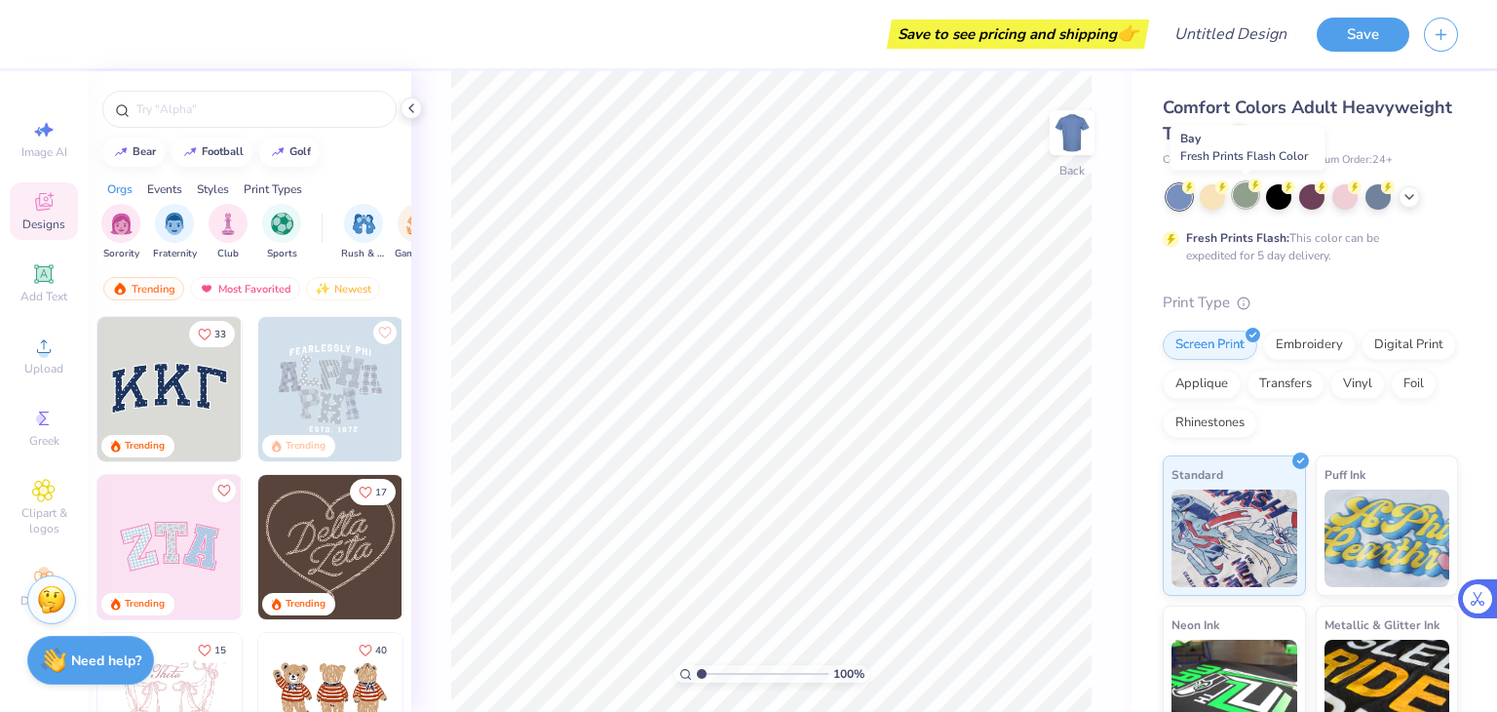
click at [1240, 188] on div at bounding box center [1245, 194] width 25 height 25
click at [1249, 195] on div at bounding box center [1245, 194] width 25 height 25
click at [1406, 200] on icon at bounding box center [1410, 195] width 16 height 16
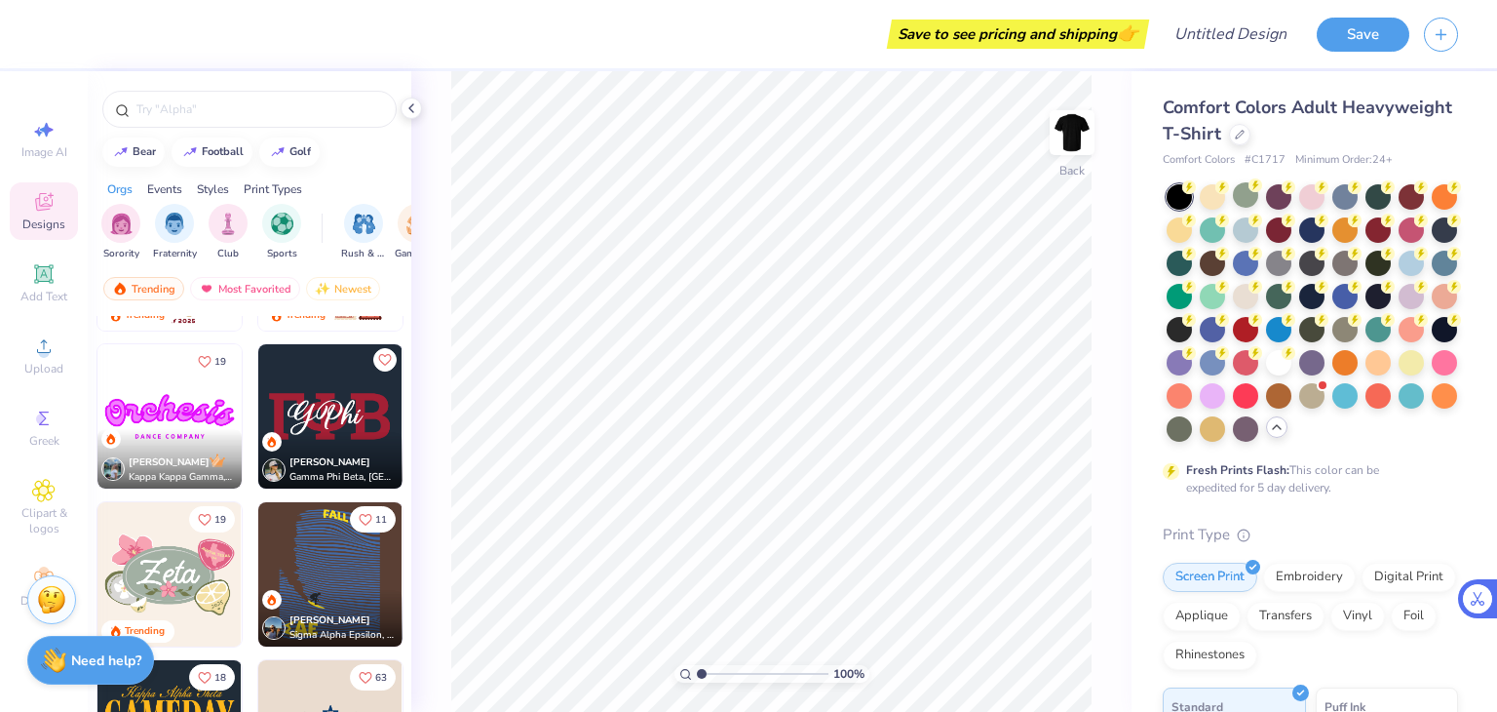
scroll to position [702, 0]
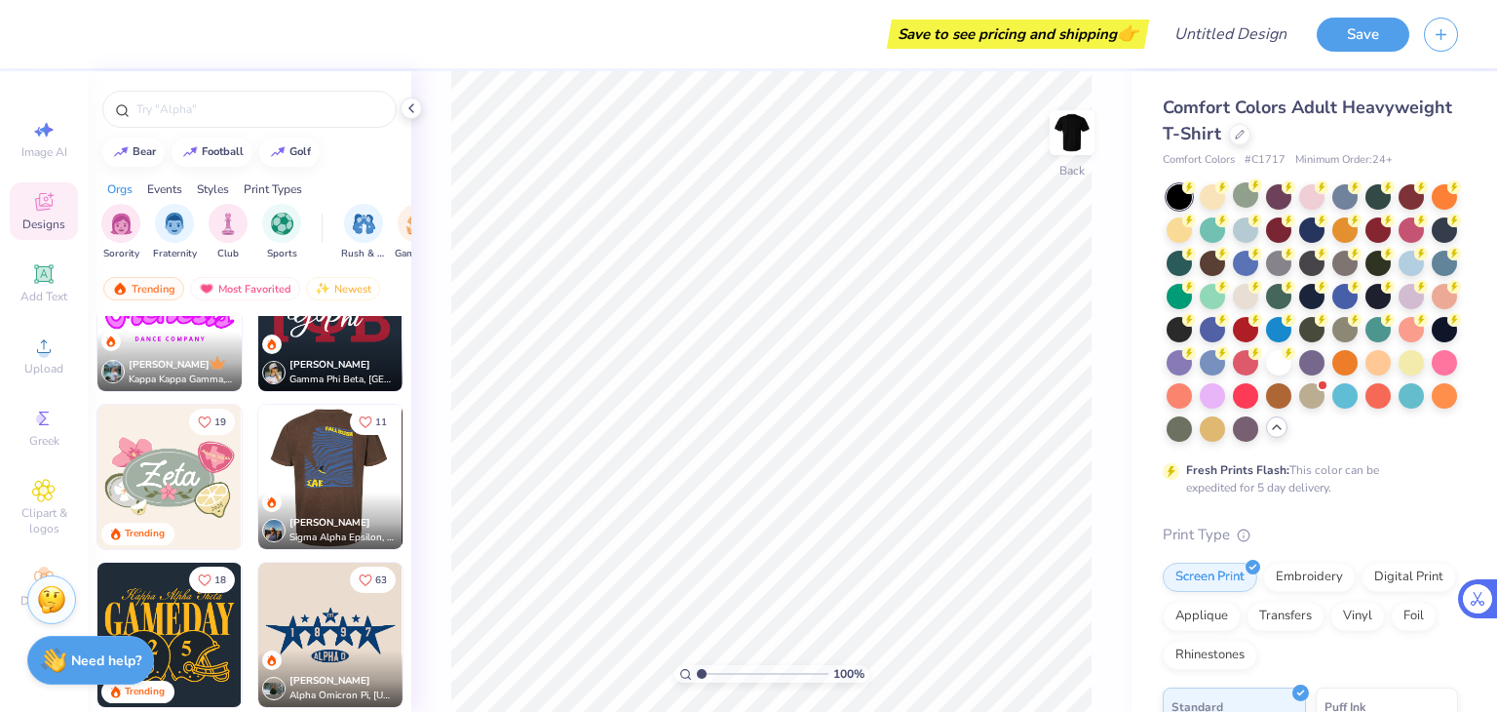
click at [316, 477] on div at bounding box center [330, 477] width 433 height 144
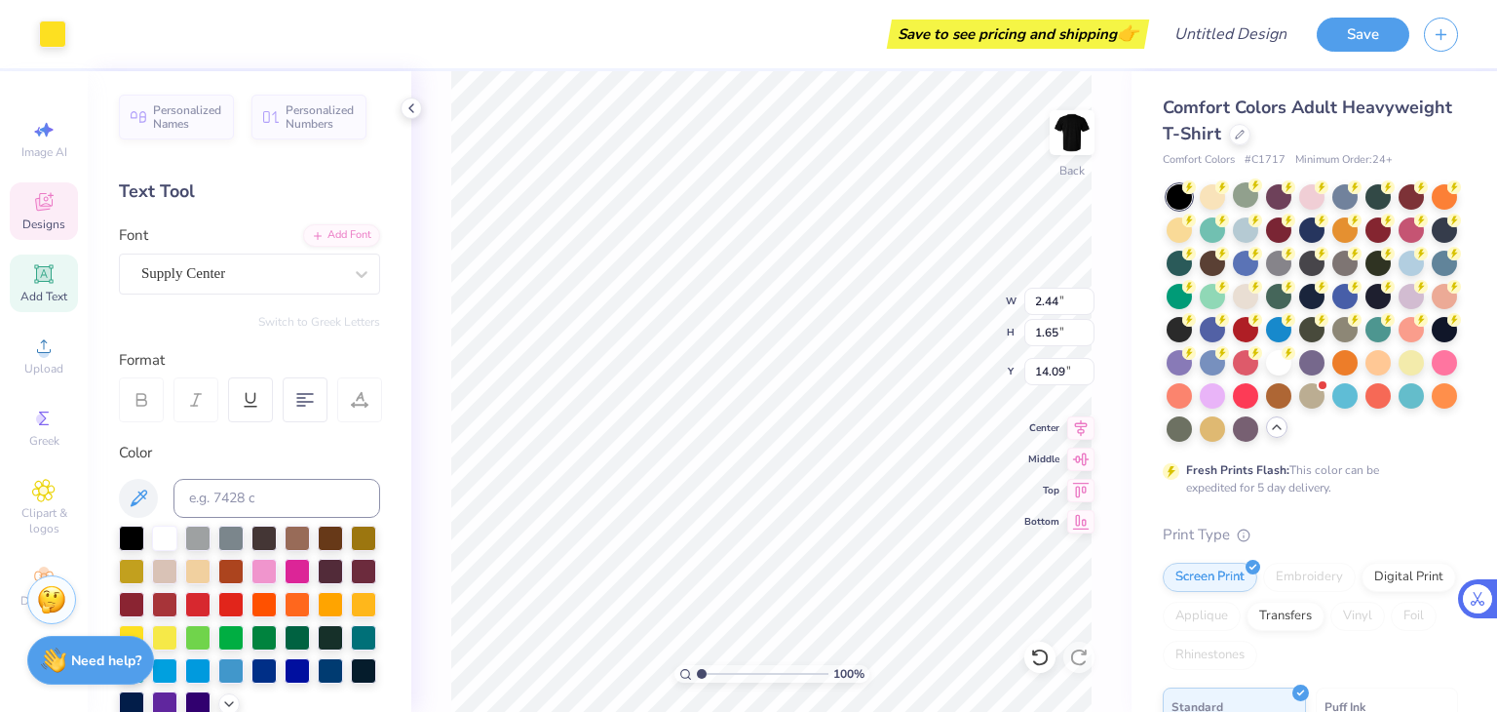
scroll to position [16, 2]
click at [352, 278] on icon at bounding box center [361, 273] width 19 height 19
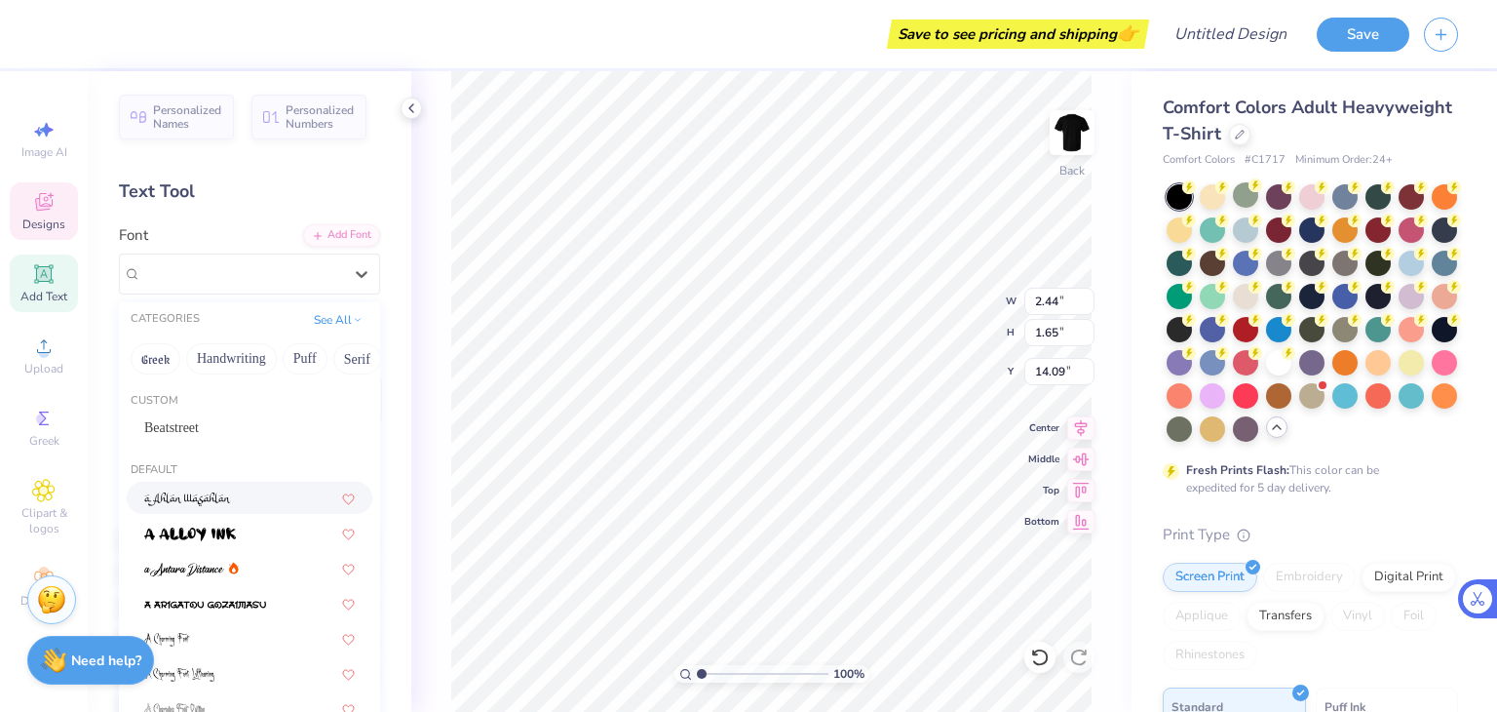
click at [195, 508] on div at bounding box center [250, 498] width 246 height 32
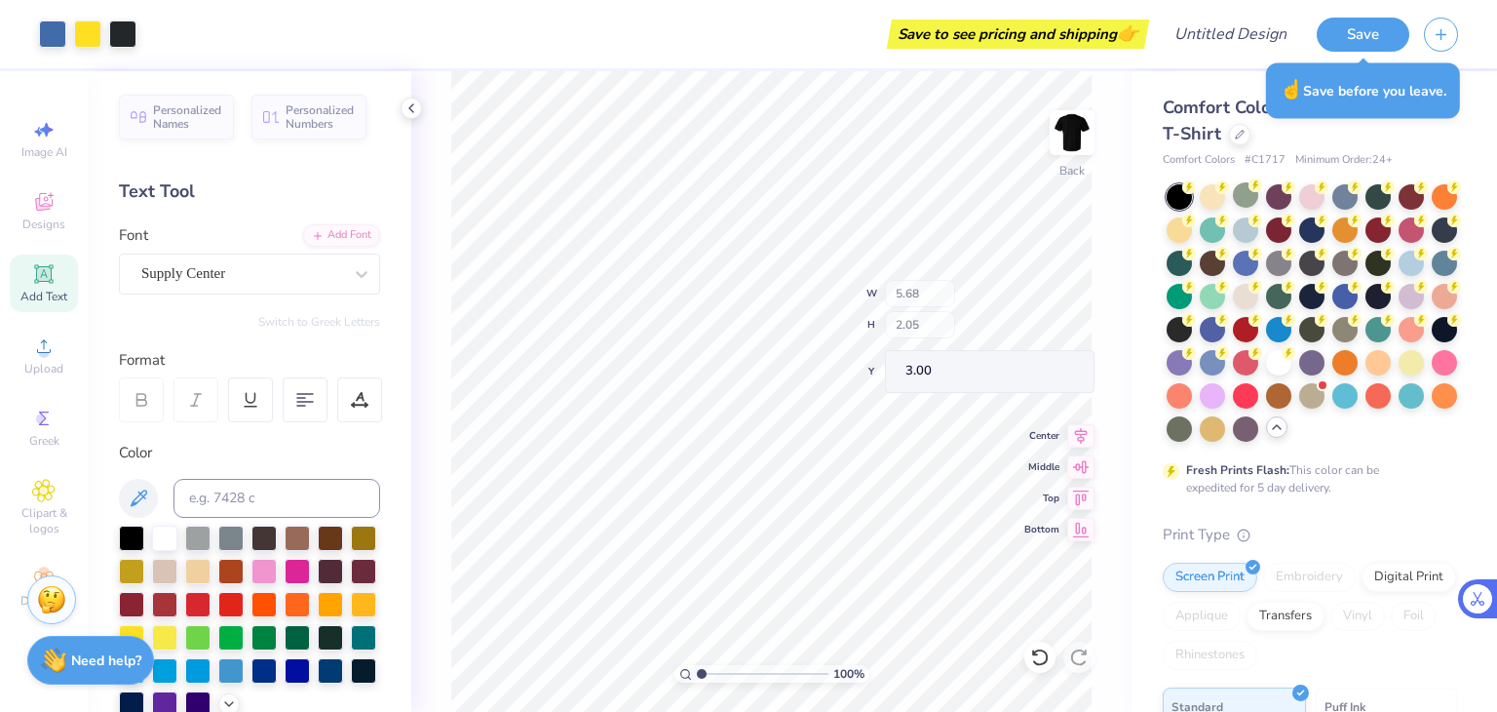
type input "5.68"
type input "2.05"
type input "3.00"
type input "10.08"
type input "12.96"
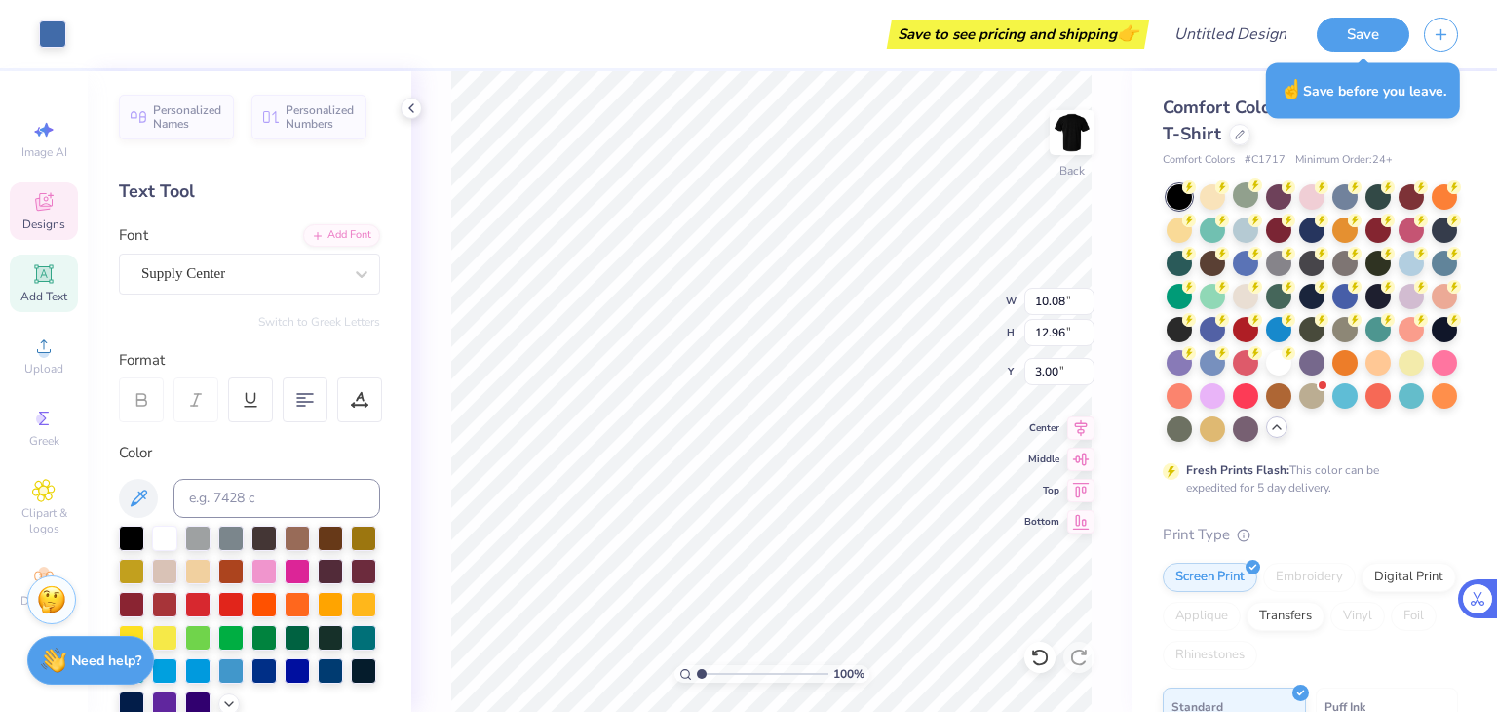
type input "4.85"
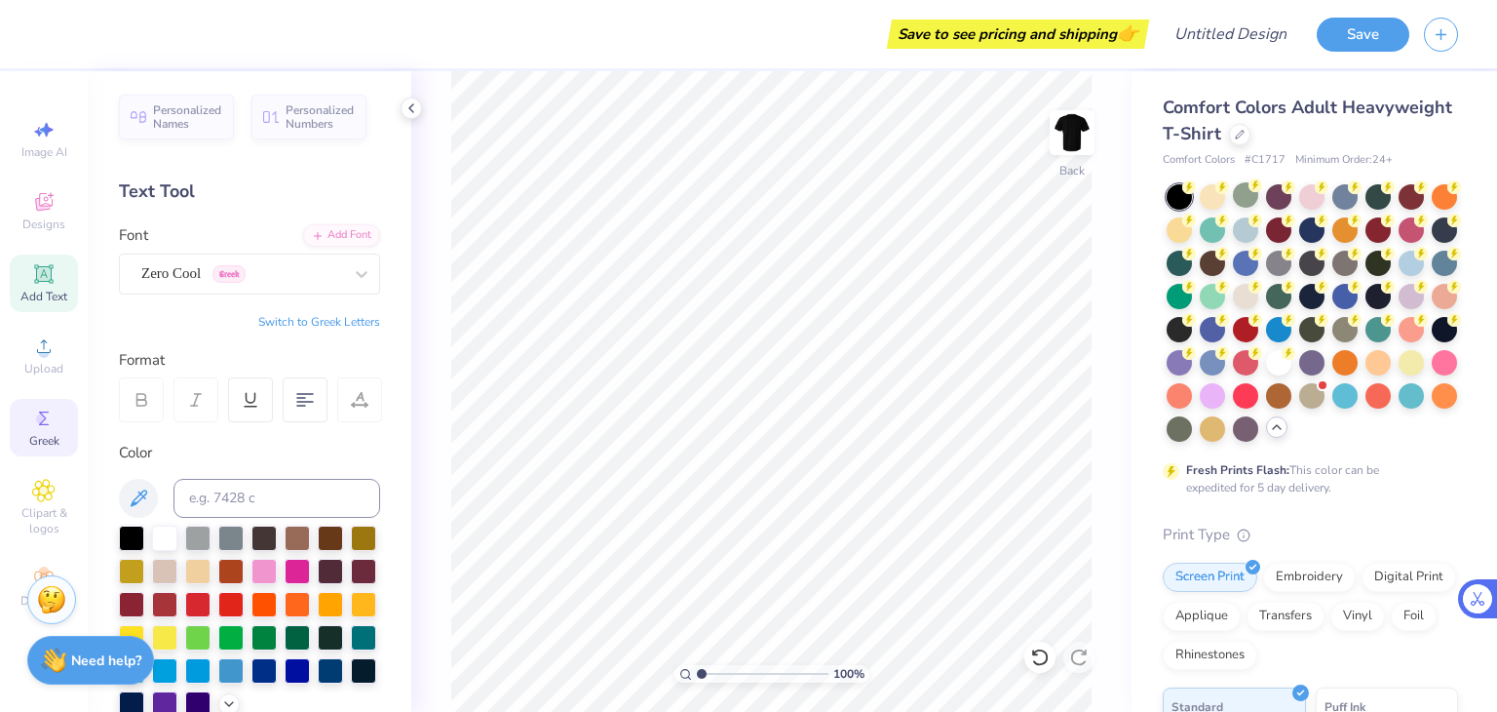
click at [45, 441] on span "Greek" at bounding box center [44, 441] width 30 height 16
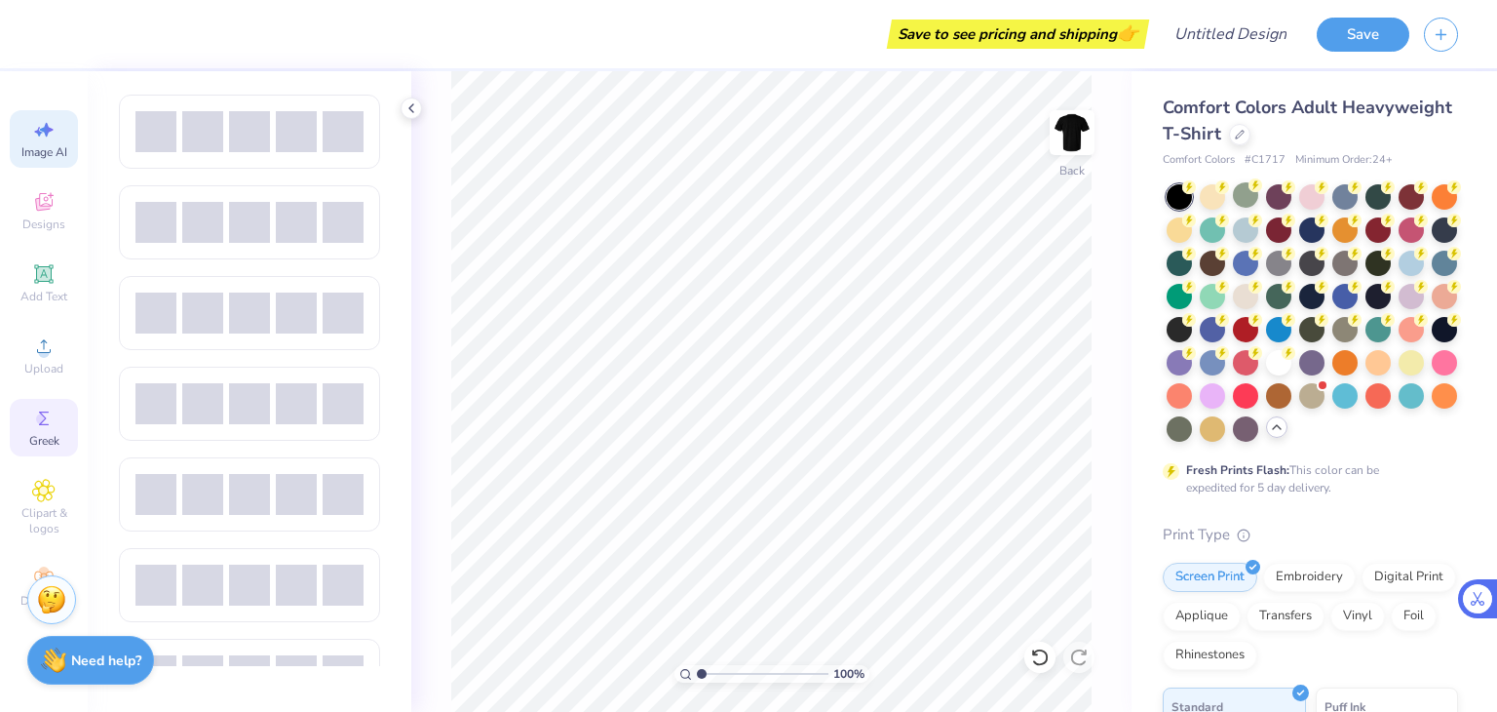
click at [51, 144] on span "Image AI" at bounding box center [44, 152] width 46 height 16
select select "4"
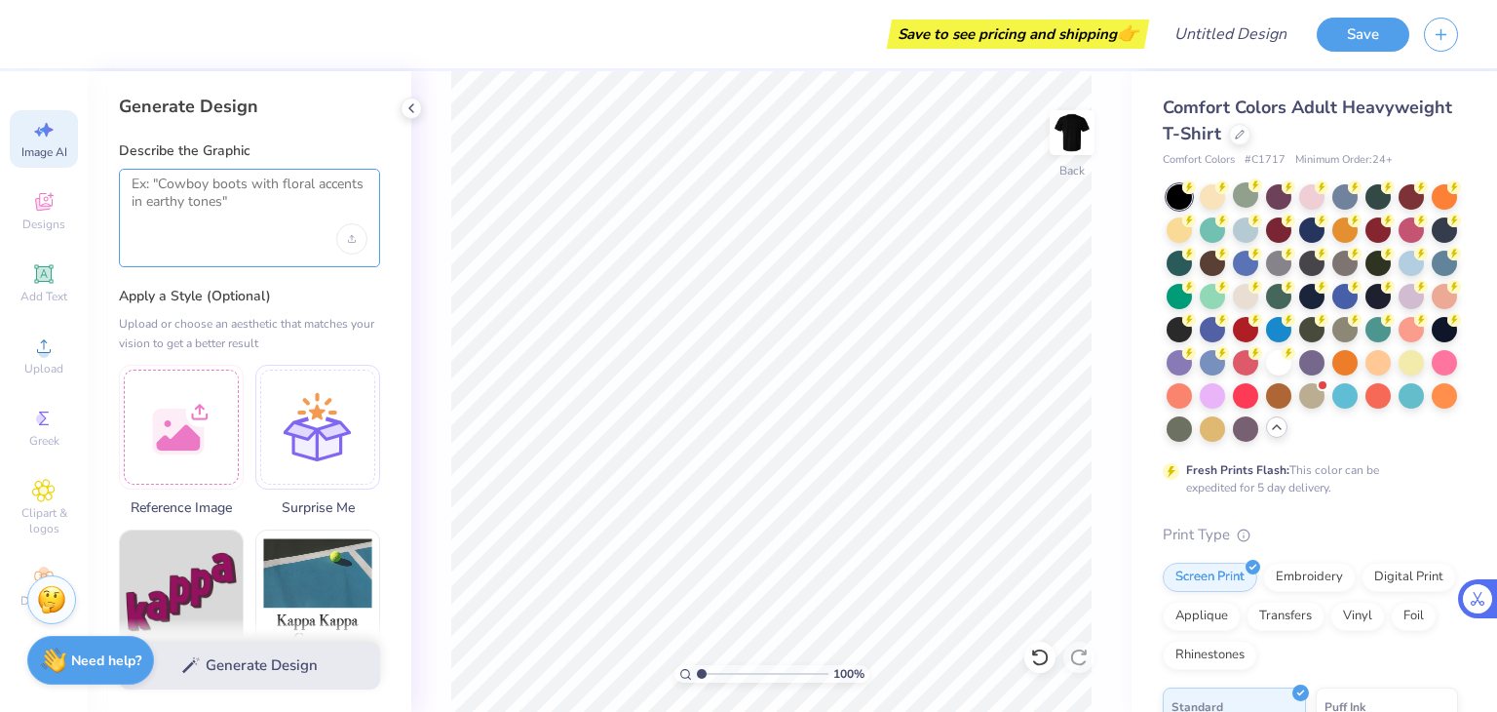
click at [203, 187] on textarea at bounding box center [250, 199] width 236 height 49
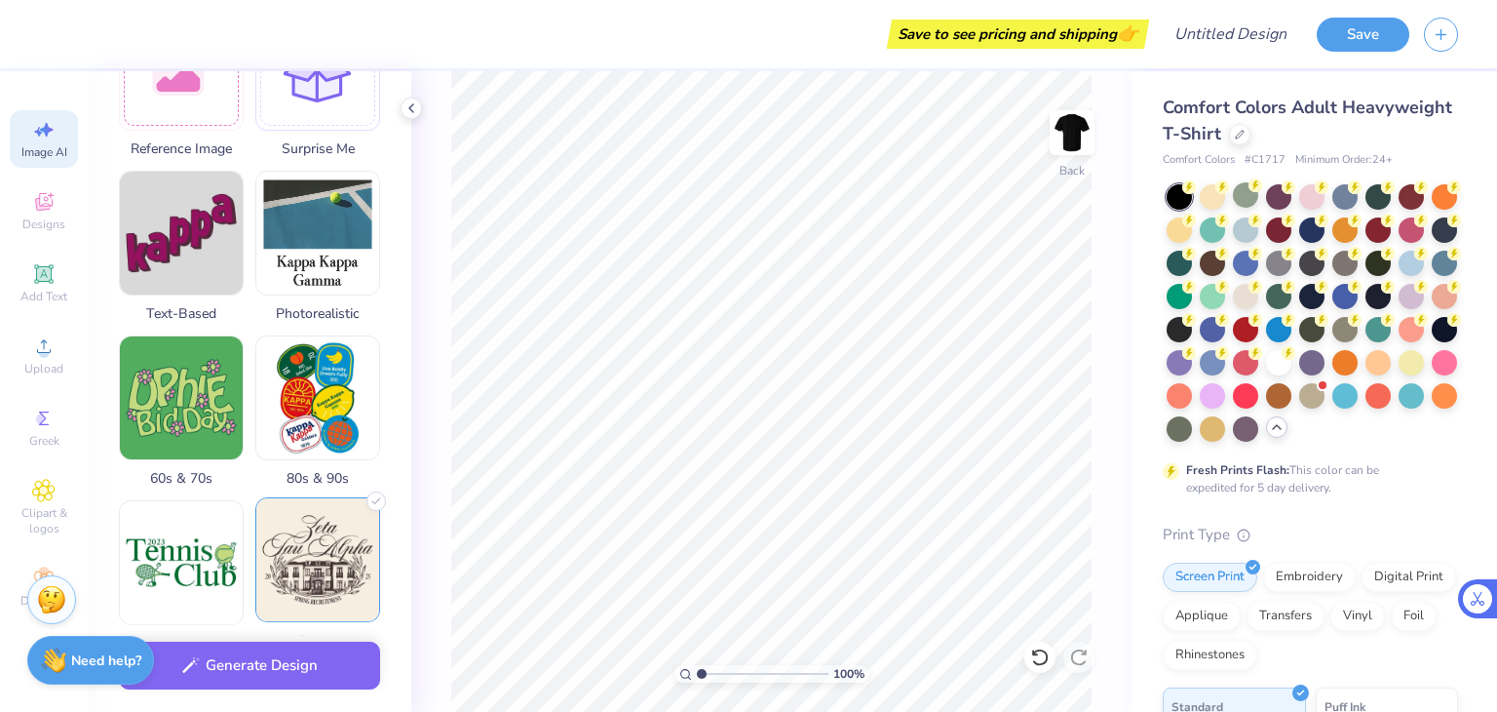
scroll to position [366, 0]
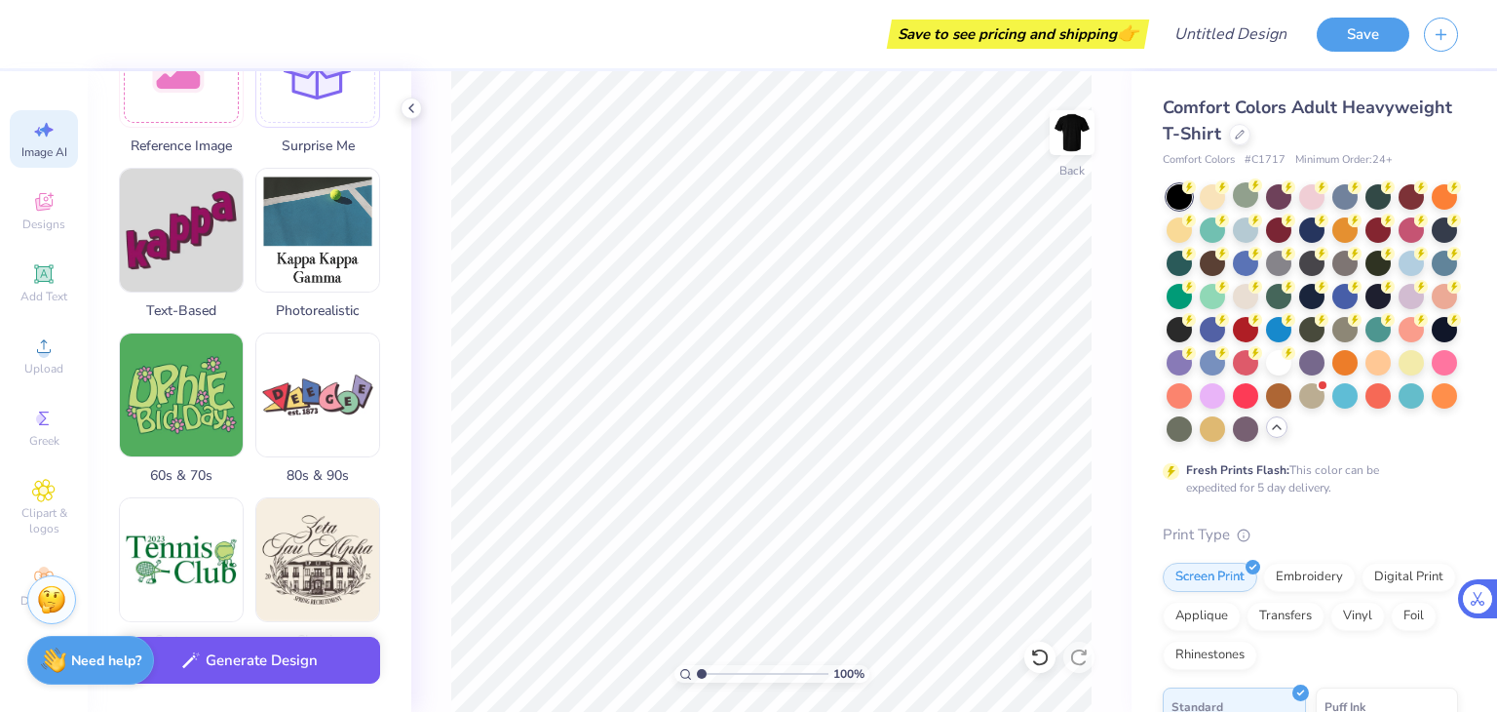
type textarea "Sigma chi party with the greek letters on the front, design on the back"
click at [242, 674] on button "Generate Design" at bounding box center [249, 661] width 261 height 48
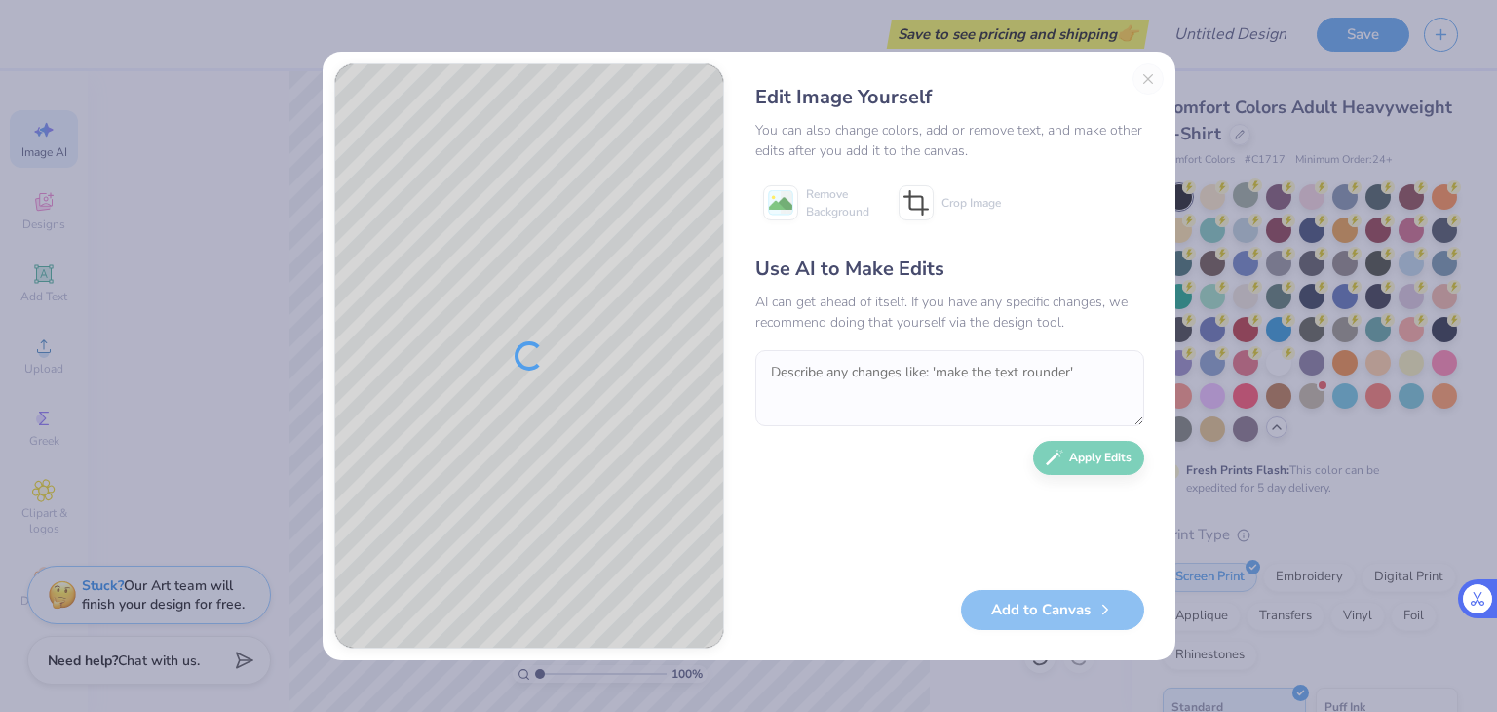
click at [1143, 78] on div "Edit Image Yourself You can also change colors, add or remove text, and make ot…" at bounding box center [950, 355] width 428 height 585
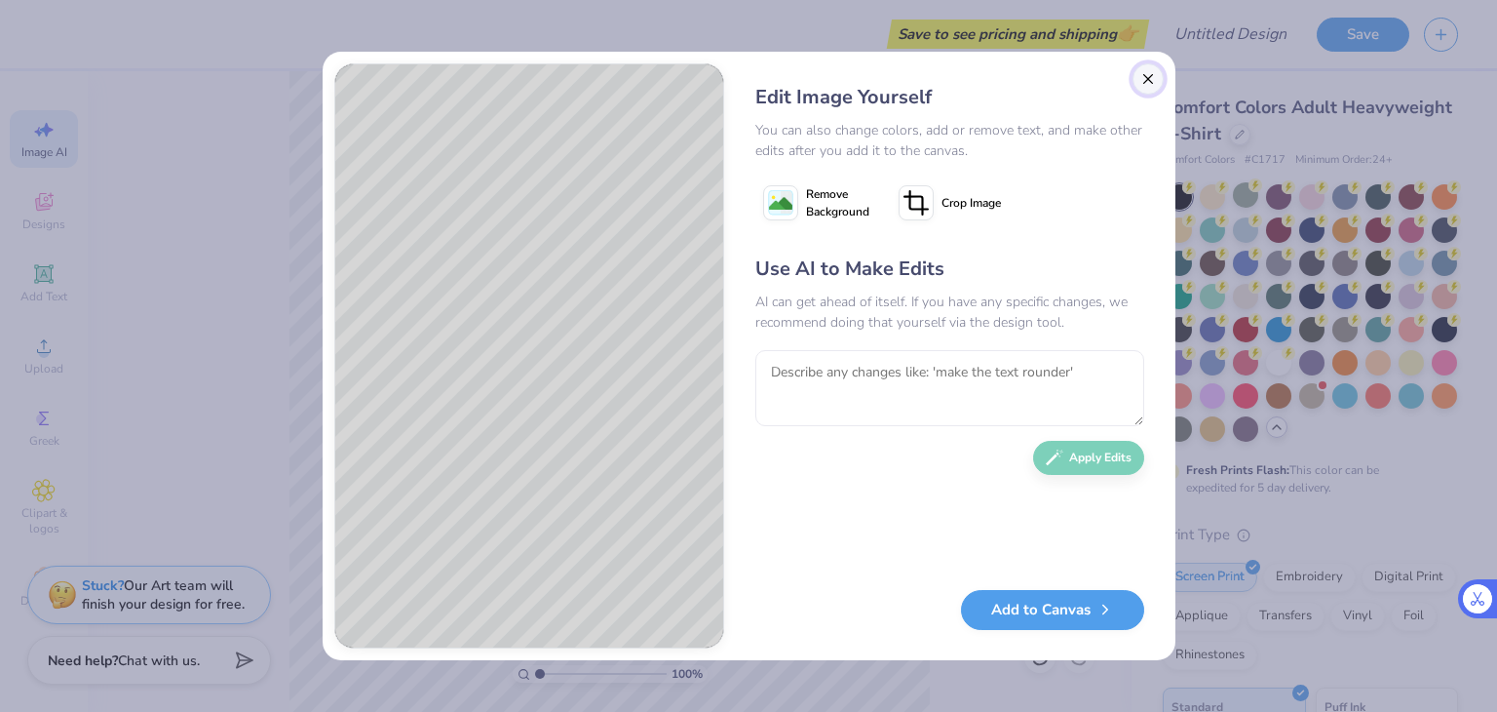
click at [1149, 79] on button "Close" at bounding box center [1148, 78] width 31 height 31
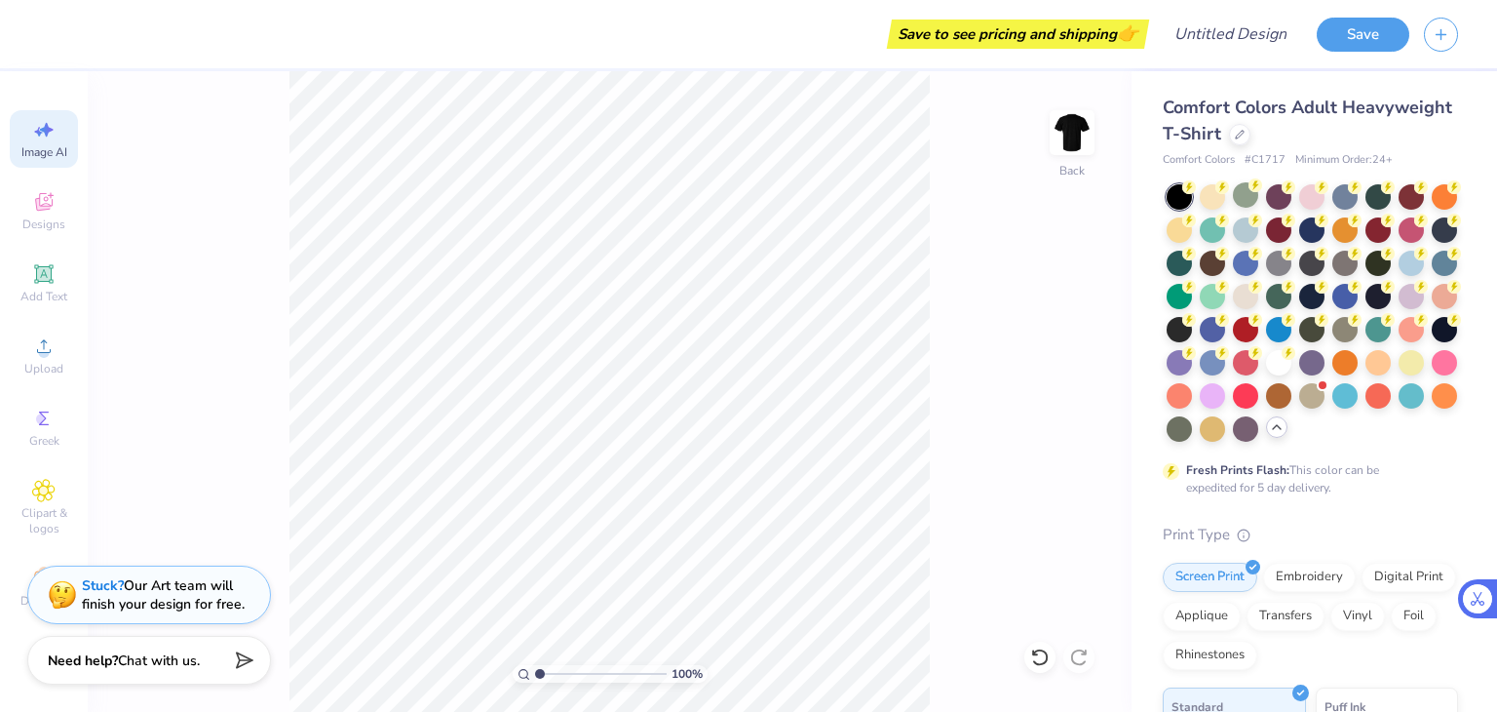
scroll to position [0, 43]
click at [25, 455] on div "Greek" at bounding box center [44, 428] width 68 height 58
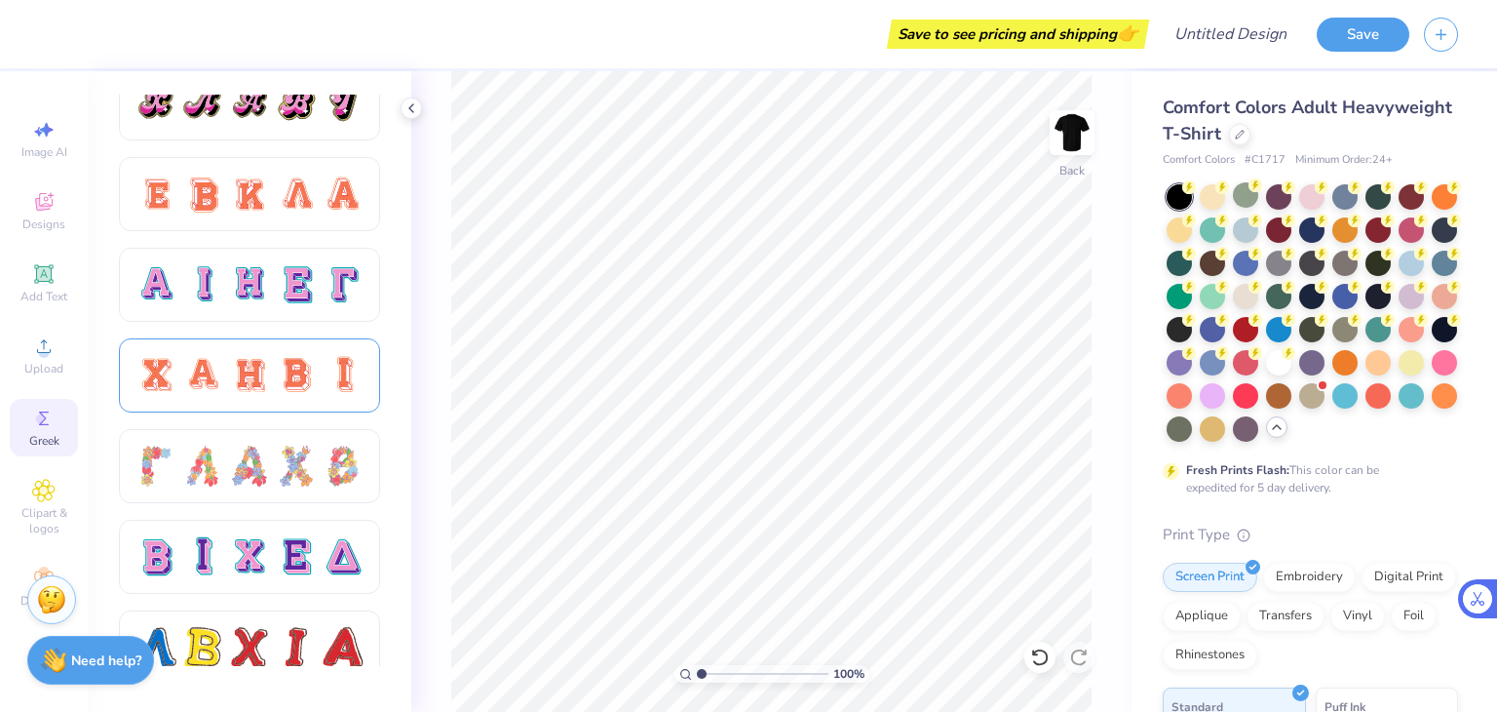
scroll to position [1283, 0]
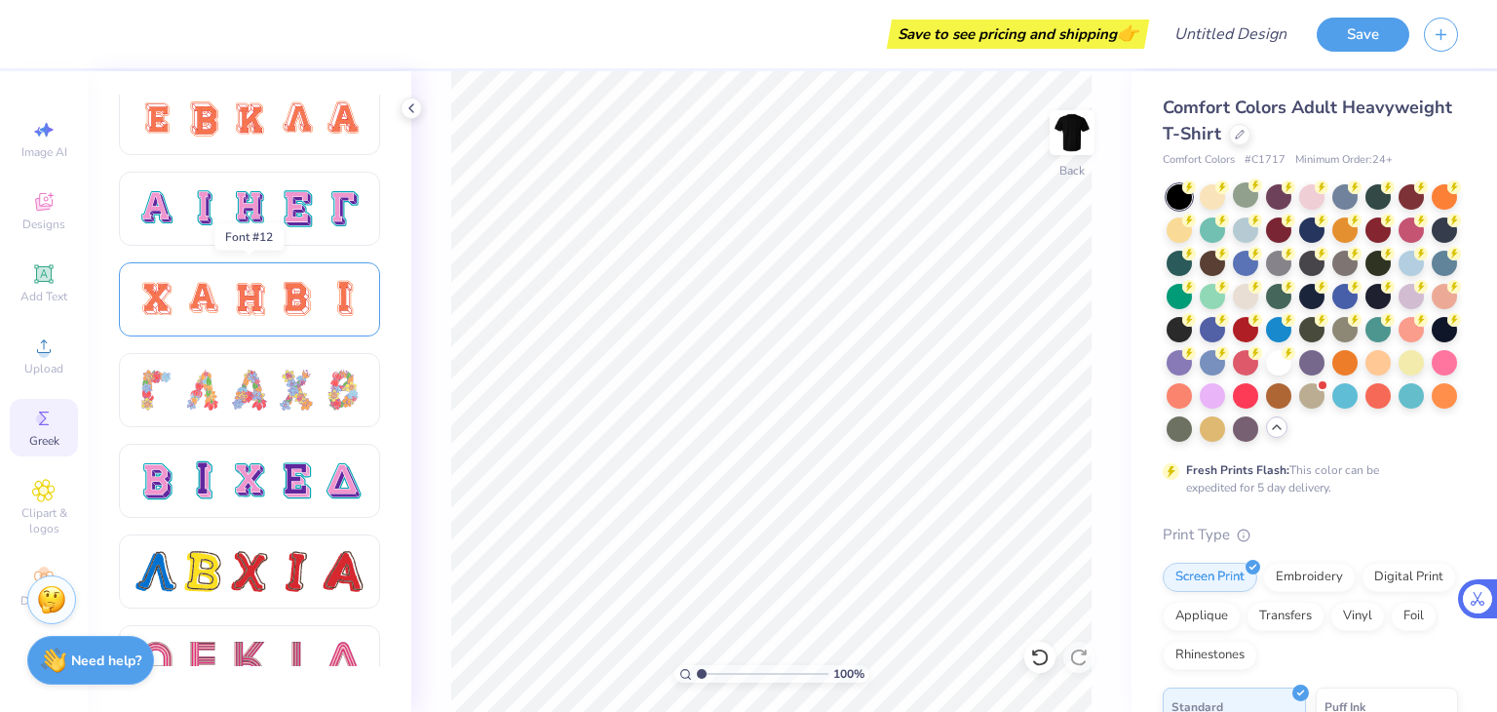
click at [244, 284] on div at bounding box center [249, 299] width 41 height 41
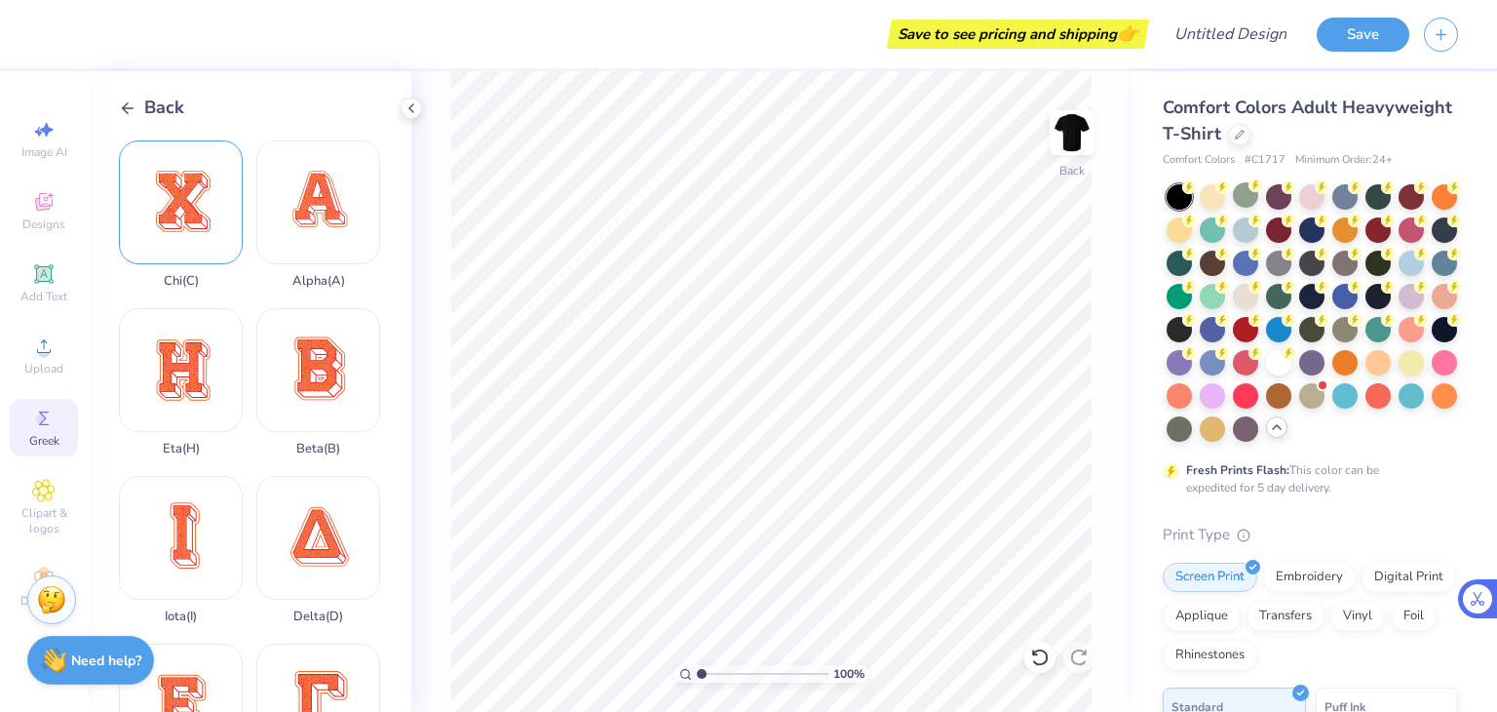
click at [198, 219] on div "Chi ( C )" at bounding box center [181, 214] width 124 height 148
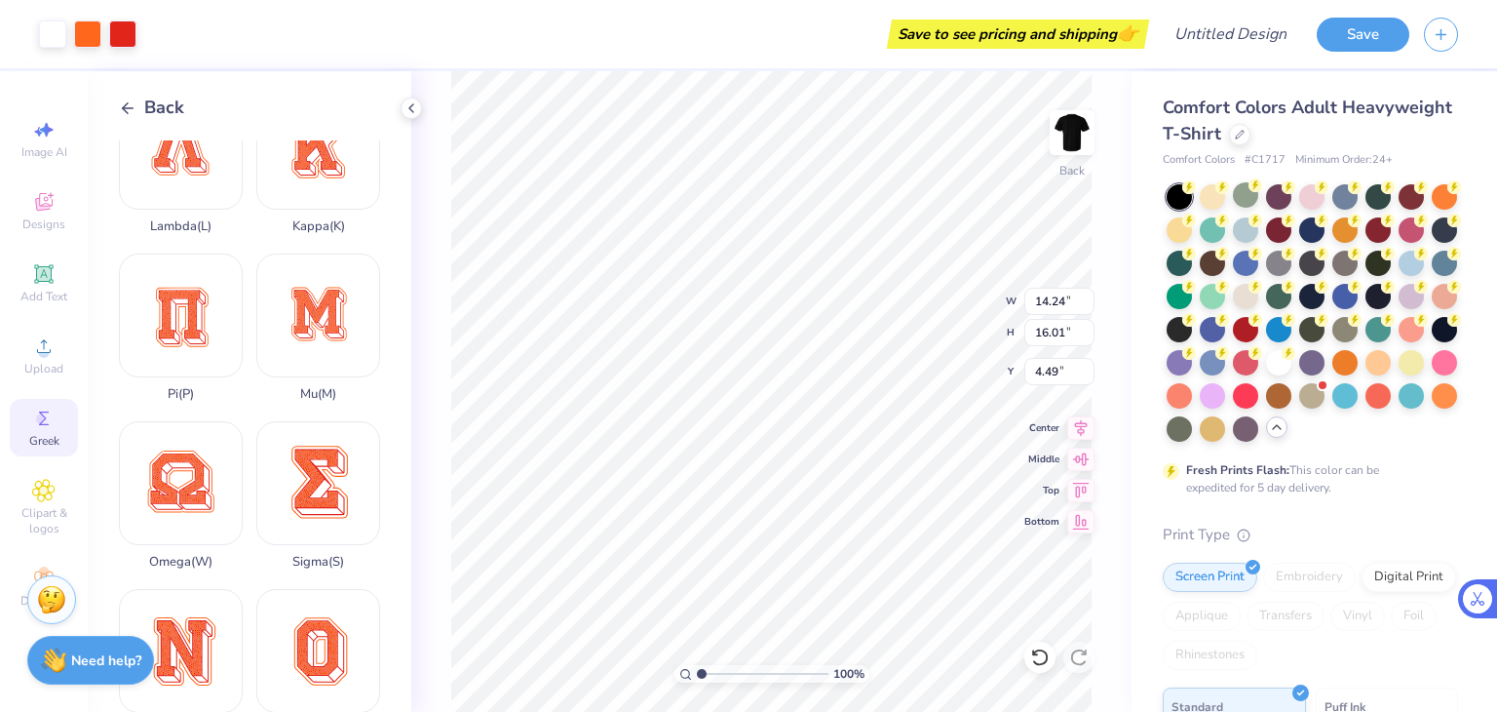
scroll to position [768, 0]
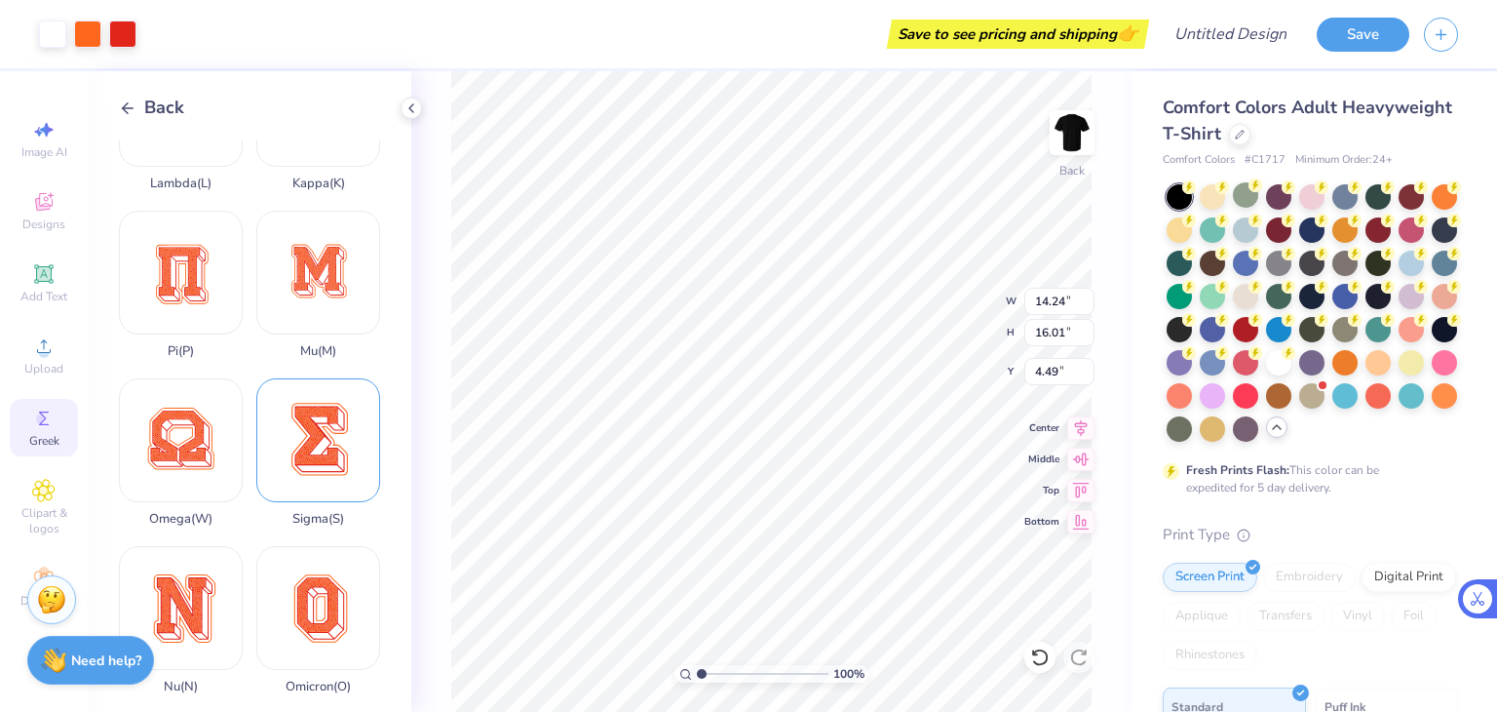
click at [300, 398] on div "Sigma ( S )" at bounding box center [318, 452] width 124 height 148
type input "14.01"
type input "18.00"
type input "3.50"
type input "14.24"
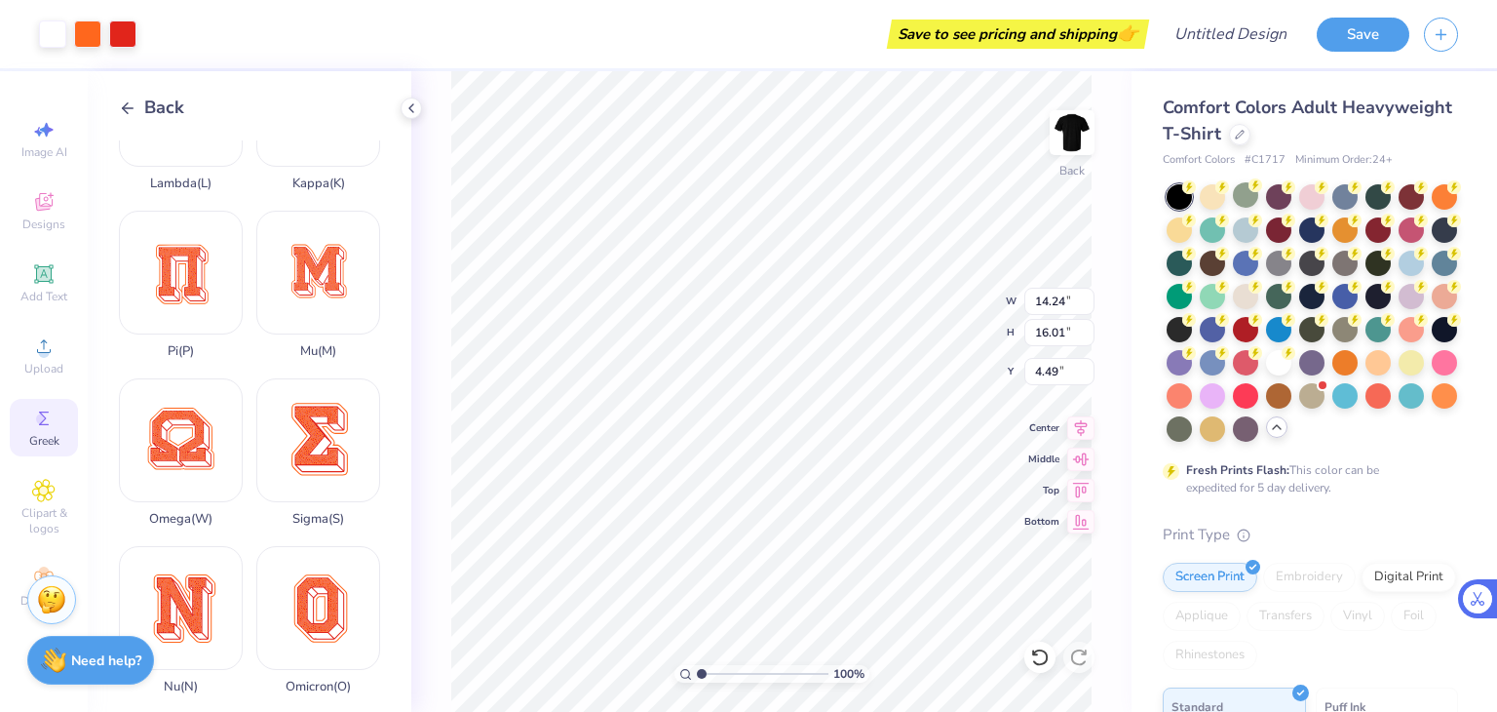
type input "16.01"
type input "4.49"
type input "2.23"
type input "2.50"
type input "4.01"
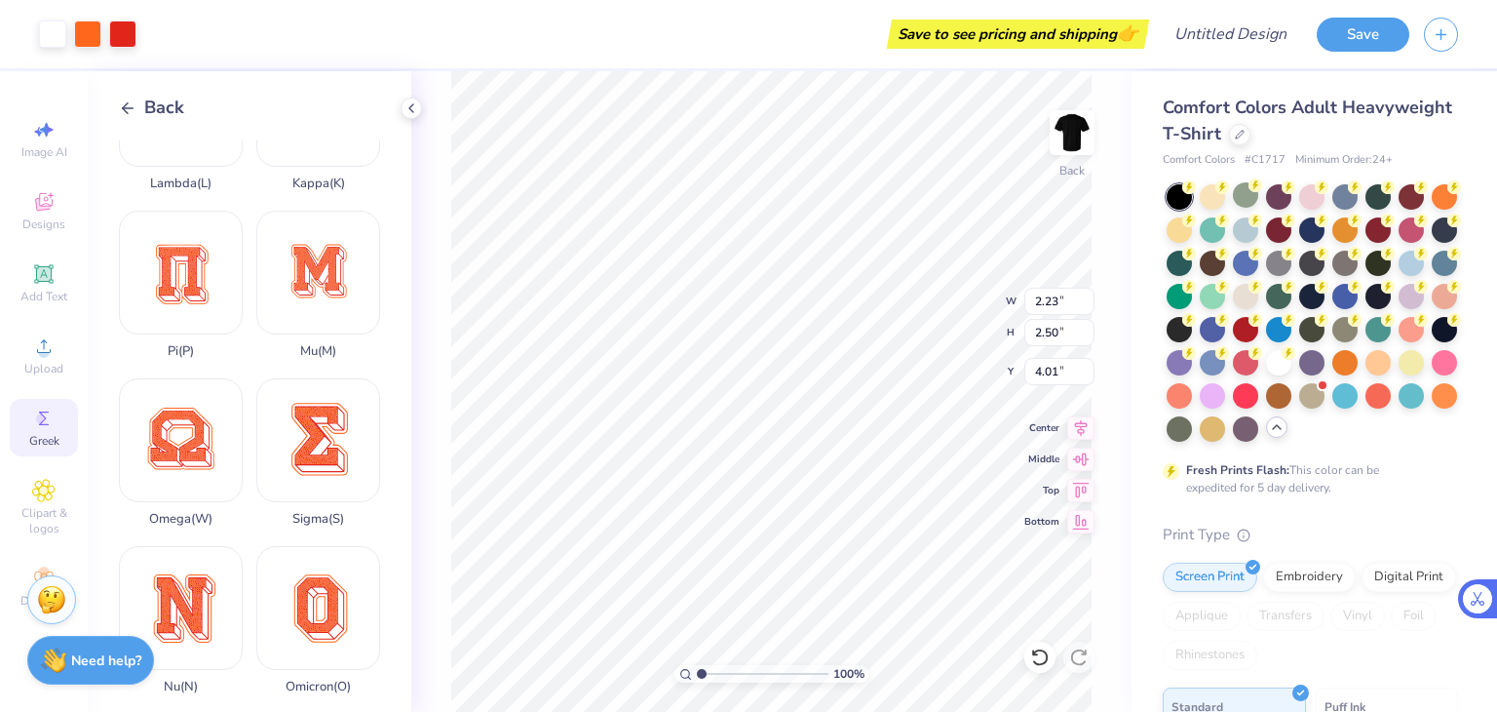
type input "1.95"
type input "2.51"
type input "4.01"
type input "1.92"
type input "2.16"
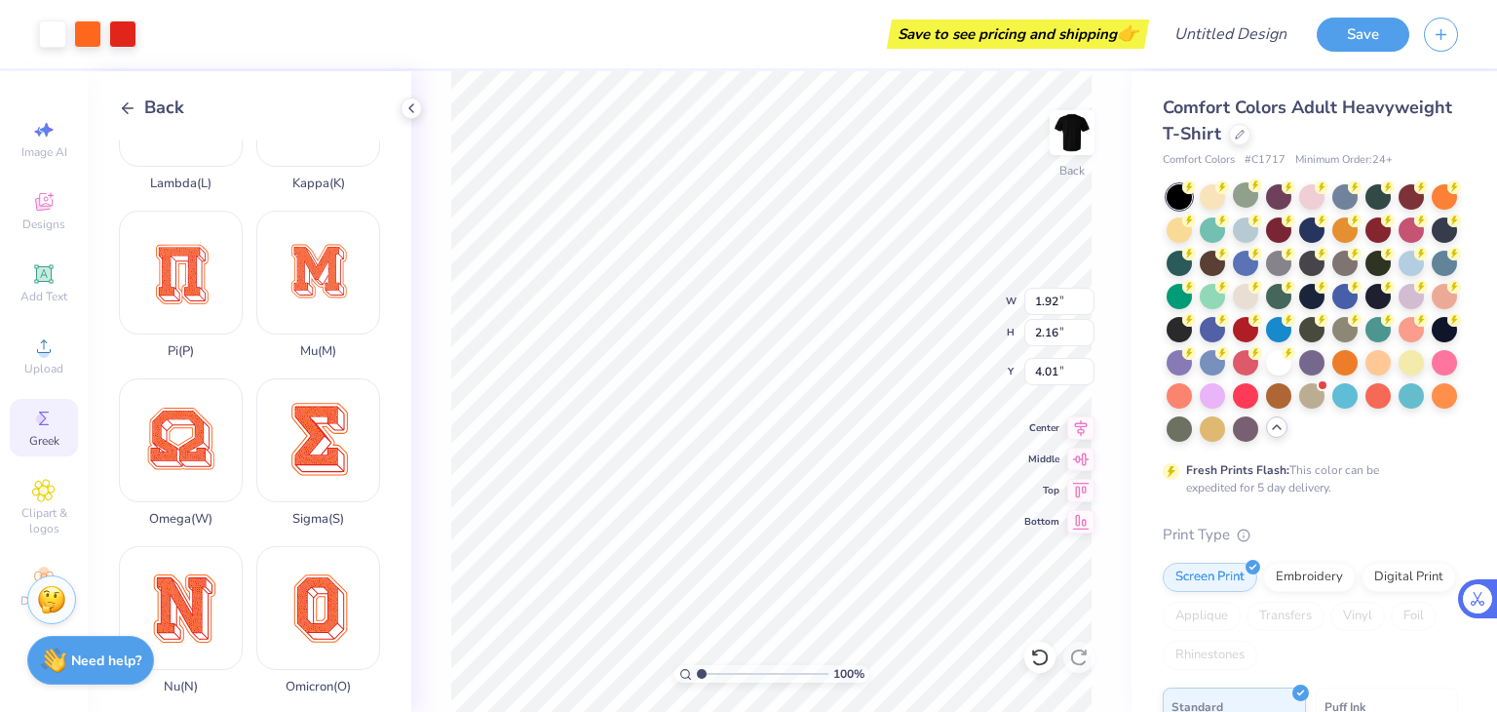
type input "1.95"
type input "2.51"
type input "1.67"
type input "2.14"
type input "4.03"
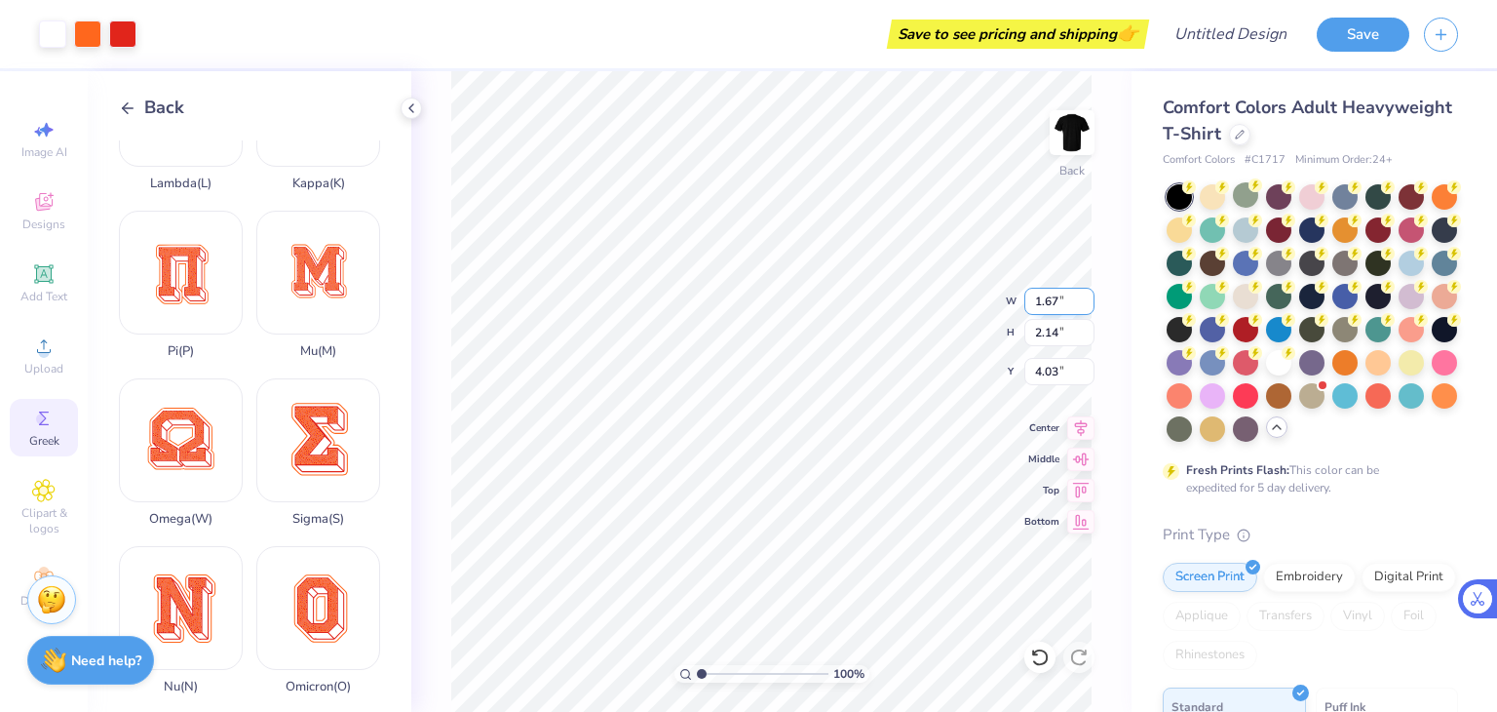
type input "1.92"
type input "2.16"
type input "4.01"
type input "1.67"
type input "2.14"
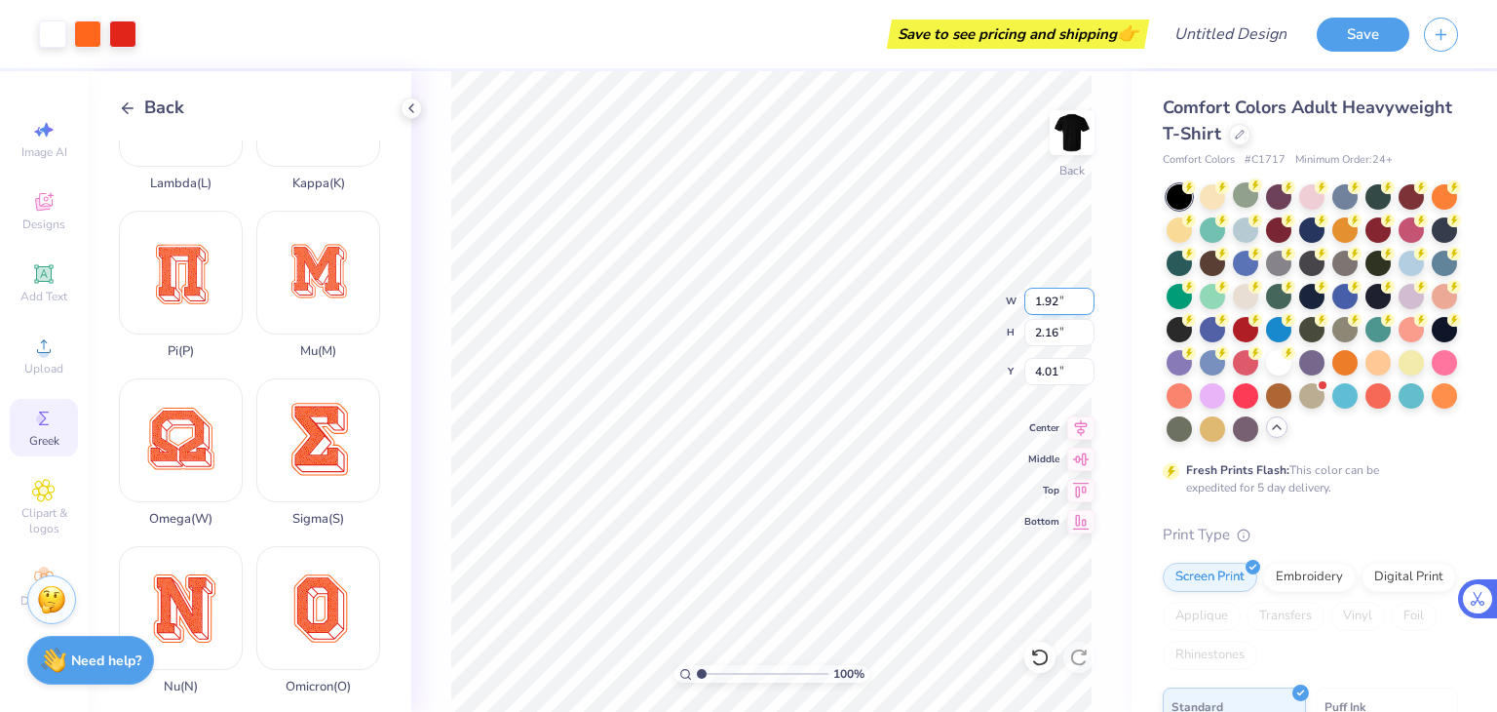
type input "4.03"
type input "1.92"
type input "2.16"
type input "4.01"
type input "1.67"
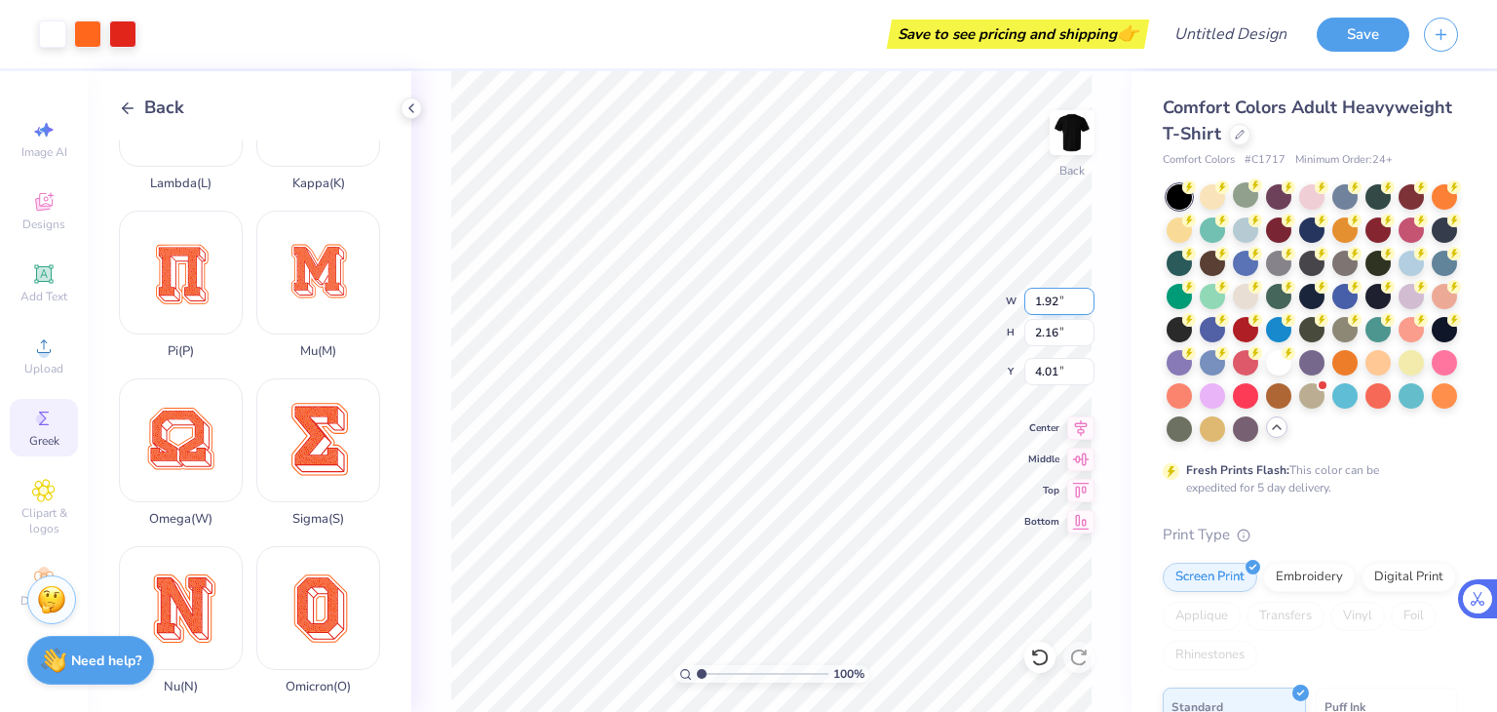
type input "2.14"
type input "4.03"
type input "1.92"
type input "2.16"
type input "4.01"
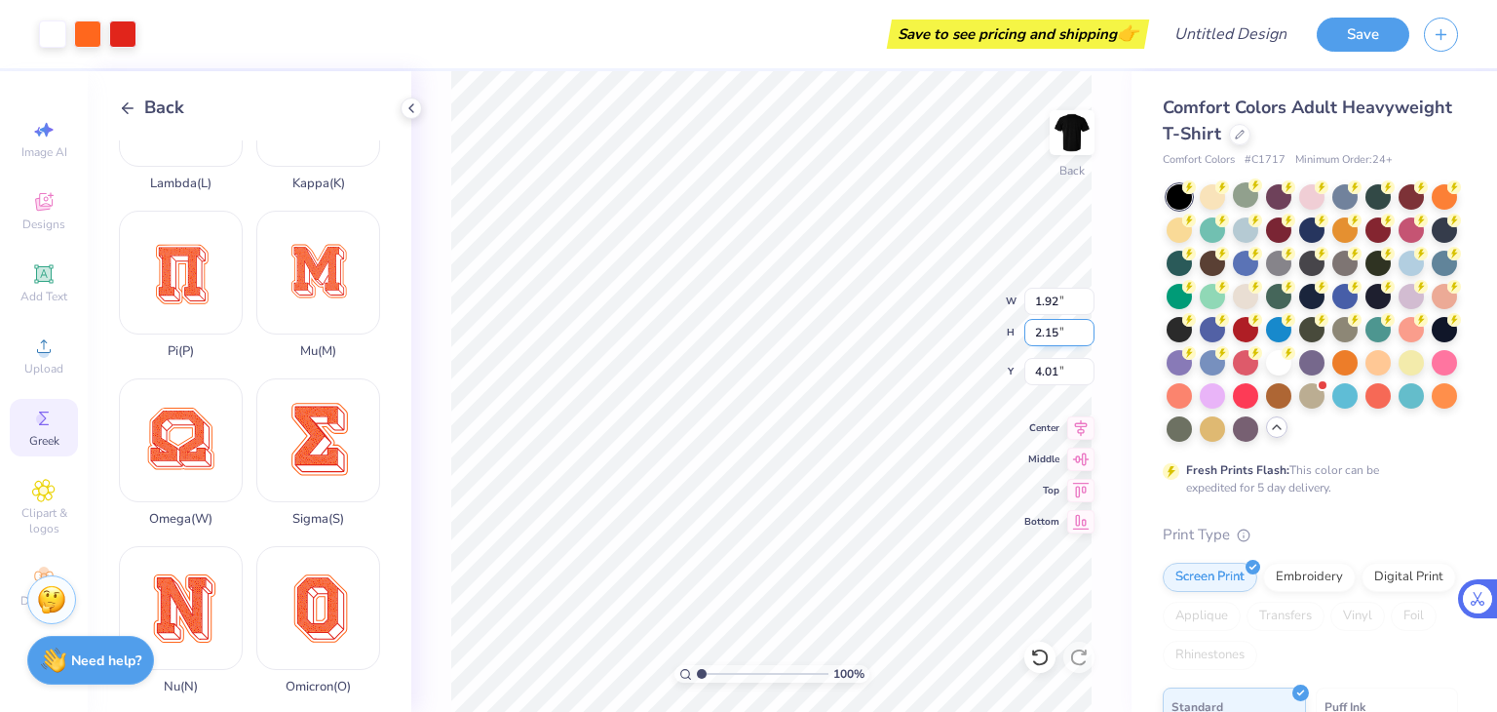
click at [1086, 340] on input "2.15" at bounding box center [1060, 332] width 70 height 27
type input "2.14"
click at [1086, 340] on input "2.14" at bounding box center [1060, 332] width 70 height 27
type input "1.90"
type input "4.02"
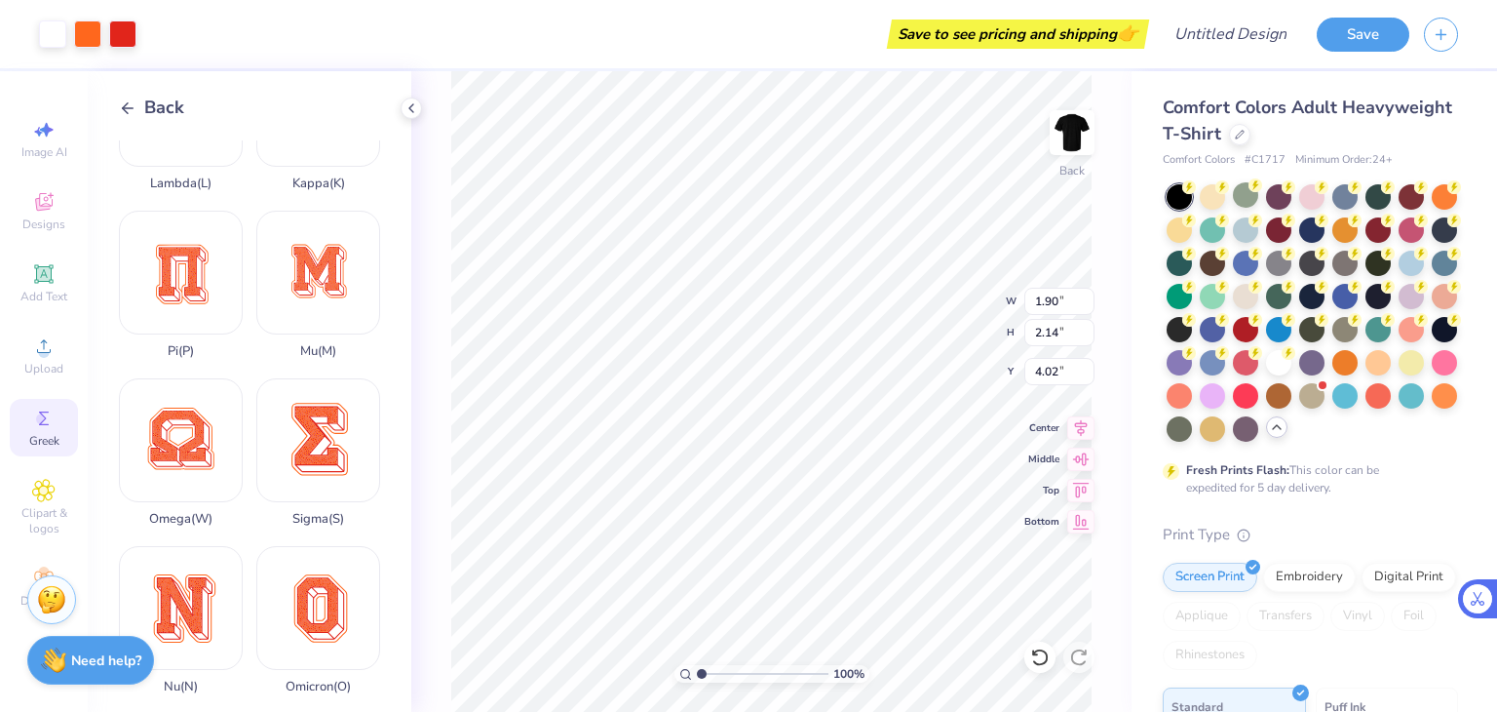
click at [1127, 427] on div "100 % Back W 1.90 1.90 " H 2.14 2.14 " Y 4.02 4.02 " Center Middle Top Bottom" at bounding box center [771, 391] width 720 height 640
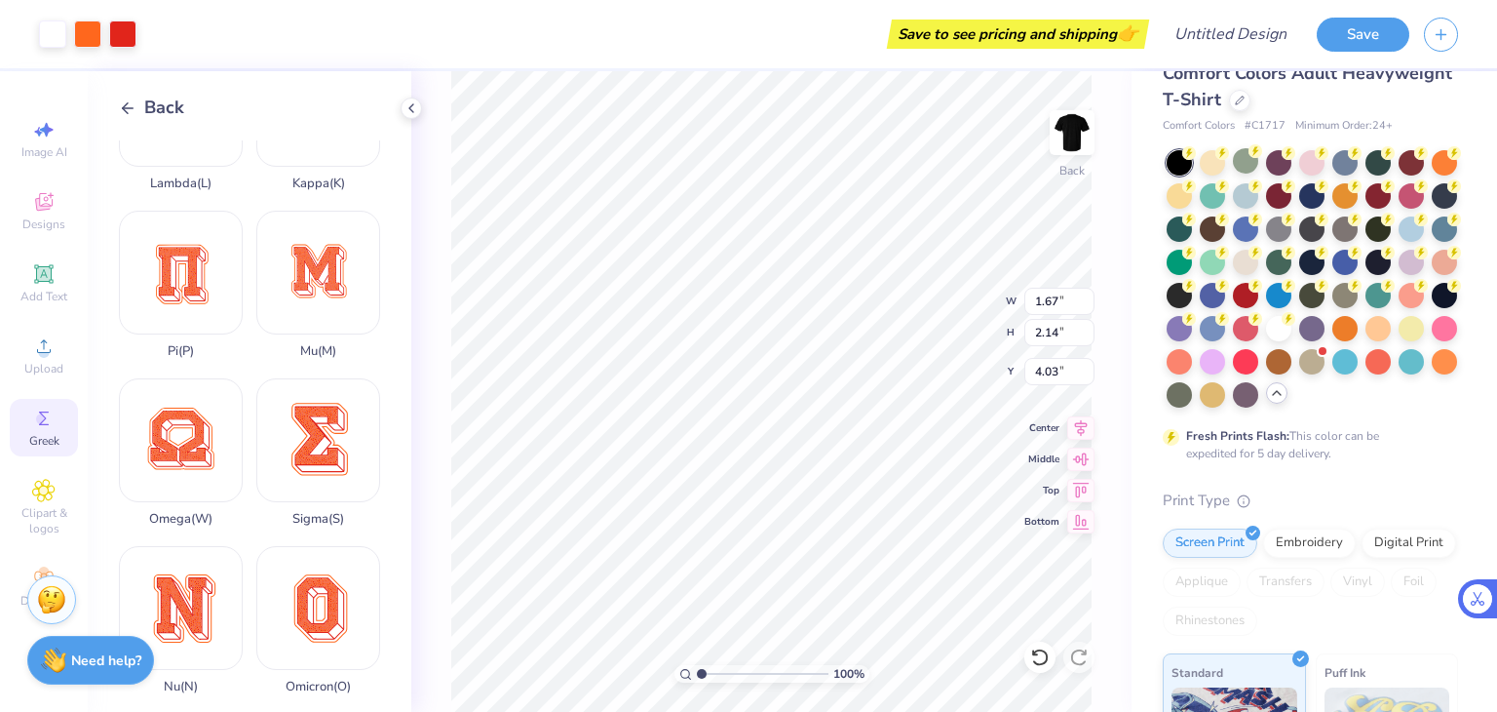
scroll to position [0, 0]
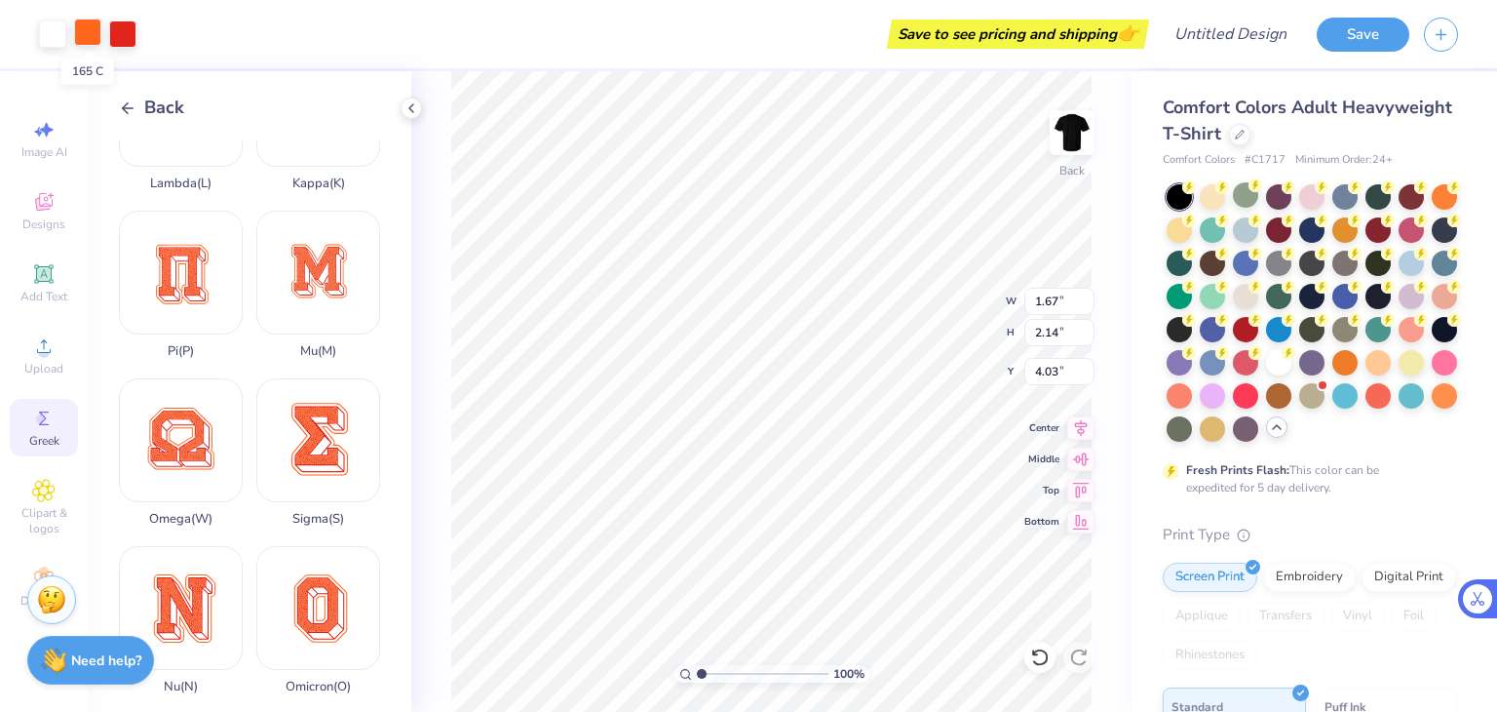
click at [86, 33] on div at bounding box center [87, 32] width 27 height 27
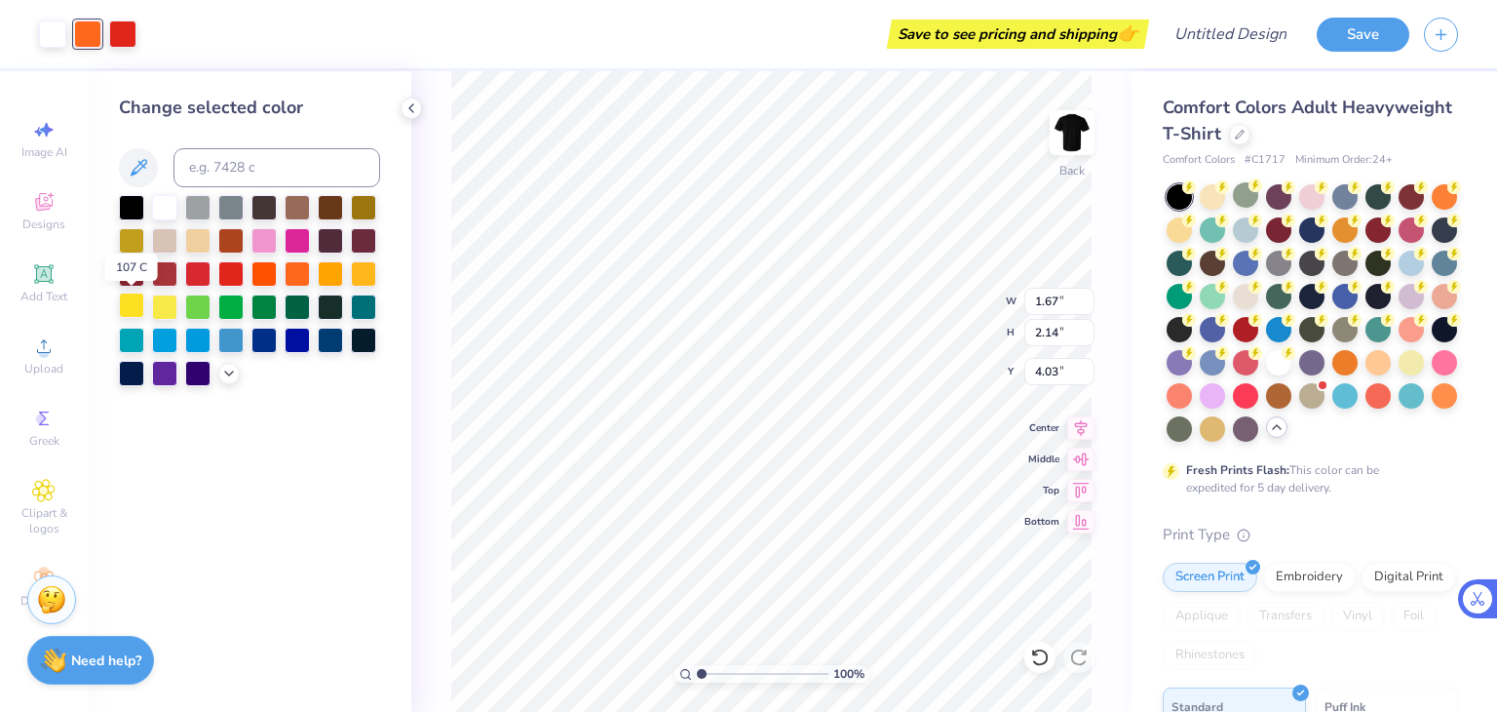
click at [135, 307] on div at bounding box center [131, 304] width 25 height 25
click at [164, 309] on div at bounding box center [164, 304] width 25 height 25
click at [128, 34] on div at bounding box center [122, 32] width 27 height 27
click at [158, 215] on div at bounding box center [164, 205] width 25 height 25
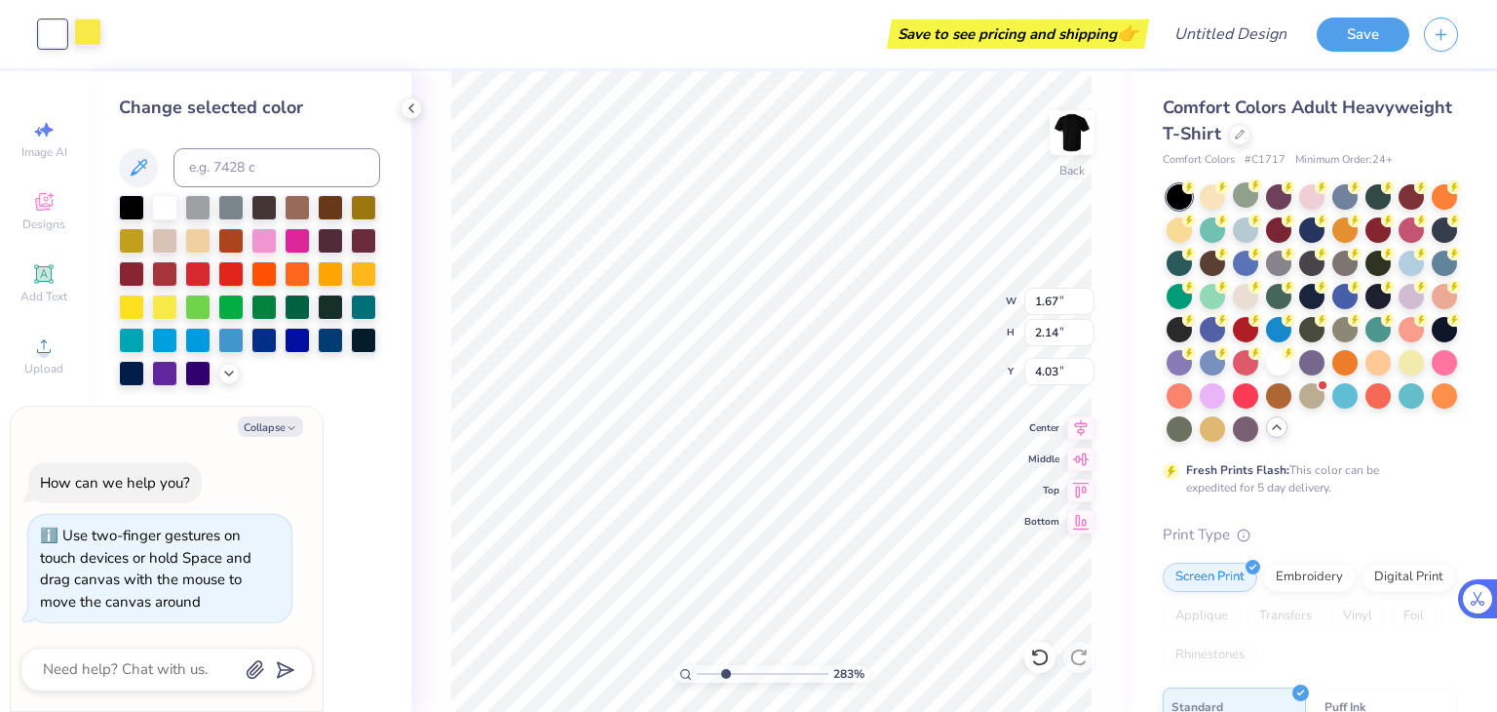
click at [86, 39] on div at bounding box center [87, 32] width 27 height 27
type input "2.83273467871674"
type textarea "x"
type input "2.83273467871674"
type textarea "x"
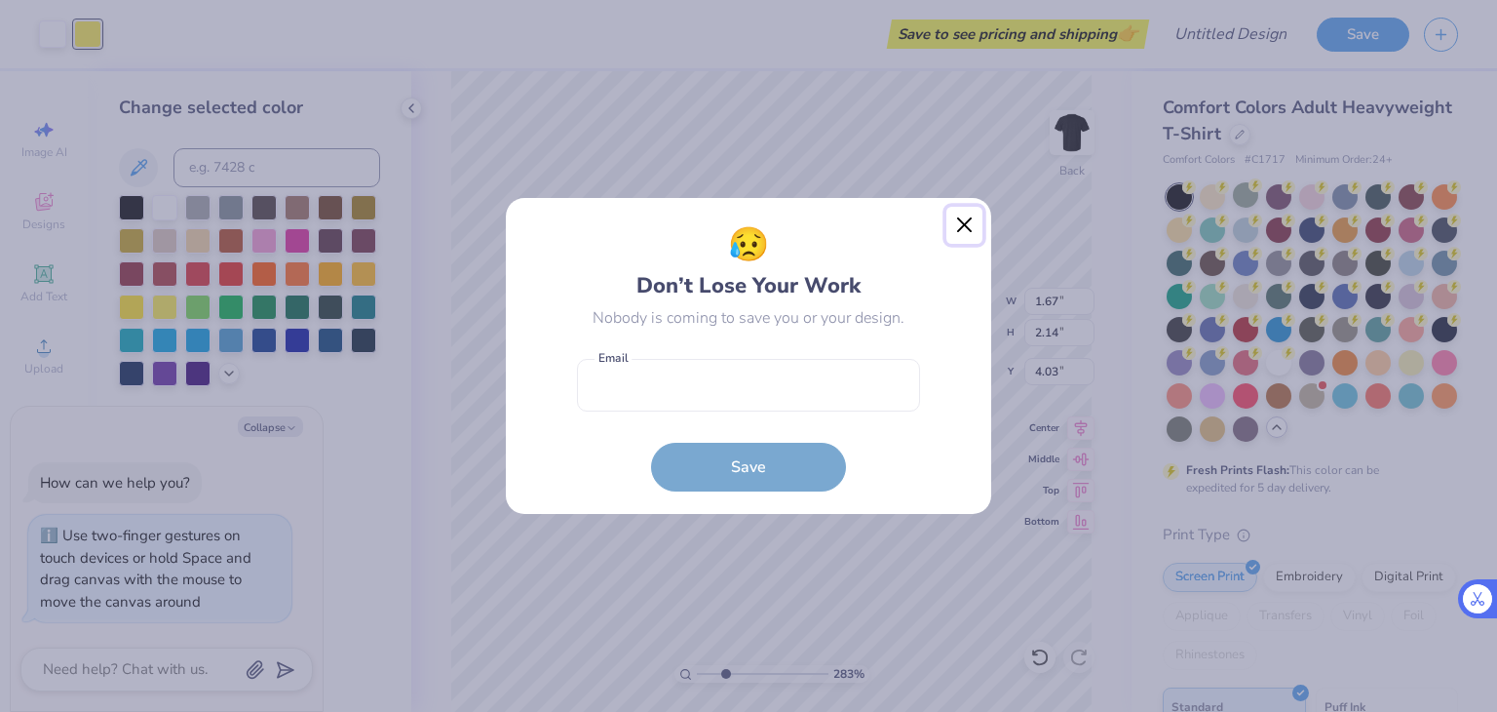
click at [966, 224] on button "Close" at bounding box center [965, 225] width 37 height 37
type input "2.83273467871674"
type textarea "x"
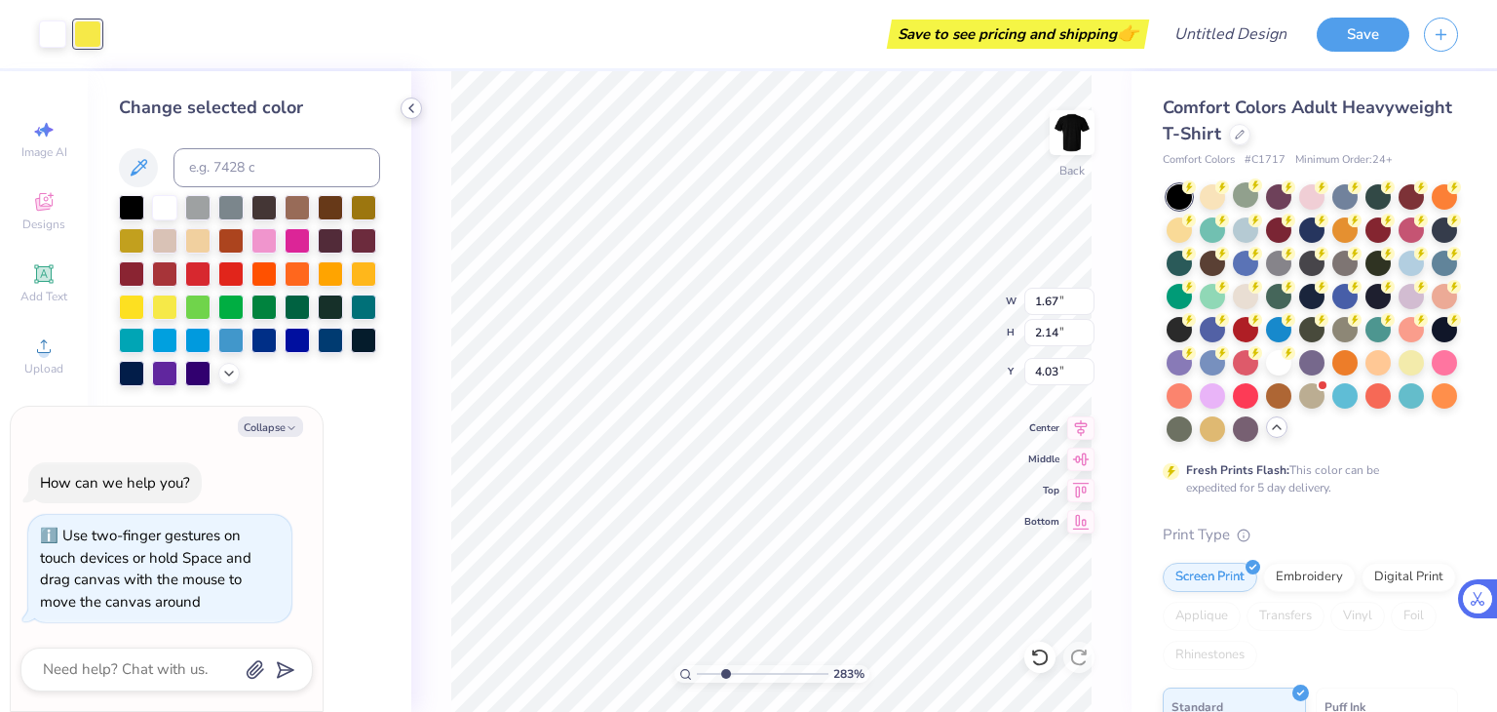
click at [412, 108] on icon at bounding box center [412, 108] width 16 height 16
type input "2.83273467871674"
type textarea "x"
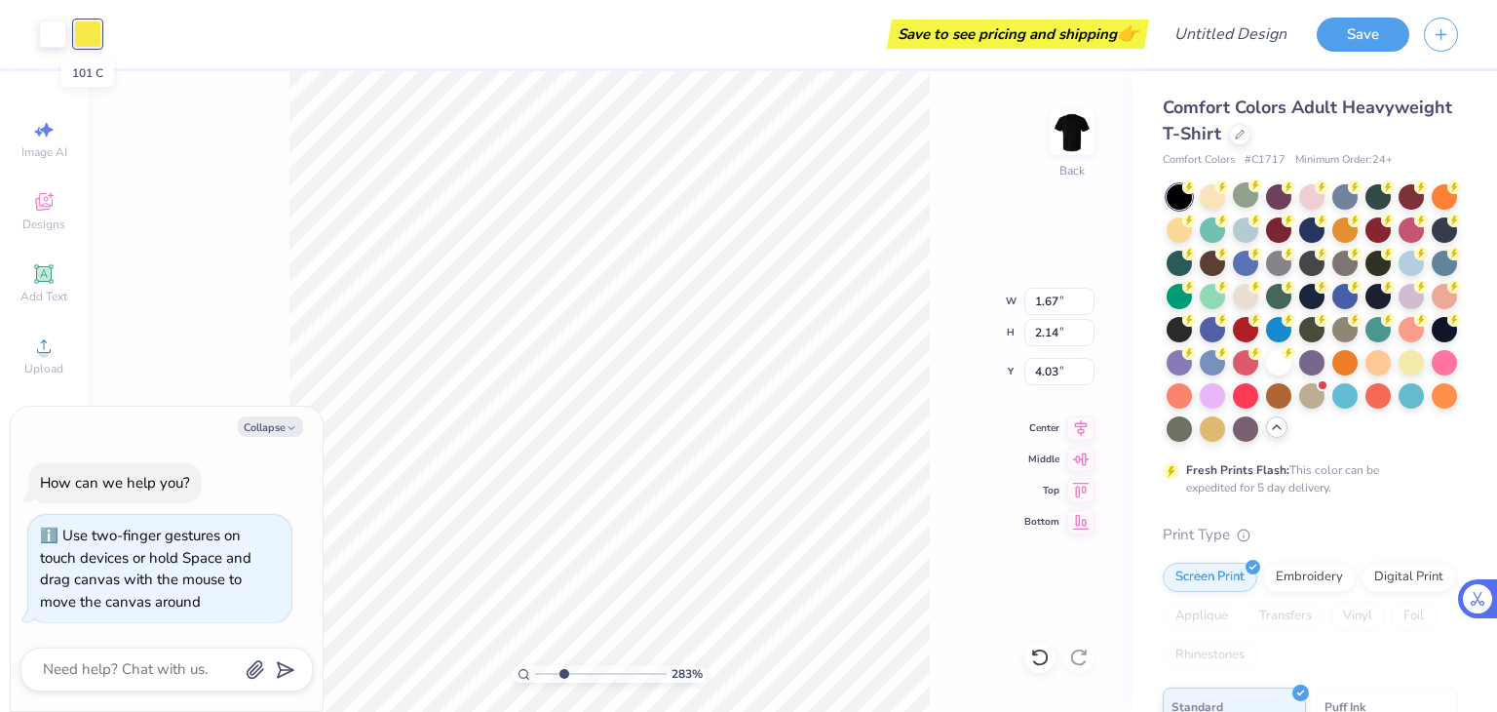
click at [92, 43] on div at bounding box center [87, 33] width 27 height 27
type input "2.83273467871674"
type textarea "x"
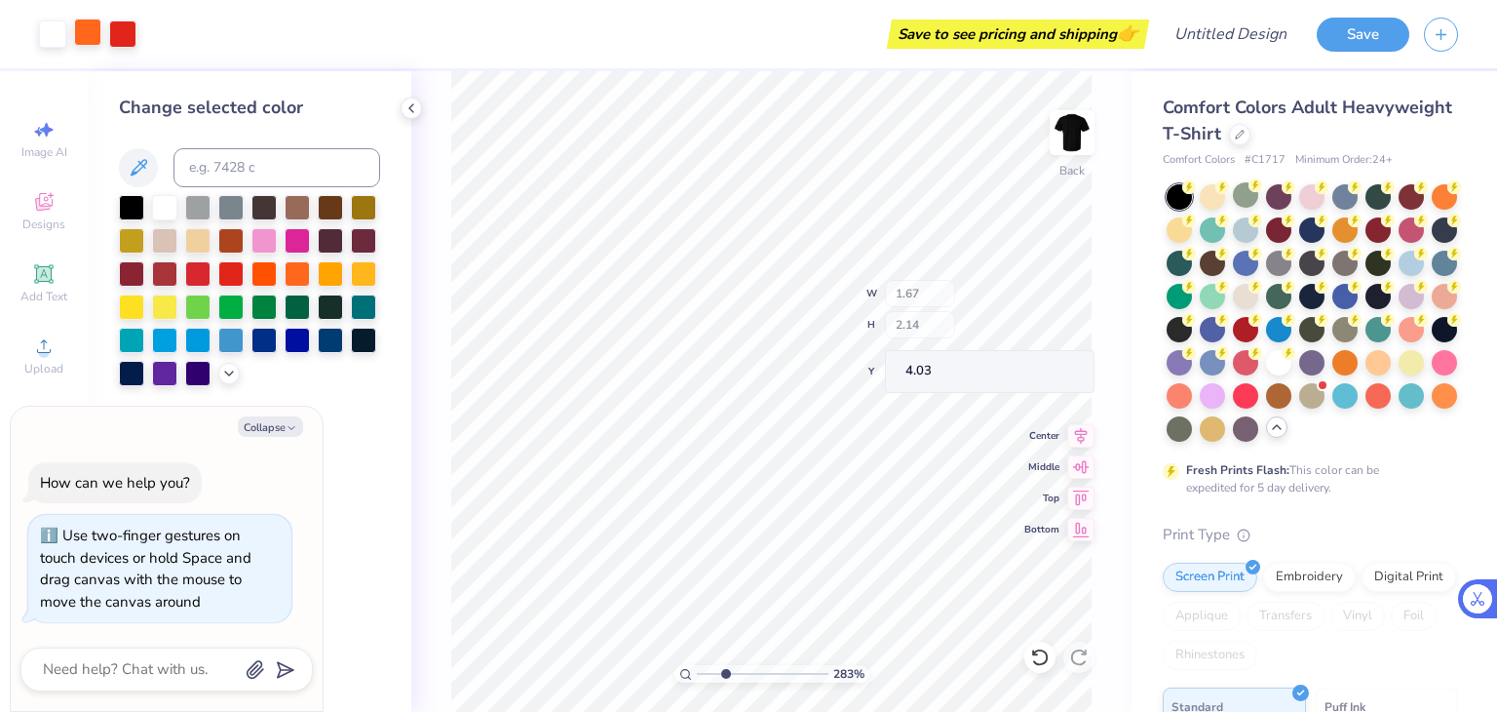
type input "2.83273467871674"
type textarea "x"
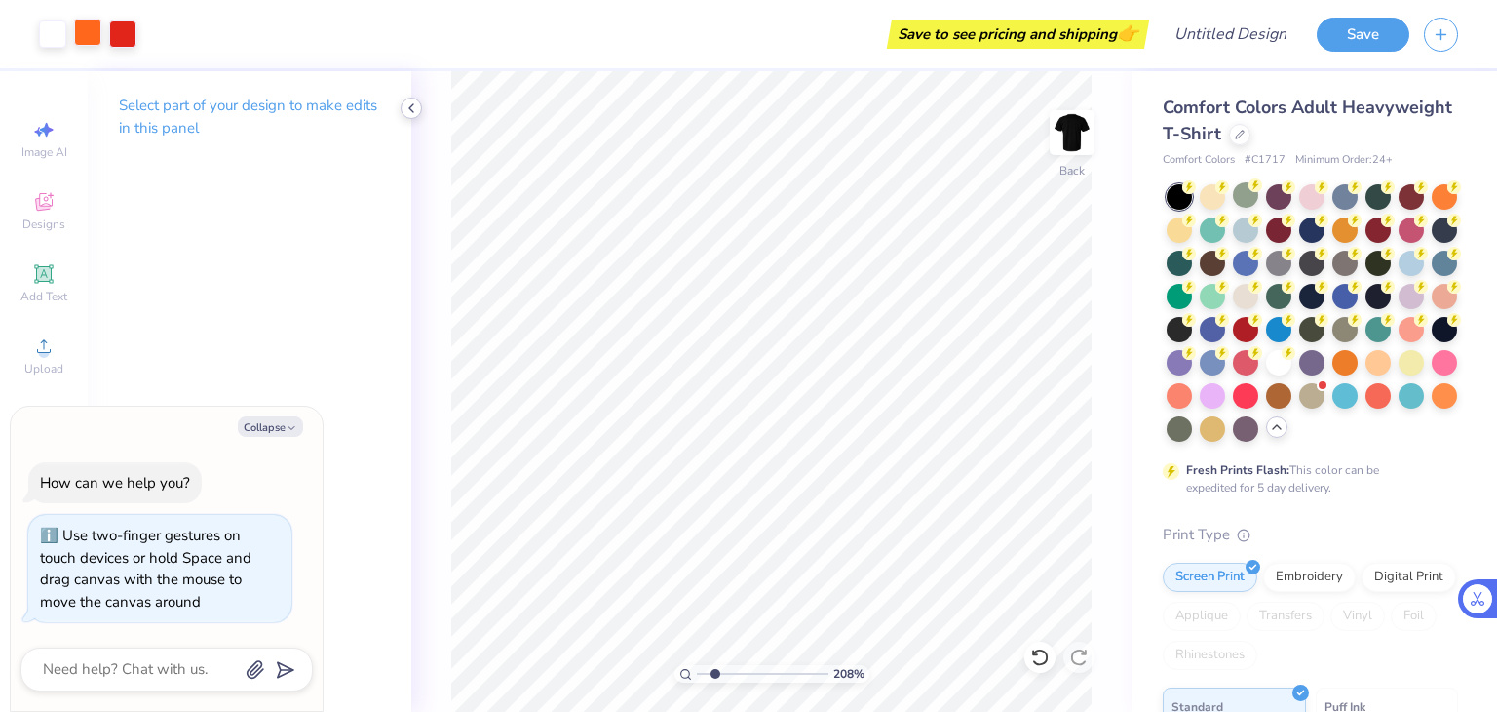
click at [408, 104] on icon at bounding box center [412, 108] width 16 height 16
type input "2.07899736922884"
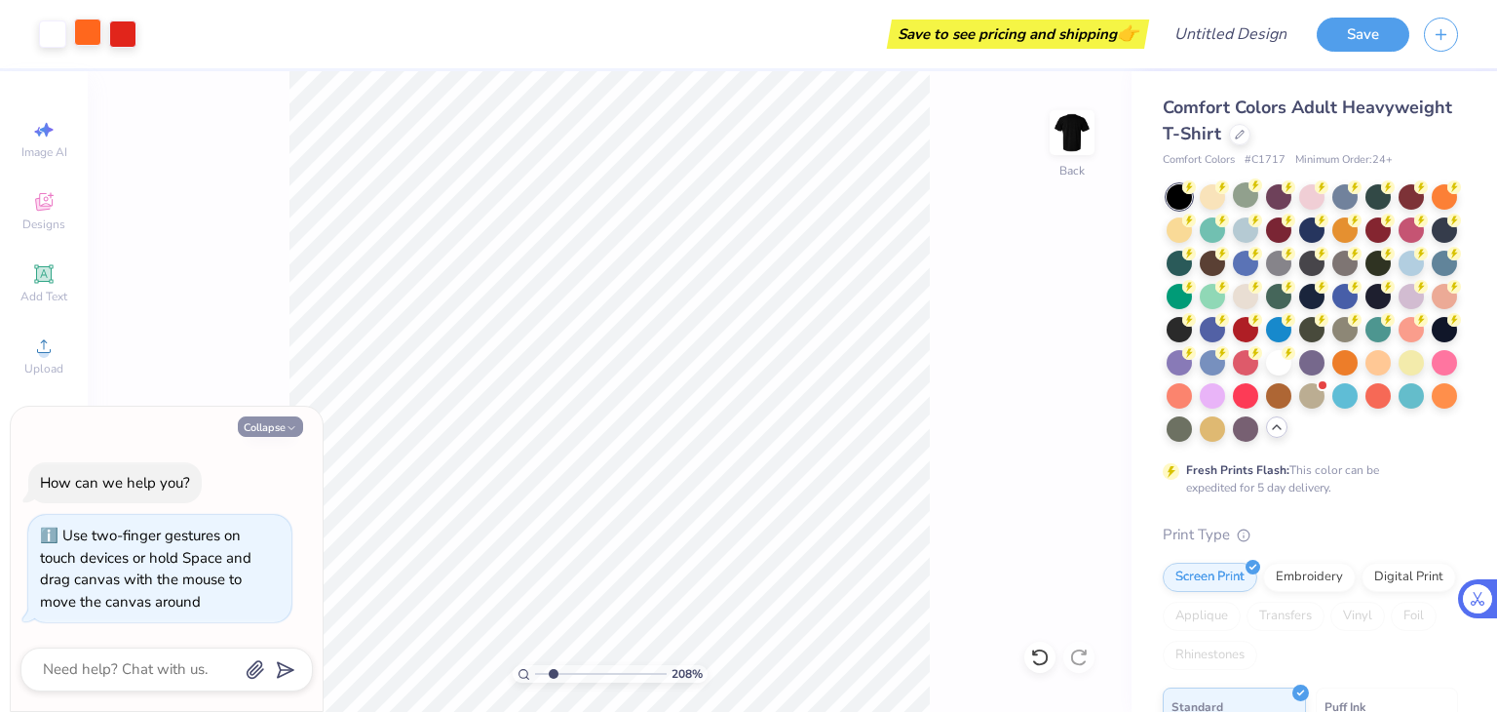
click at [270, 426] on button "Collapse" at bounding box center [270, 426] width 65 height 20
type textarea "x"
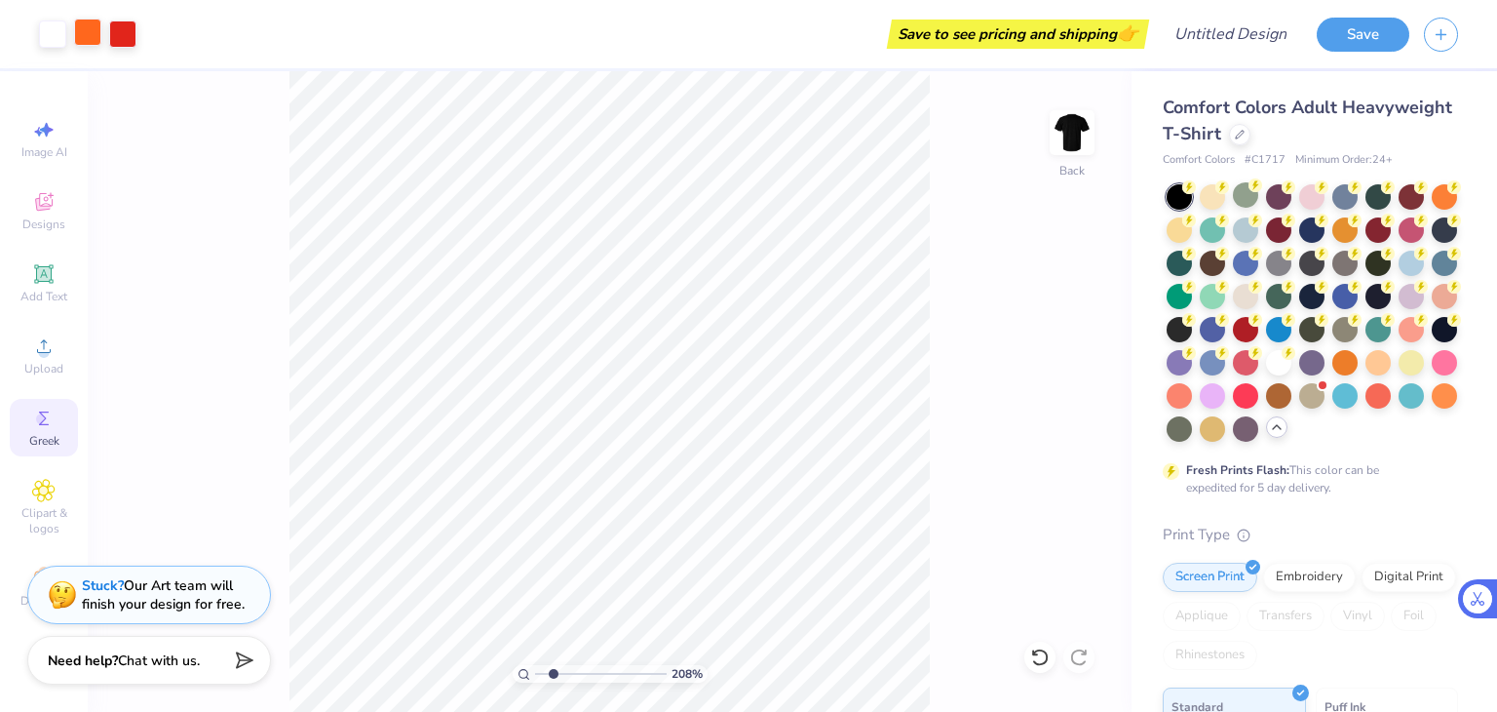
click at [50, 417] on icon at bounding box center [43, 418] width 23 height 23
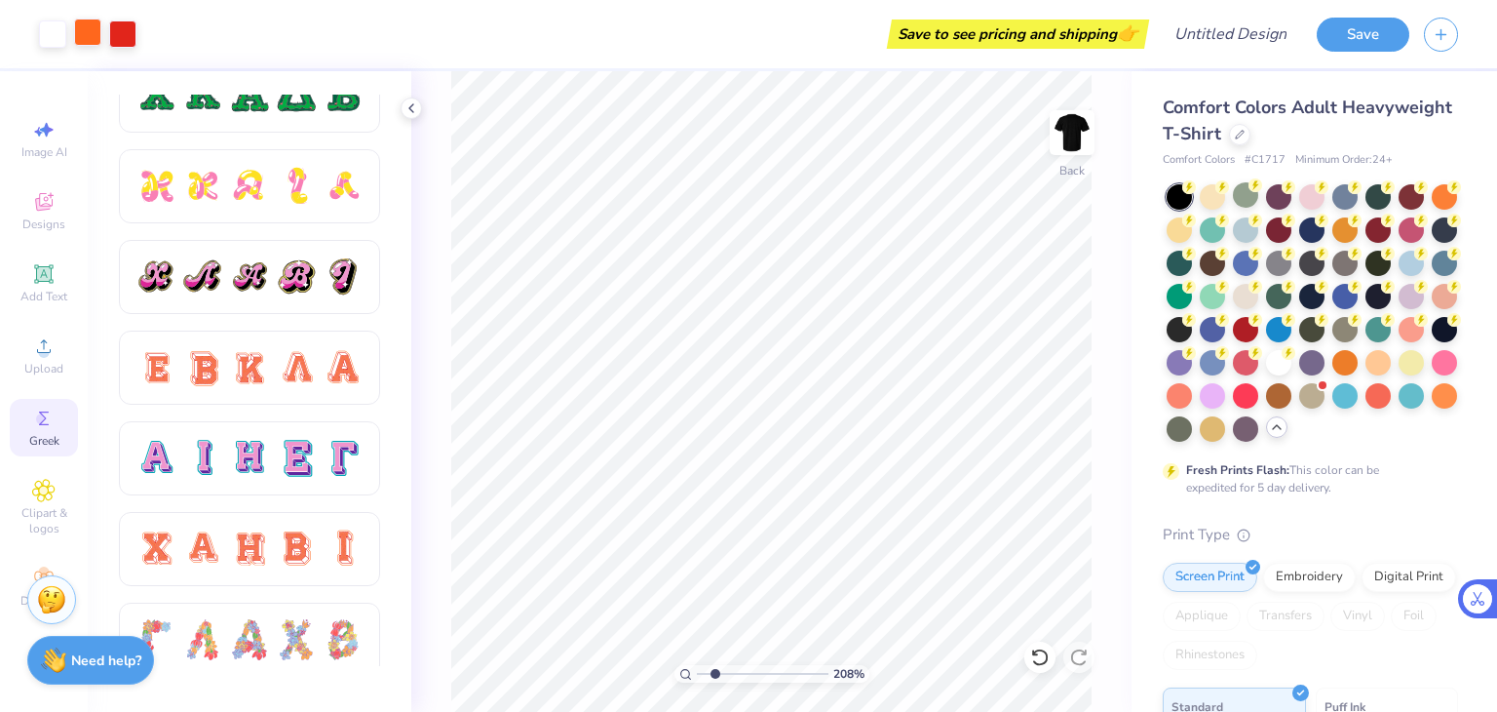
scroll to position [1131, 0]
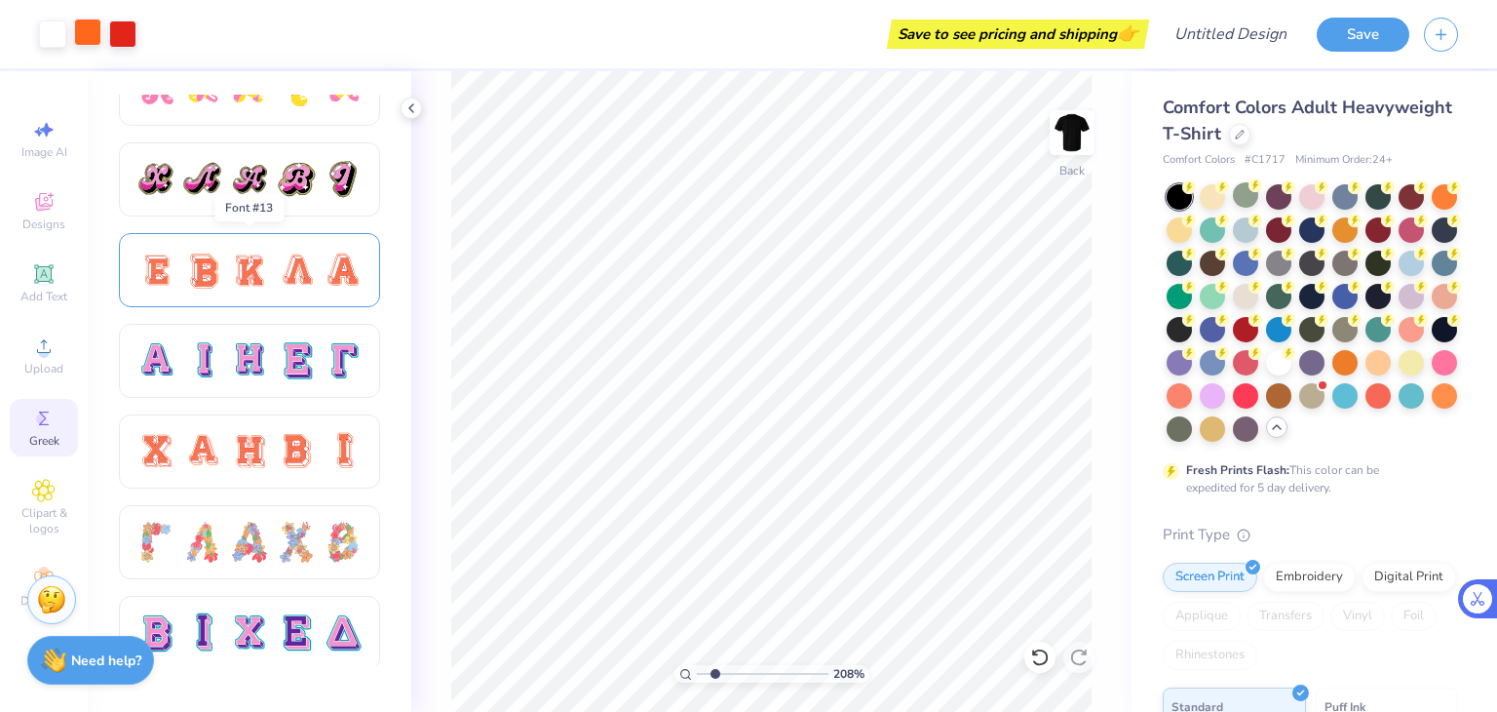
click at [285, 282] on div at bounding box center [296, 270] width 41 height 41
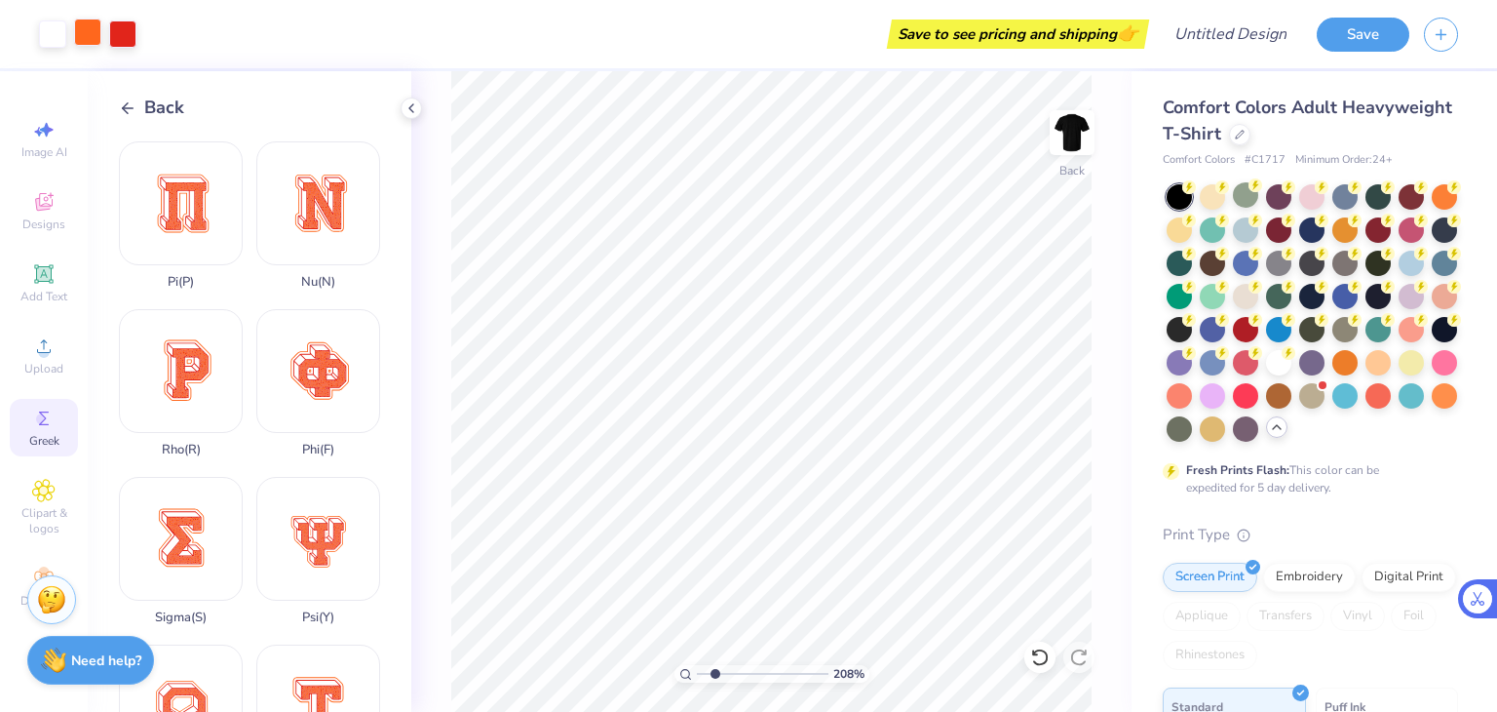
scroll to position [1006, 0]
click at [185, 491] on div "Sigma ( S )" at bounding box center [181, 550] width 124 height 148
type input "1.29354073201161"
click at [1086, 335] on input "17.99" at bounding box center [1060, 332] width 70 height 27
click at [1086, 335] on input "17.98" at bounding box center [1060, 332] width 70 height 27
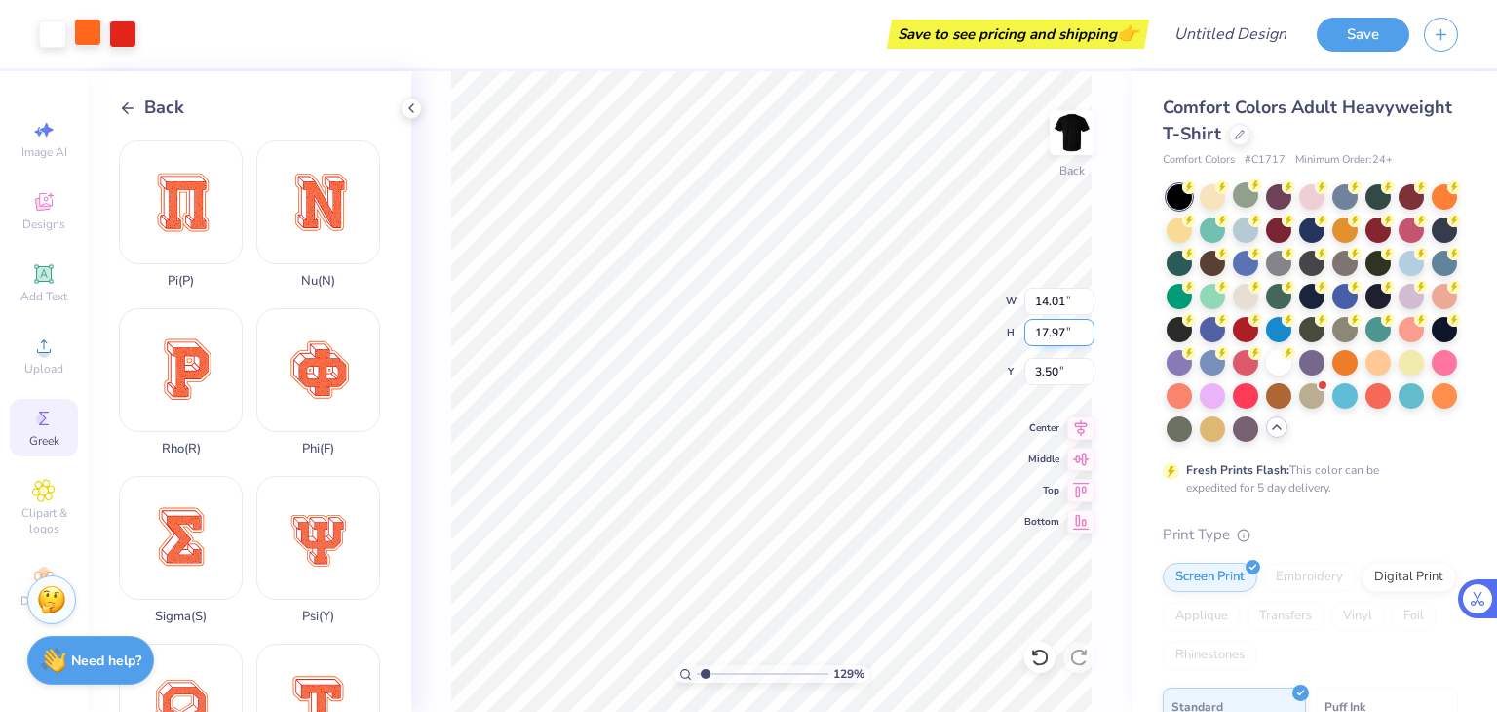
click at [1086, 335] on input "17.97" at bounding box center [1060, 332] width 70 height 27
click at [1086, 335] on input "17.96" at bounding box center [1060, 332] width 70 height 27
click at [1086, 335] on input "17.95" at bounding box center [1060, 332] width 70 height 27
type input "17.38"
click at [1086, 335] on input "17.38" at bounding box center [1060, 332] width 70 height 27
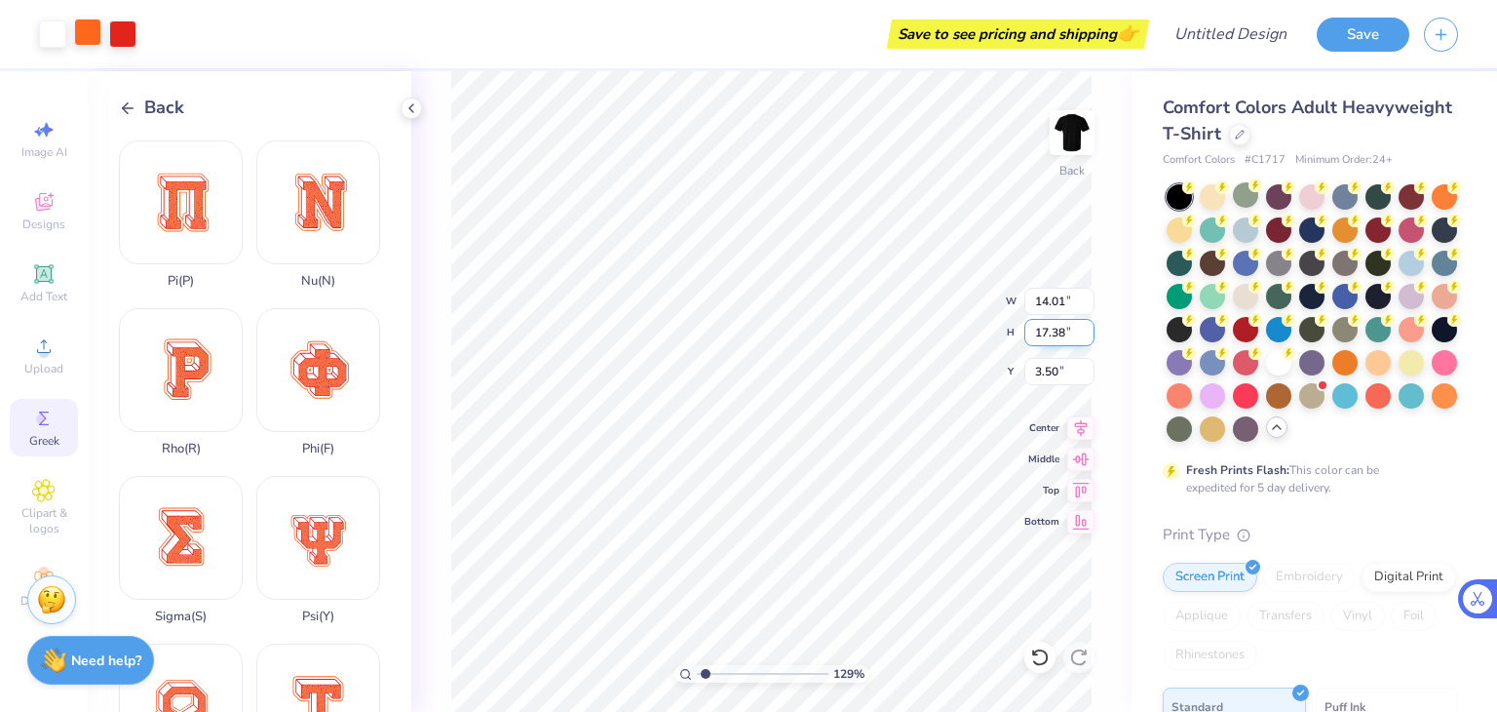
type input "1.29354073201161"
type input "13.53"
type input "3.81"
type input "1.29354073201161"
type input "2.21"
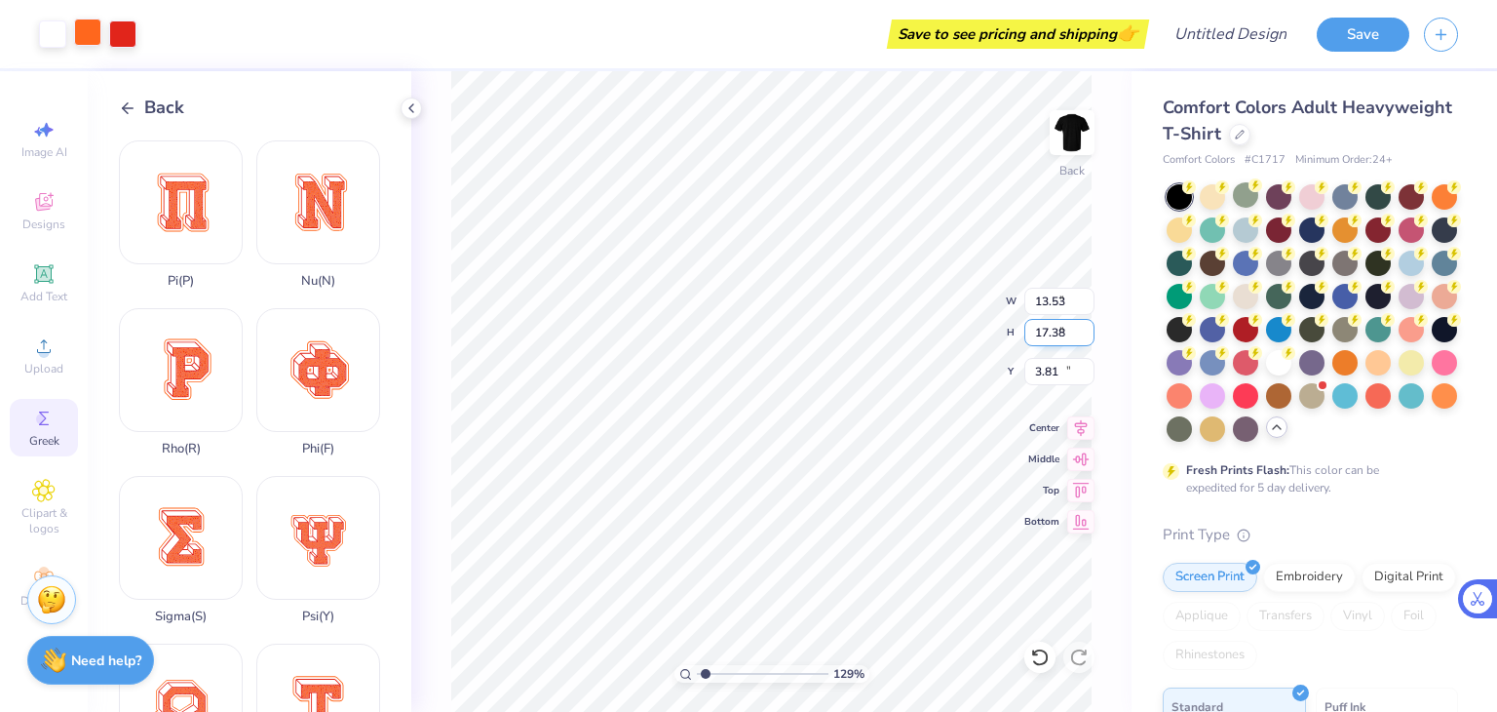
type input "2.83"
type input "18.36"
type input "1.29354073201161"
type input "4.02"
type input "1.29354073201161"
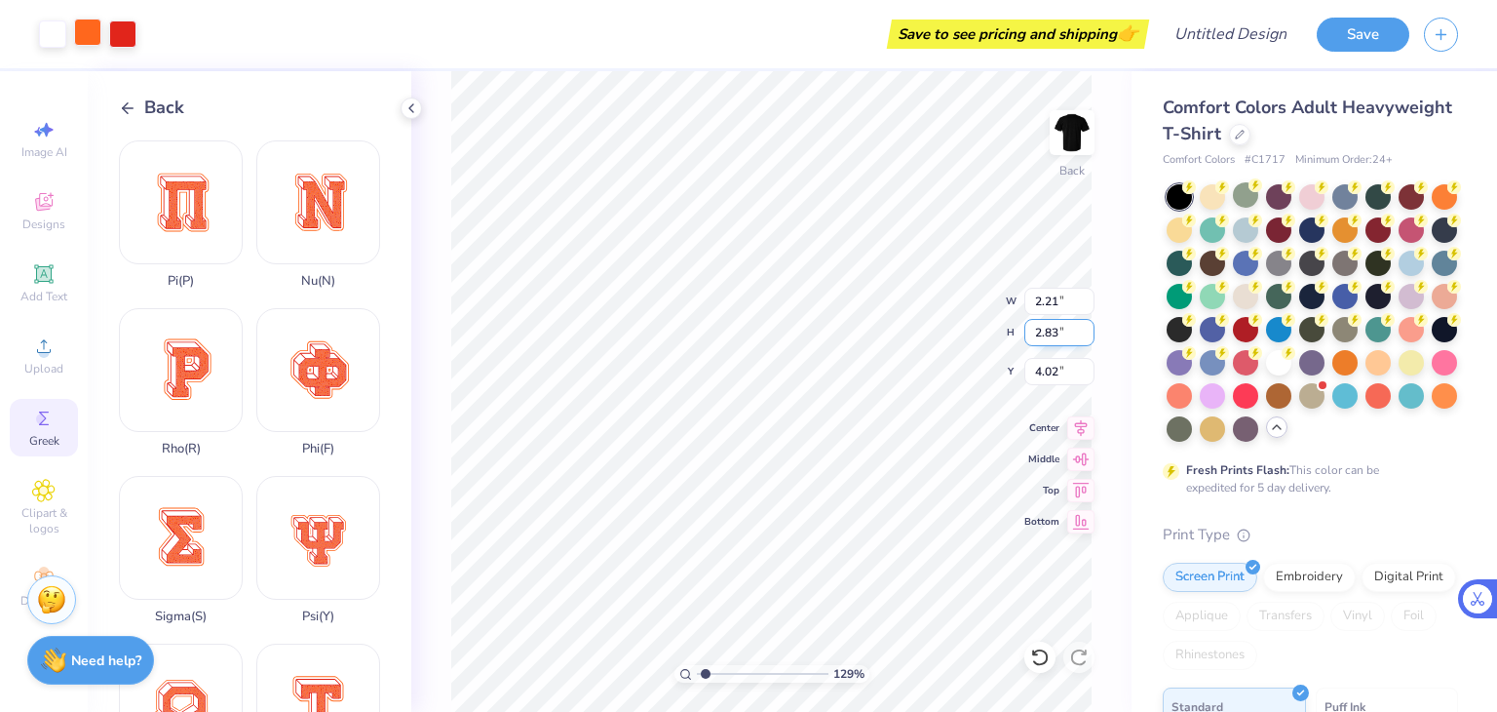
type input "1.59"
type input "2.04"
type input "1.35923212271387"
type input "1.90"
type input "2.14"
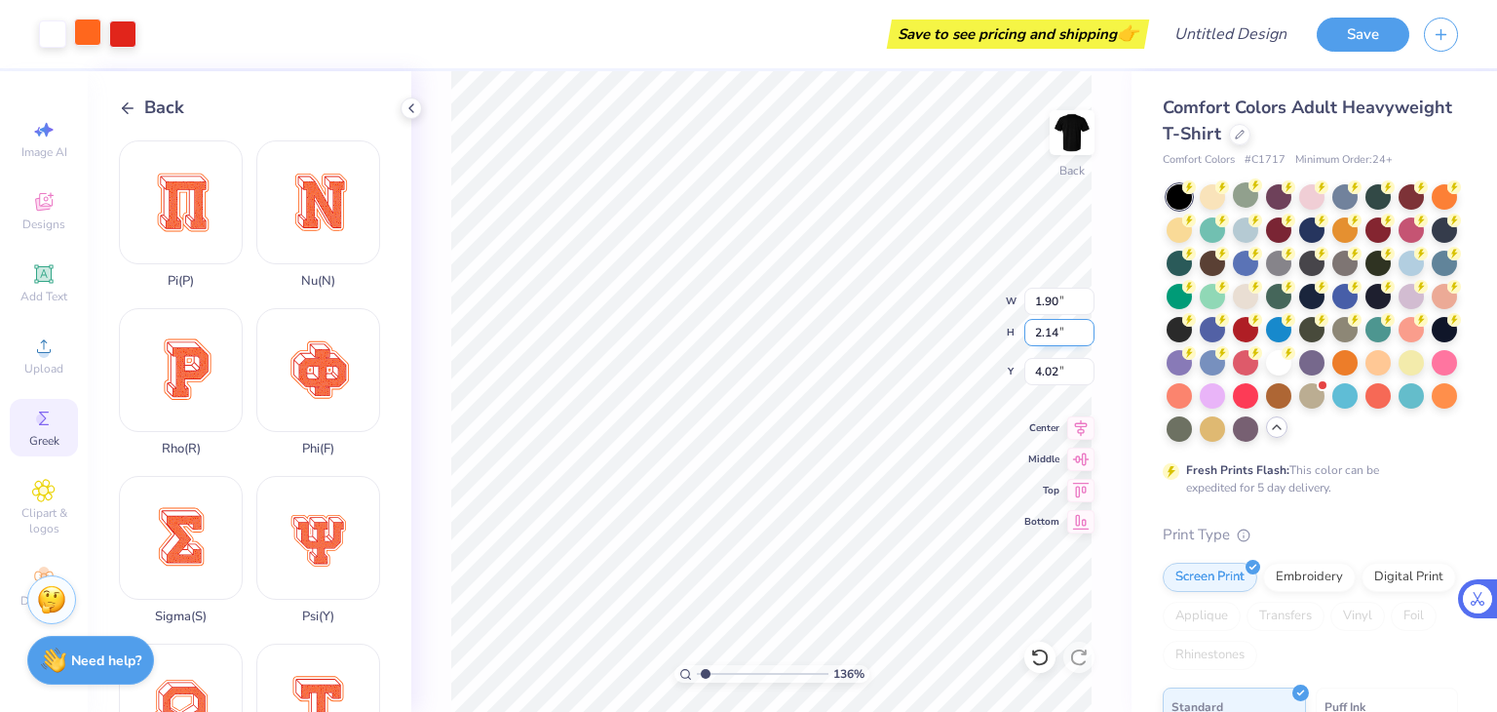
type input "1.35923212271387"
type input "1.59"
click at [1088, 329] on input "2.05" at bounding box center [1060, 332] width 70 height 27
click at [1088, 329] on input "2.06" at bounding box center [1060, 332] width 70 height 27
click at [1088, 329] on input "2.07" at bounding box center [1060, 332] width 70 height 27
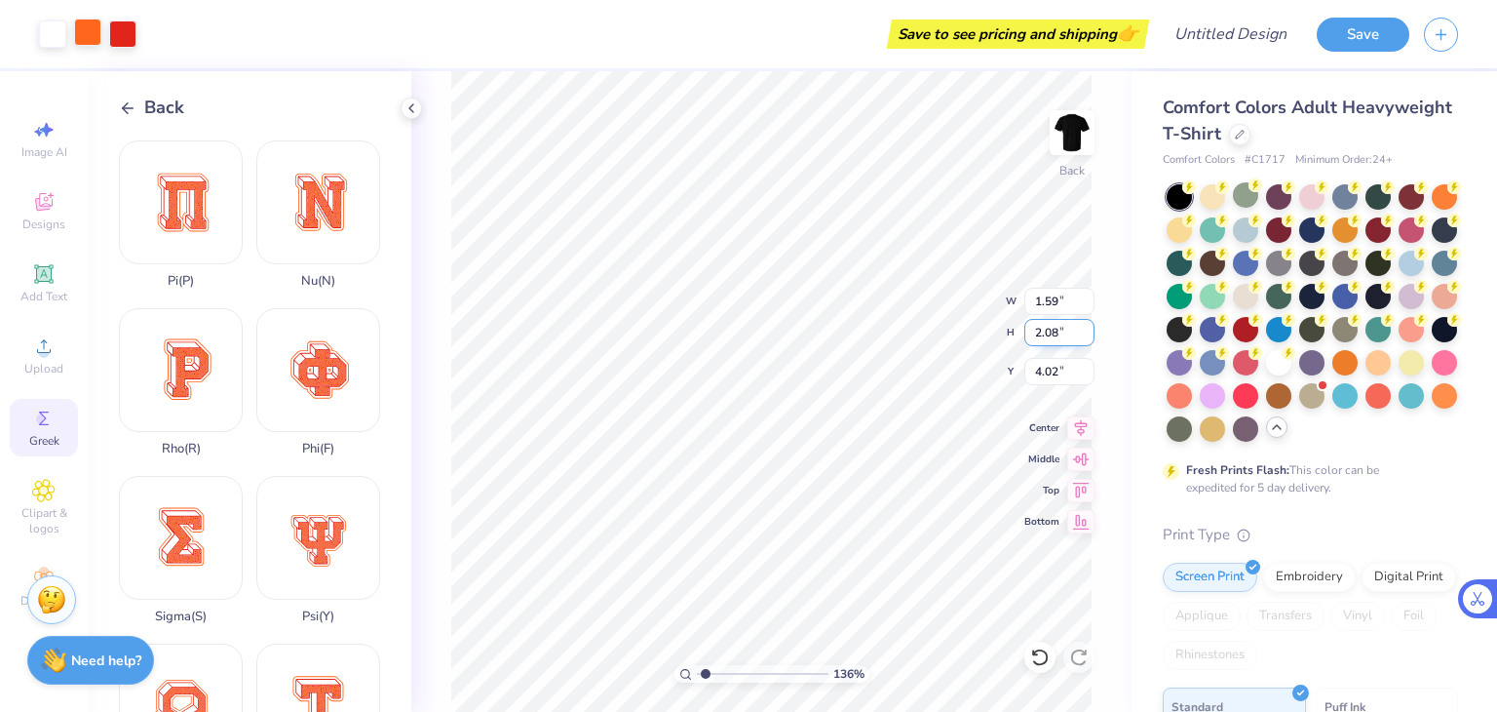
click at [1088, 329] on input "2.08" at bounding box center [1060, 332] width 70 height 27
click at [1088, 329] on input "2.09" at bounding box center [1060, 332] width 70 height 27
click at [1088, 329] on input "2.1" at bounding box center [1060, 332] width 70 height 27
click at [1088, 329] on input "2.11" at bounding box center [1060, 332] width 70 height 27
click at [1088, 329] on input "2.12" at bounding box center [1060, 332] width 70 height 27
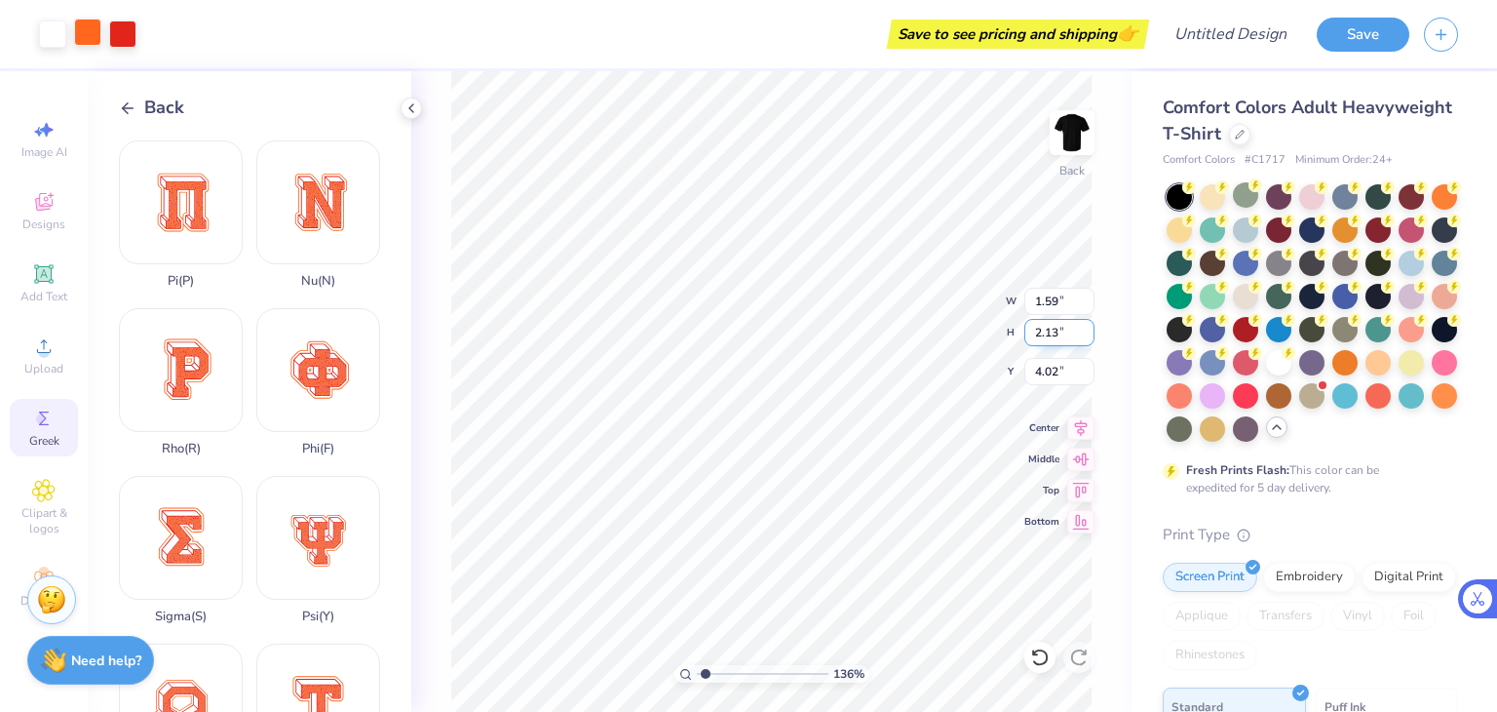
click at [1088, 329] on input "2.13" at bounding box center [1060, 332] width 70 height 27
click at [1088, 329] on input "2.14" at bounding box center [1060, 332] width 70 height 27
click at [1088, 329] on input "2.15" at bounding box center [1060, 332] width 70 height 27
click at [1088, 329] on input "2.16" at bounding box center [1060, 332] width 70 height 27
click at [1087, 340] on input "2.15" at bounding box center [1060, 332] width 70 height 27
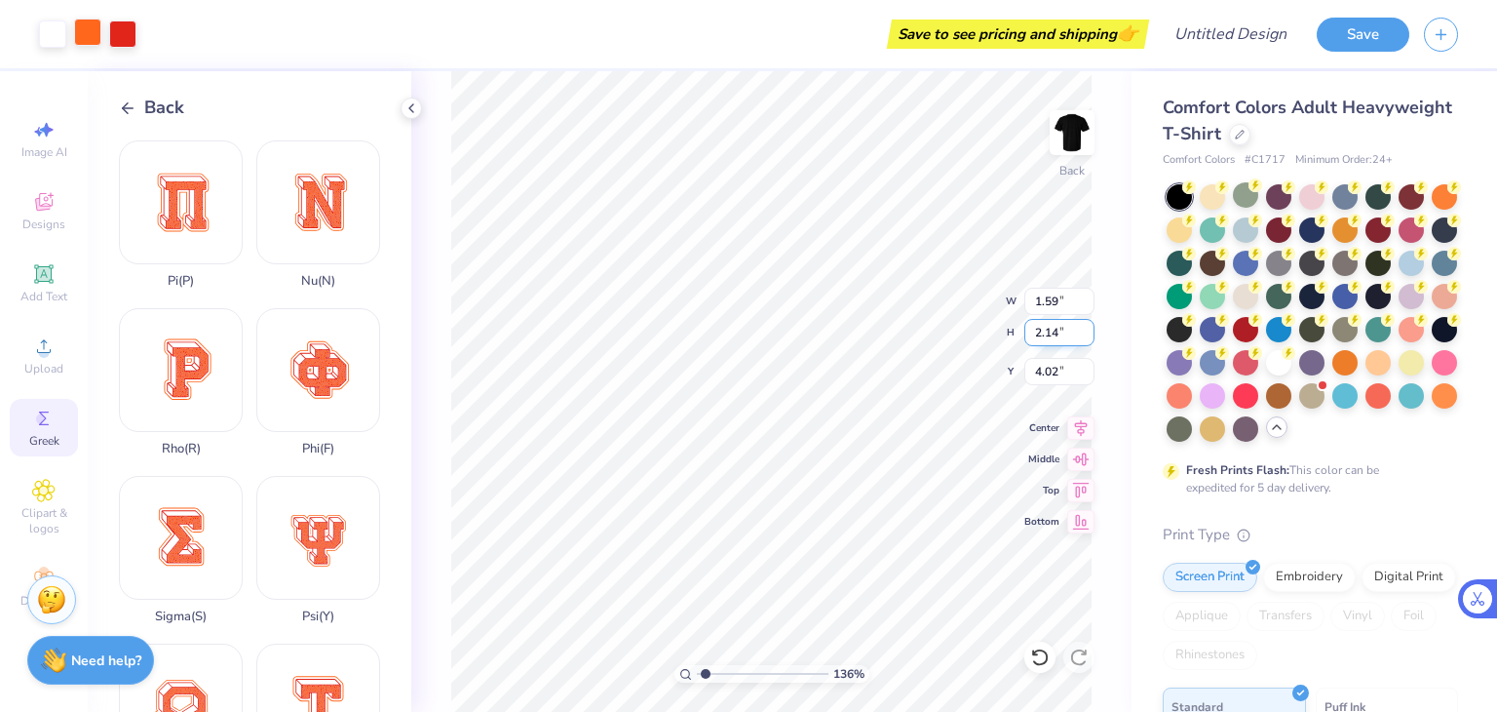
type input "2.14"
click at [1087, 340] on input "2.14" at bounding box center [1060, 332] width 70 height 27
type input "1.35923212271387"
type input "1.90"
type input "2.14"
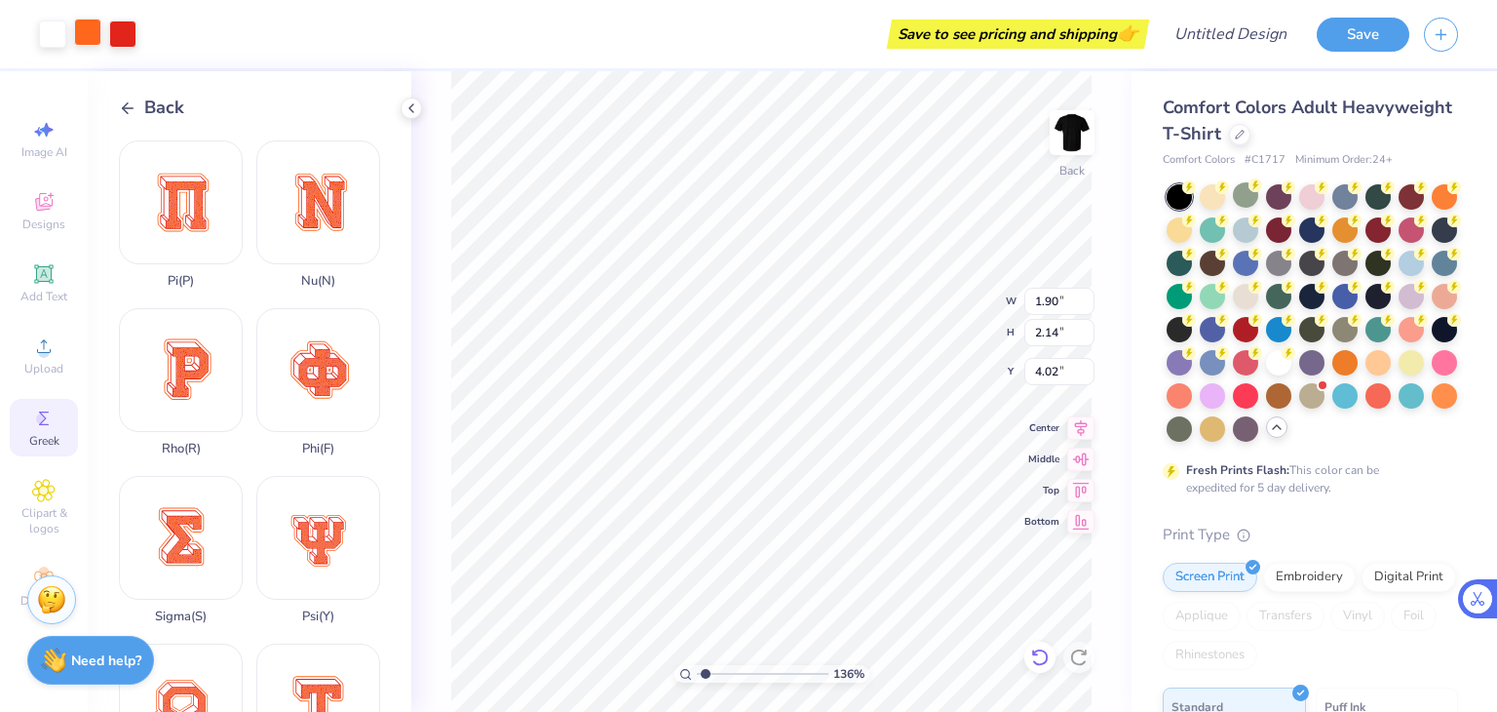
click at [1034, 654] on icon at bounding box center [1035, 652] width 4 height 4
click at [1047, 656] on icon at bounding box center [1039, 657] width 17 height 18
type input "1.35923212271387"
type input "1.57"
type input "2.02"
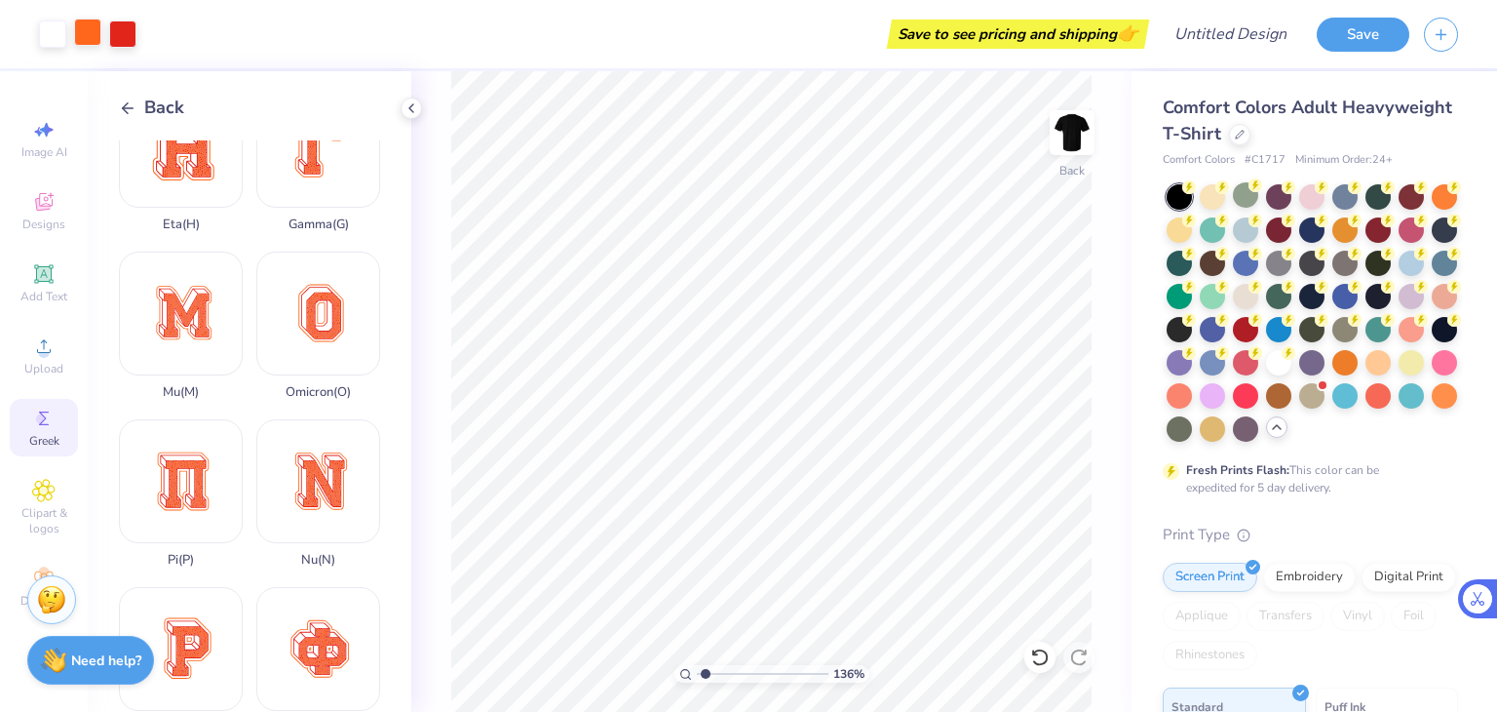
scroll to position [0, 0]
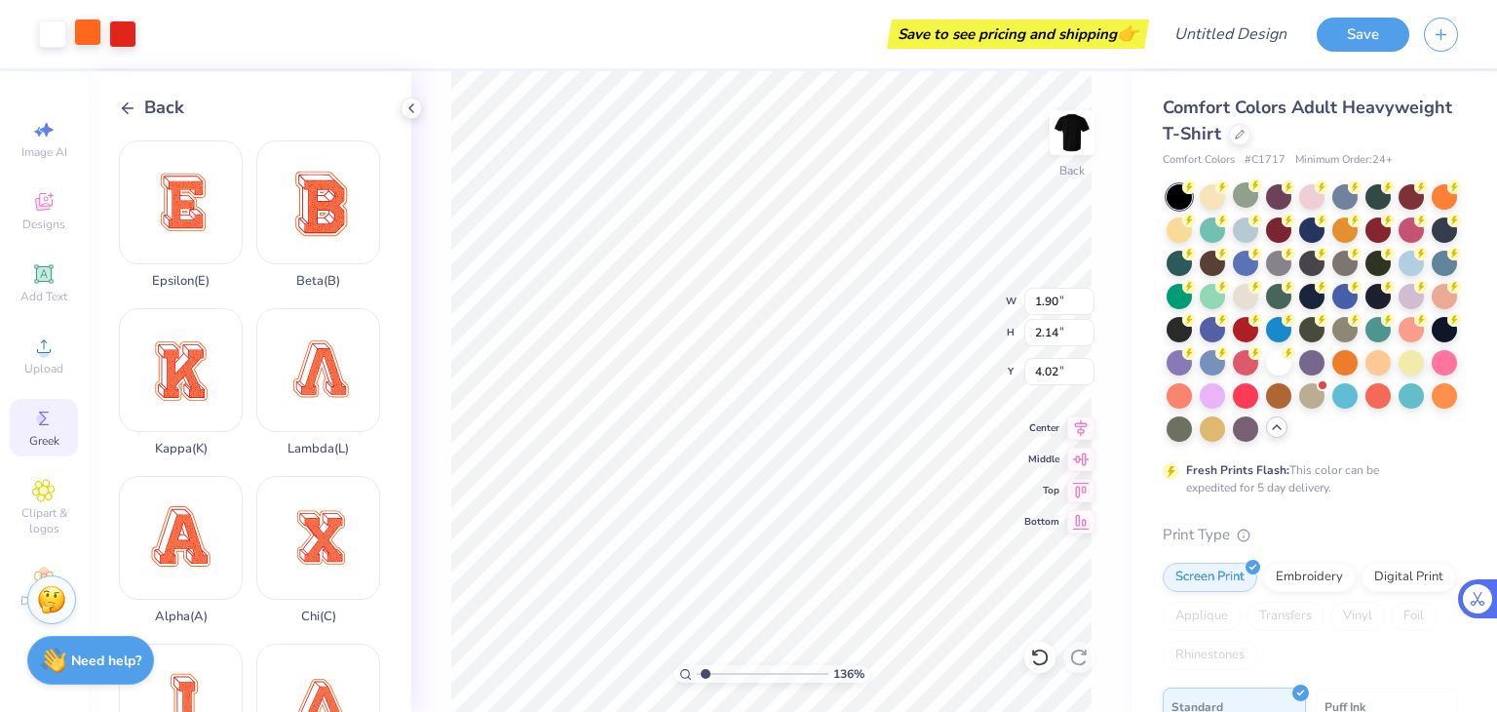
type input "1.35923212271387"
type input "1.95"
type input "2.19"
type input "4.00"
click at [1027, 660] on div at bounding box center [1040, 656] width 31 height 31
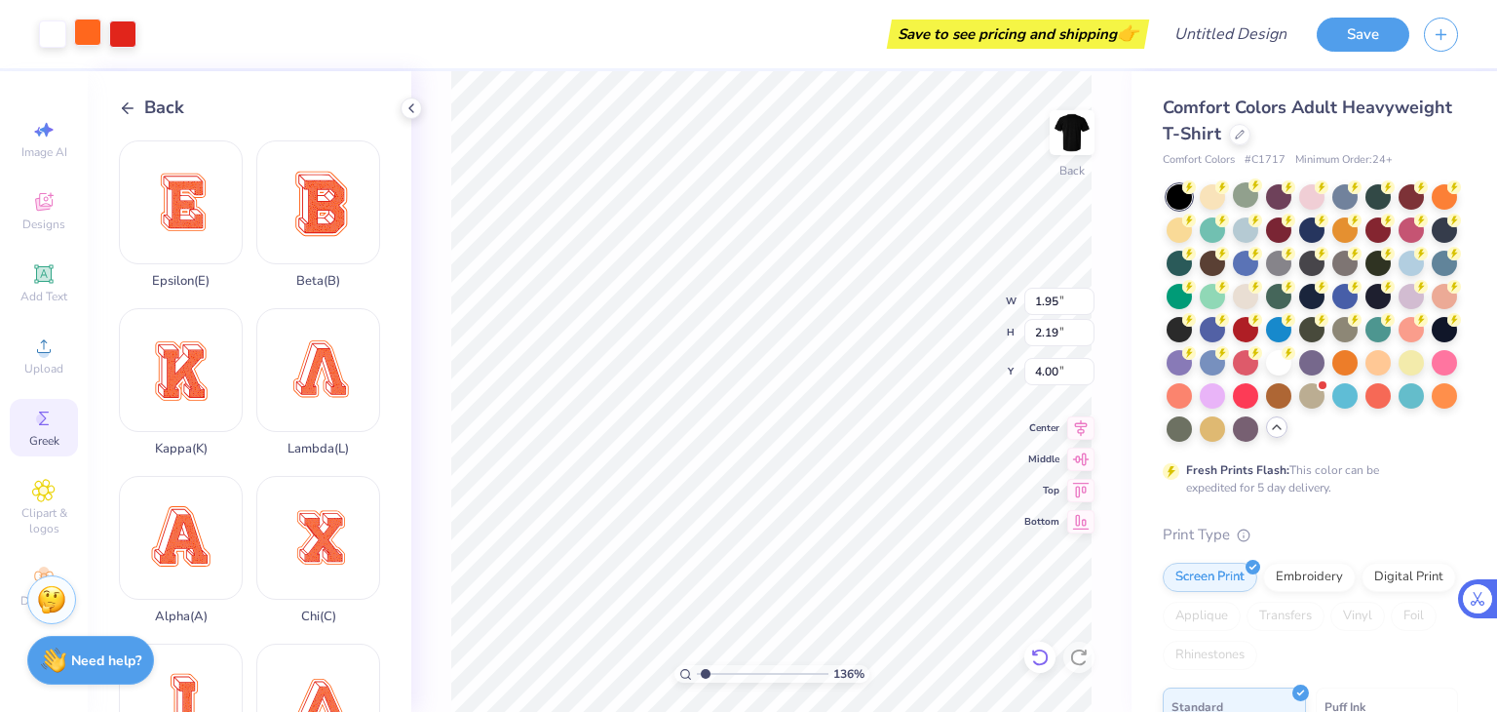
click at [1027, 660] on div at bounding box center [1040, 656] width 31 height 31
drag, startPoint x: 1027, startPoint y: 660, endPoint x: 1041, endPoint y: 648, distance: 18.0
click at [1036, 658] on div at bounding box center [1040, 656] width 31 height 31
click at [1036, 658] on icon at bounding box center [1039, 656] width 19 height 19
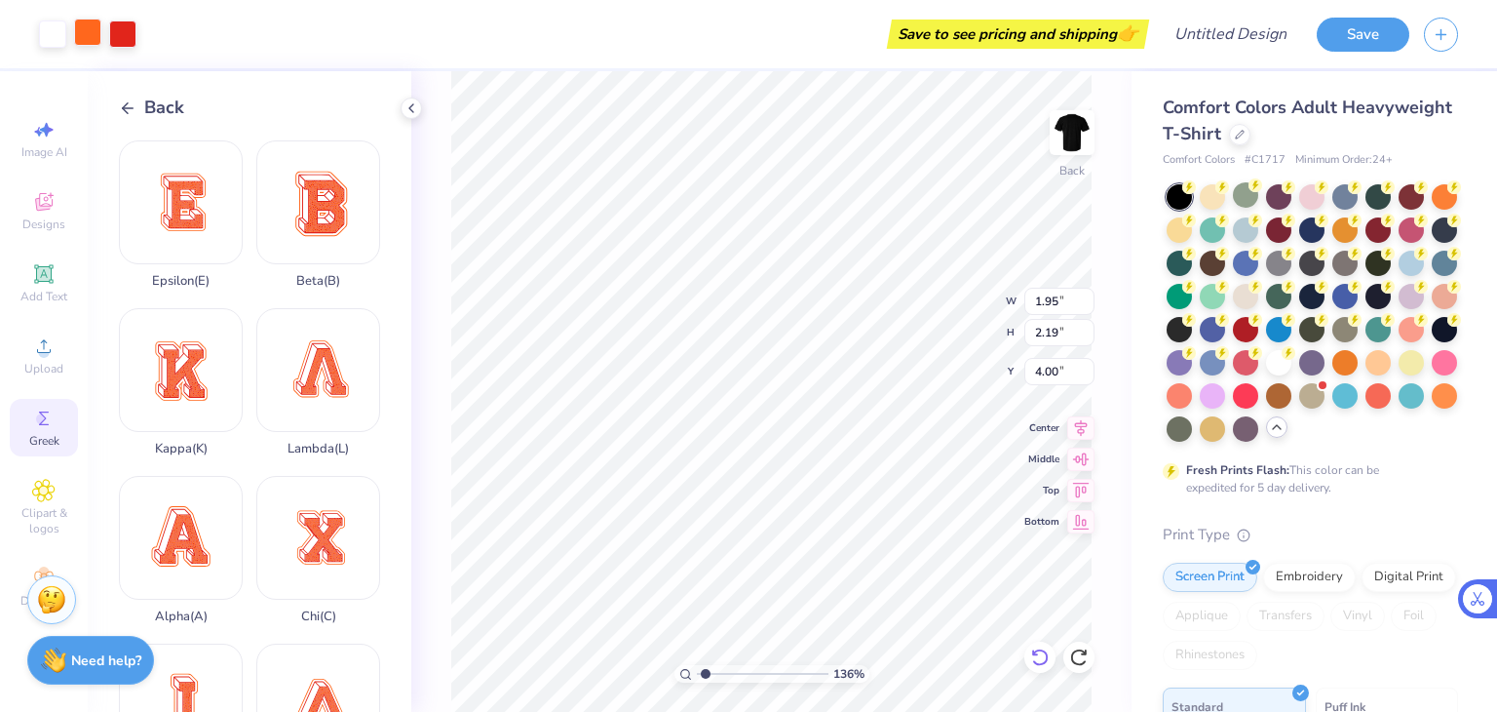
click at [1036, 658] on icon at bounding box center [1039, 656] width 19 height 19
click at [1039, 655] on icon at bounding box center [1039, 656] width 19 height 19
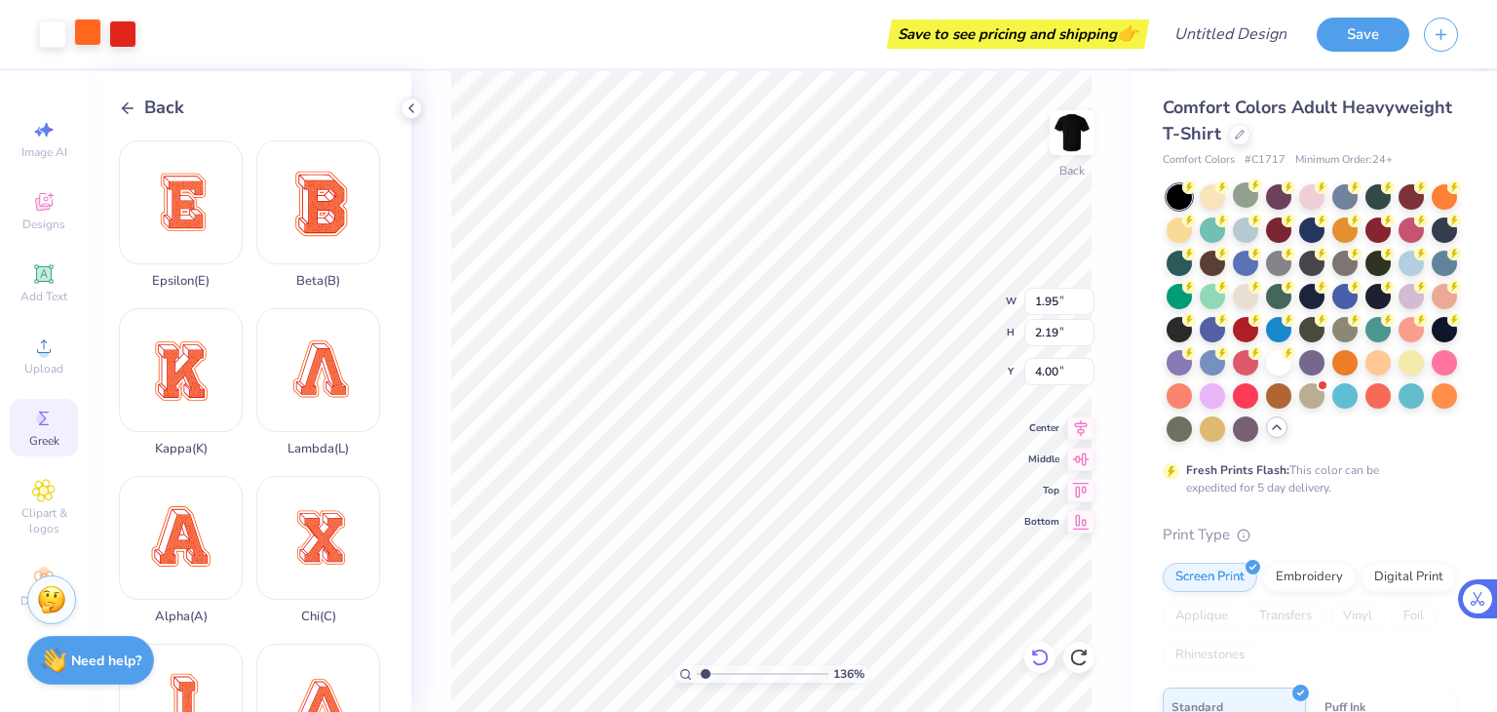
click at [1039, 655] on icon at bounding box center [1039, 656] width 19 height 19
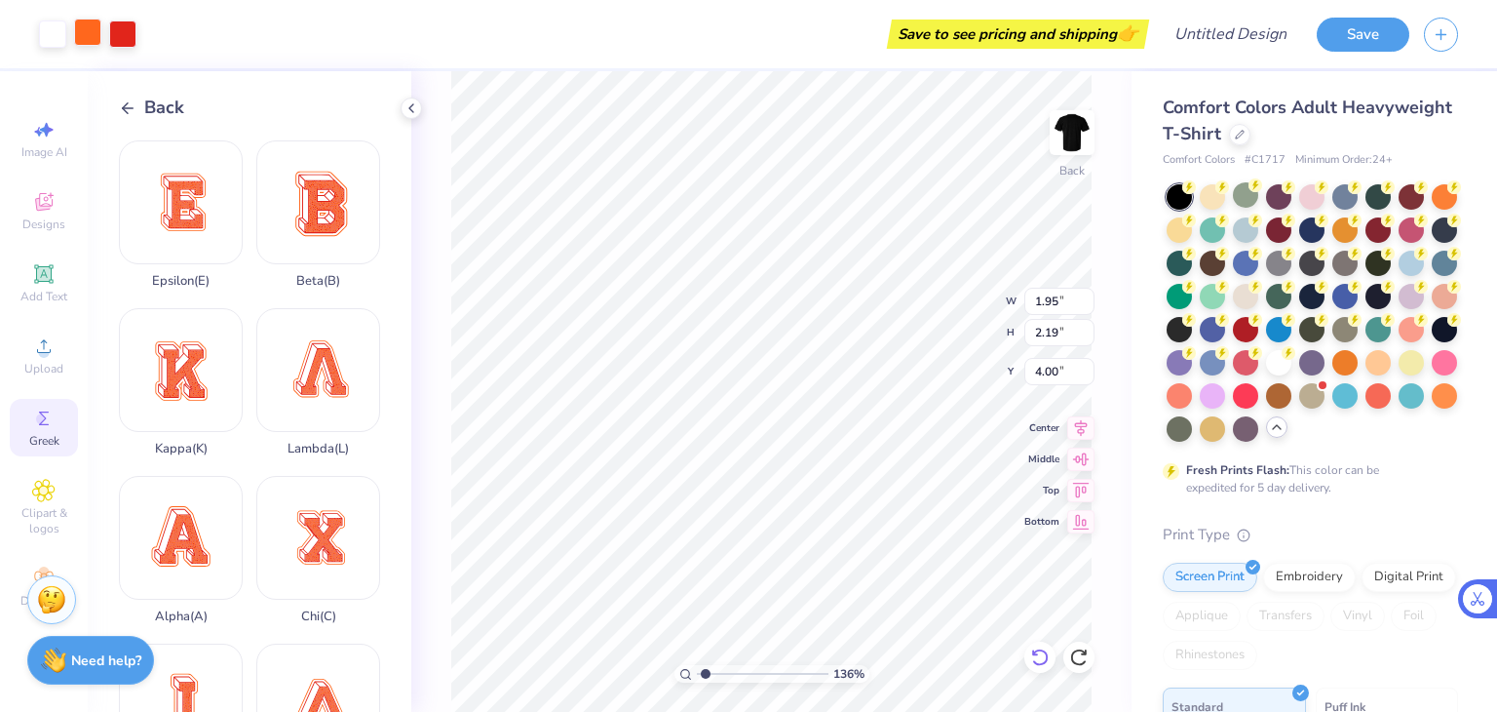
click at [1039, 655] on icon at bounding box center [1039, 656] width 19 height 19
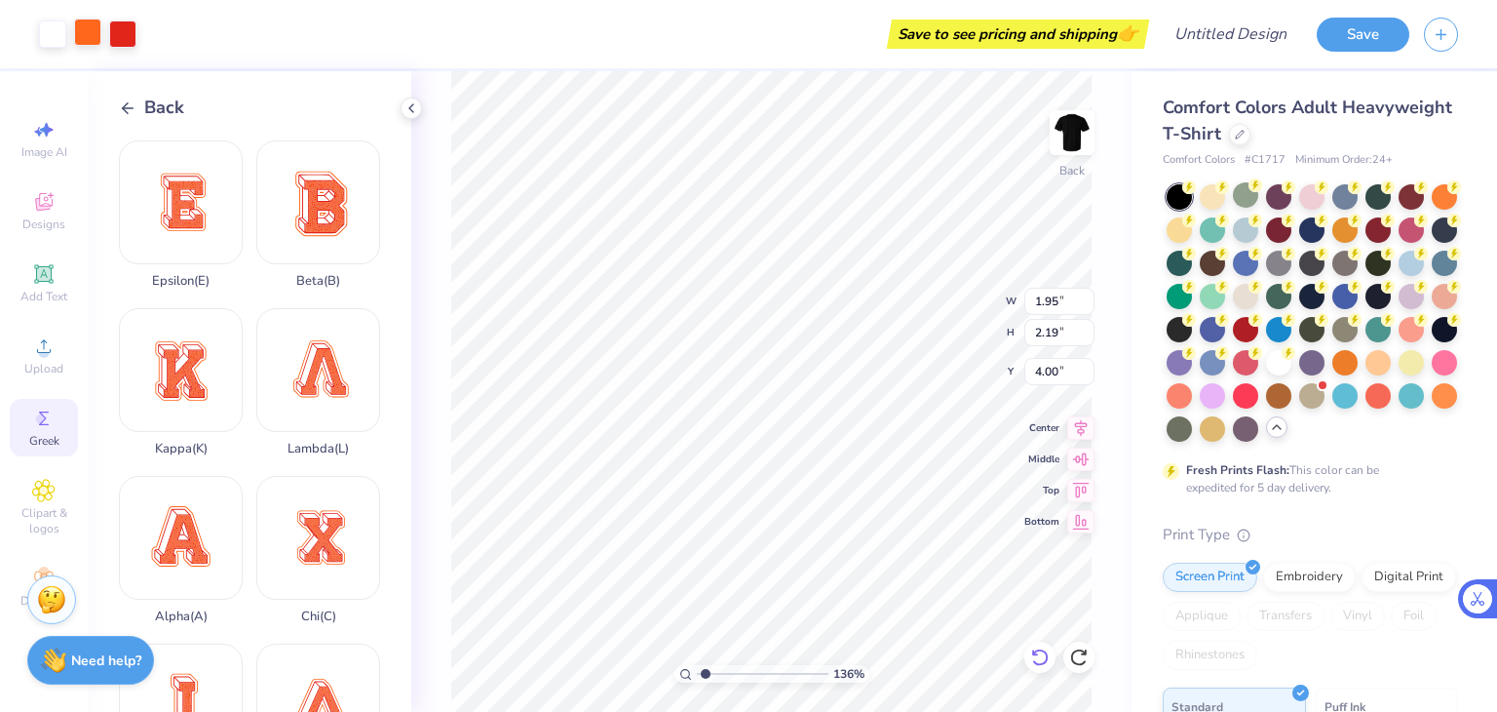
click at [1039, 655] on icon at bounding box center [1039, 656] width 19 height 19
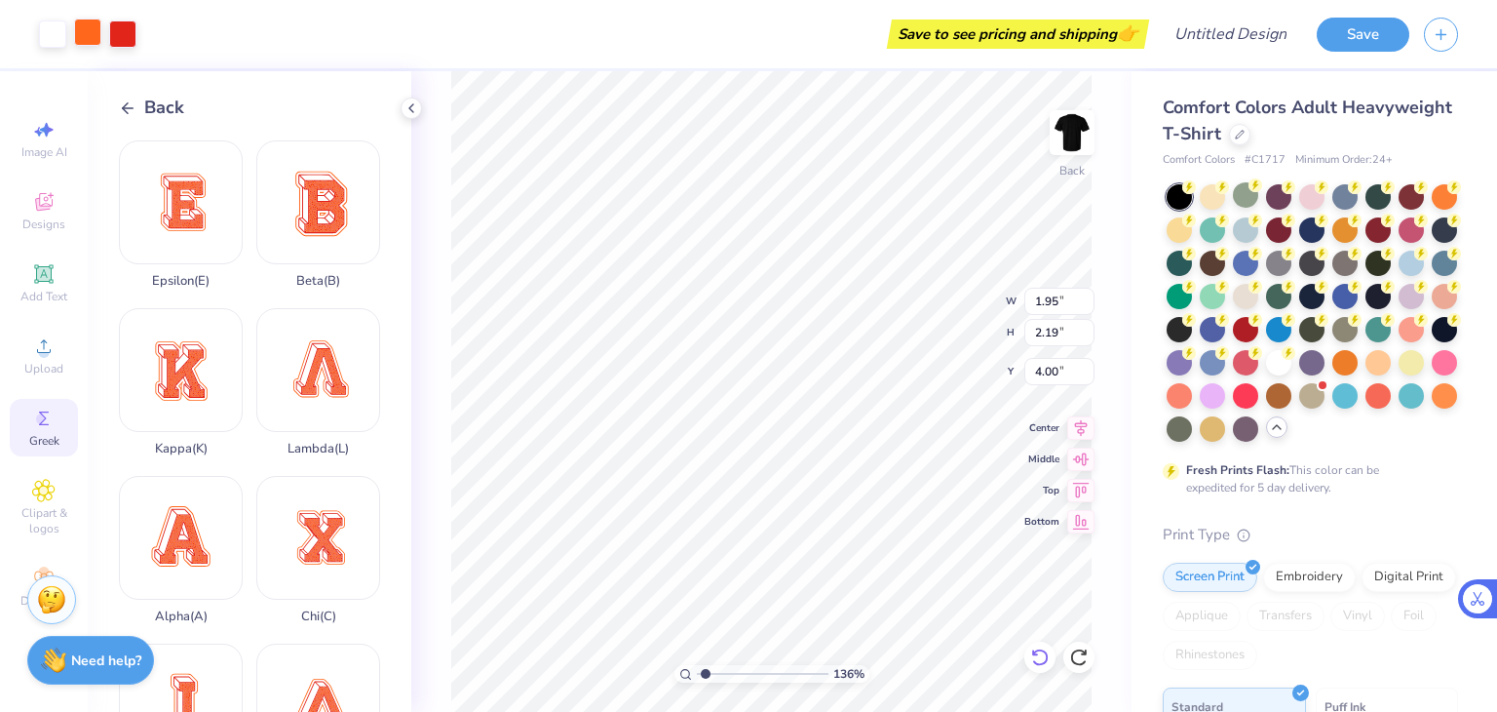
click at [1041, 648] on icon at bounding box center [1039, 656] width 19 height 19
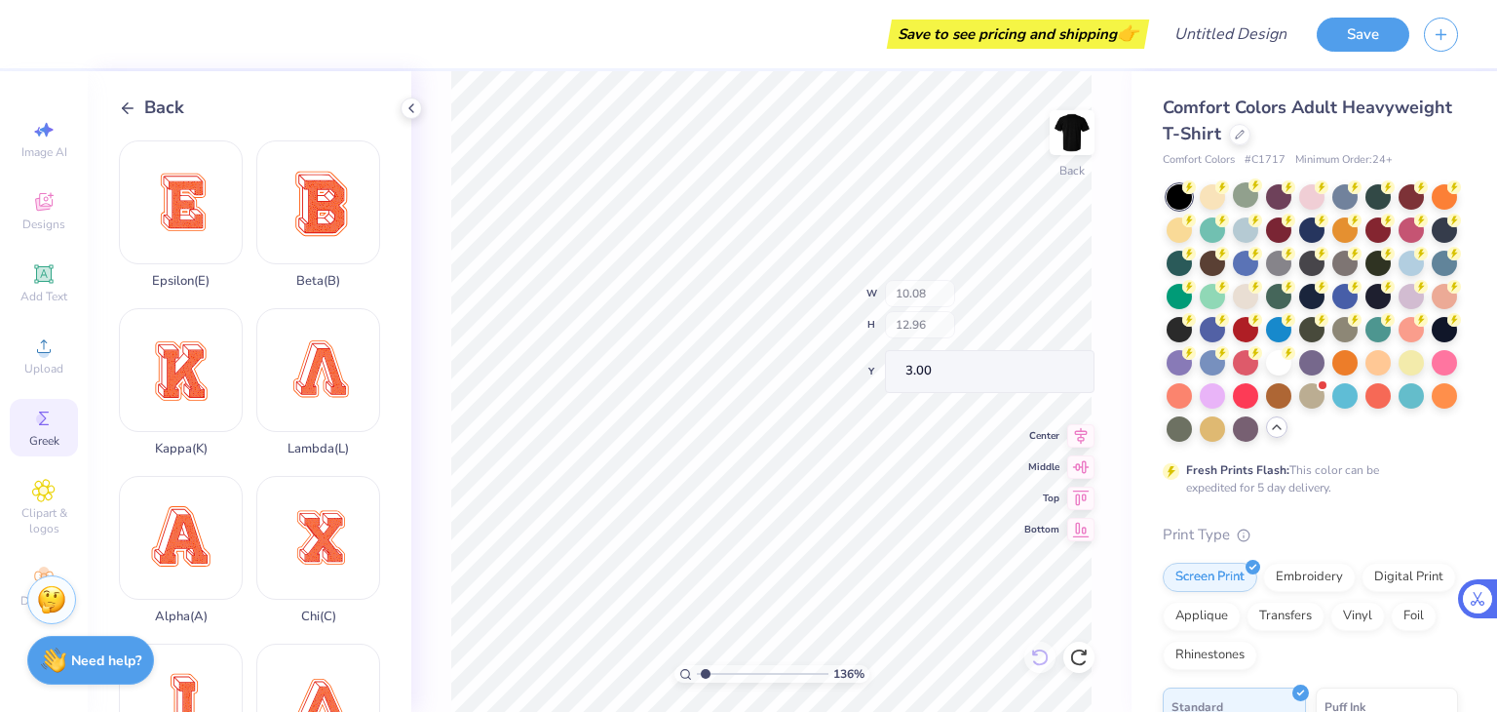
type input "1.35923212271387"
type input "10.08"
type input "12.96"
type input "3.00"
click at [1082, 659] on icon at bounding box center [1078, 656] width 19 height 19
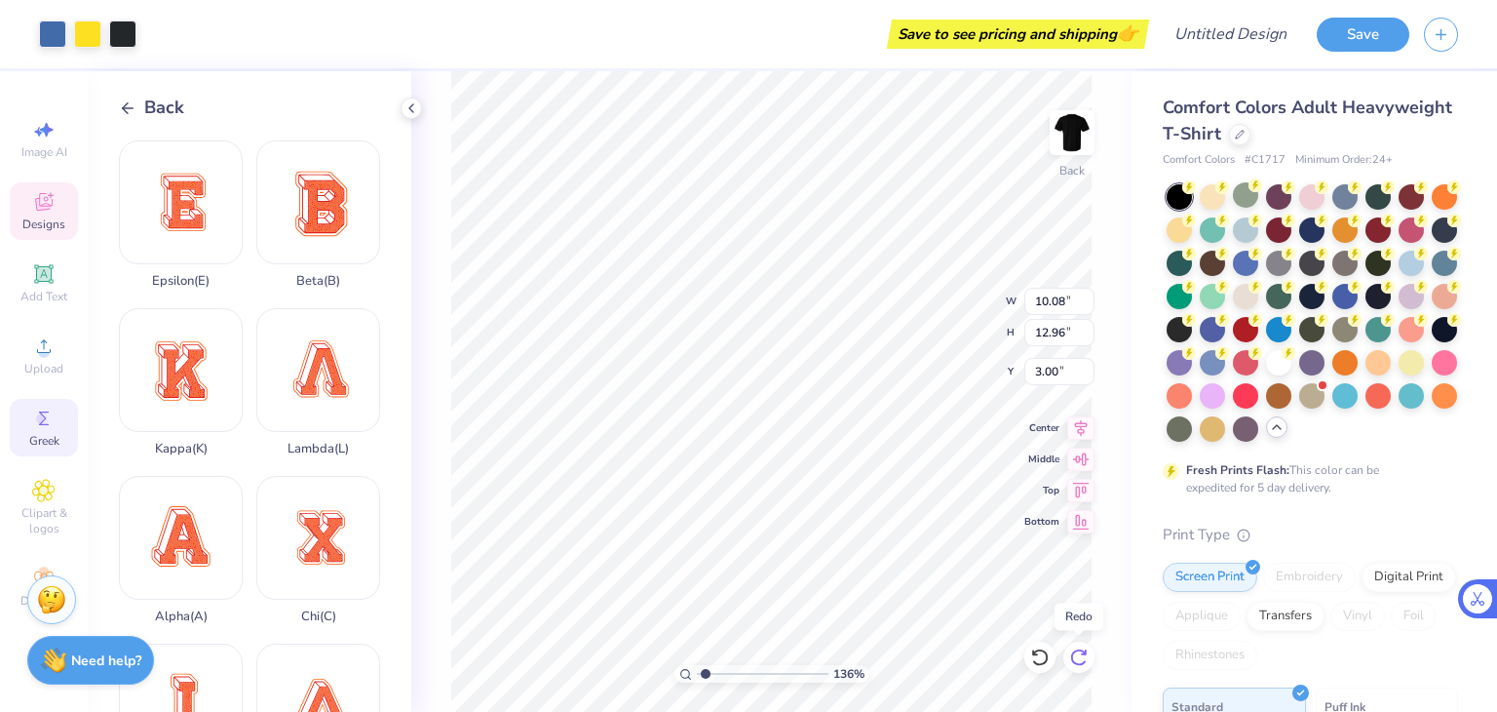
click at [1082, 659] on icon at bounding box center [1078, 656] width 19 height 19
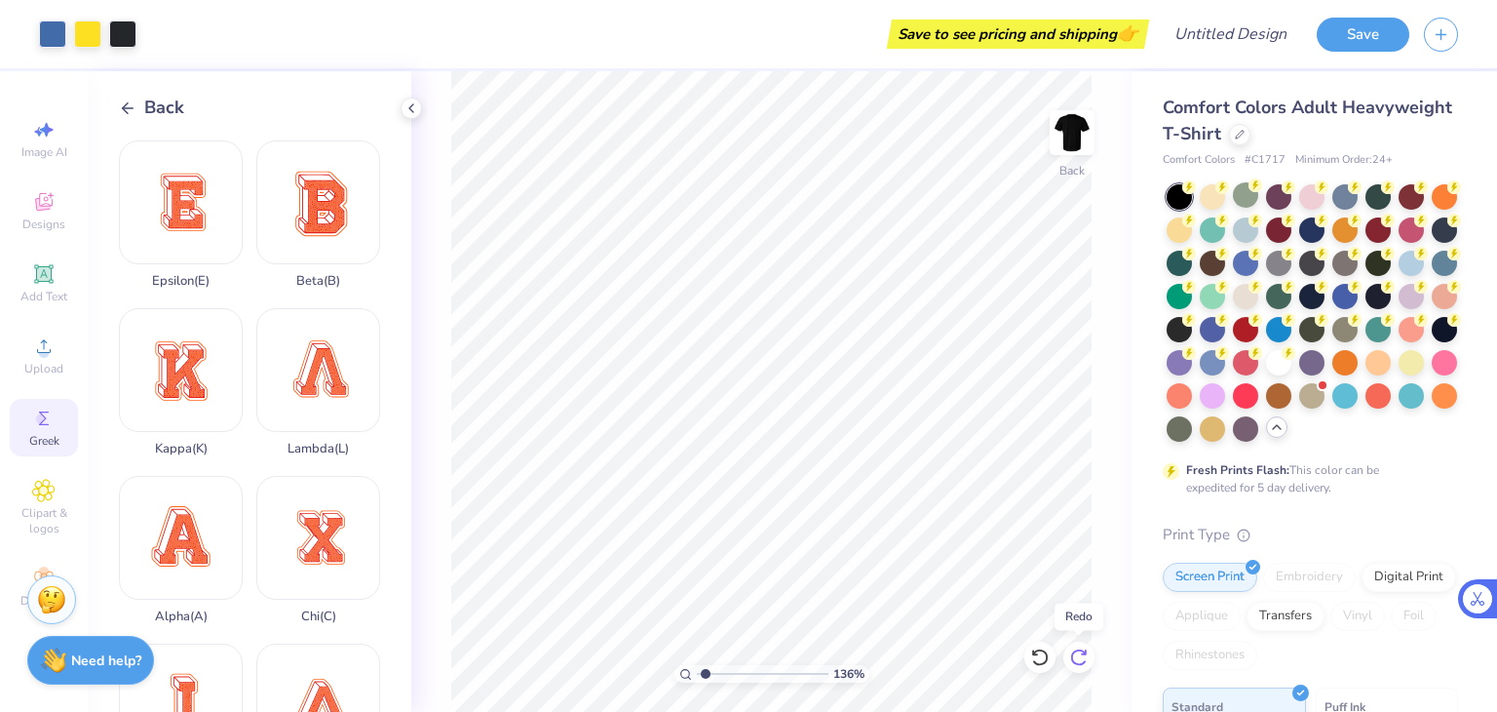
click at [1082, 659] on icon at bounding box center [1078, 656] width 19 height 19
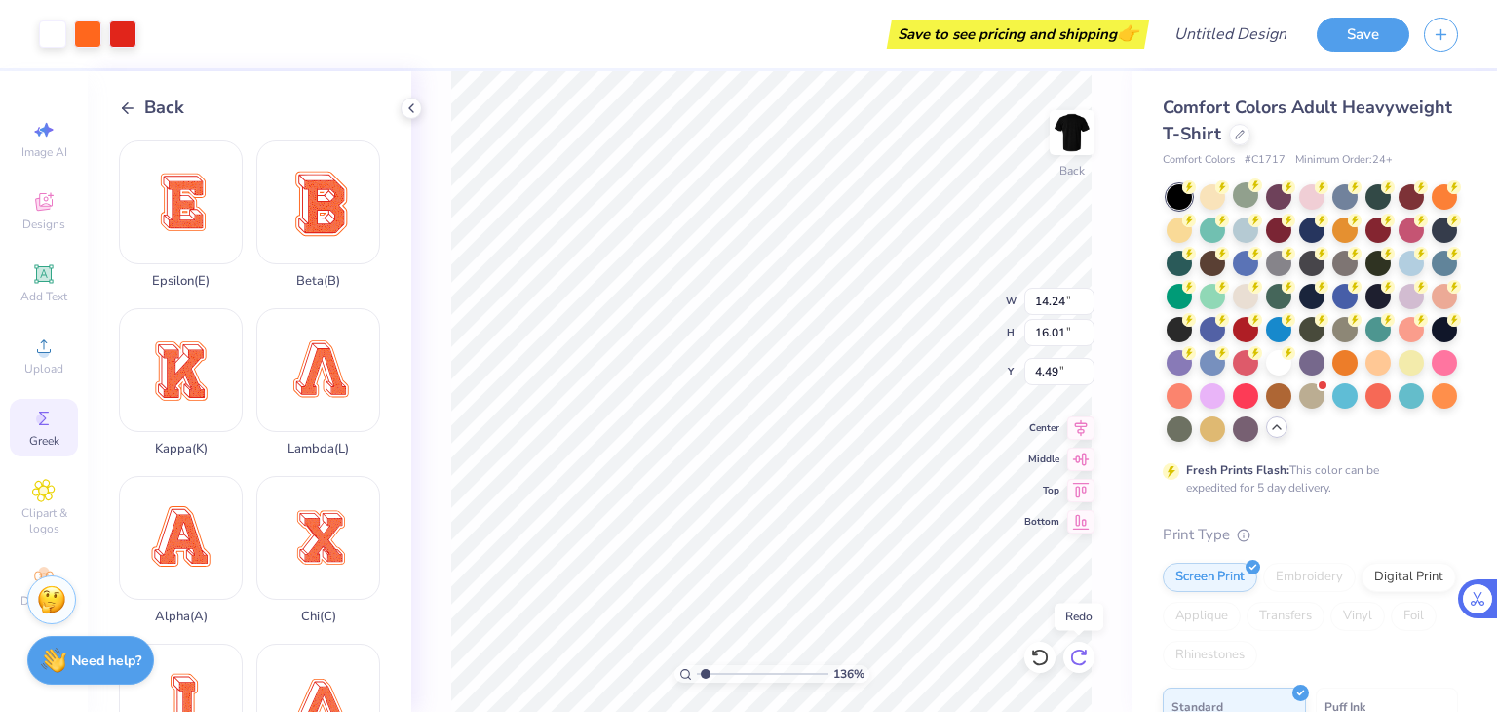
click at [1082, 659] on icon at bounding box center [1078, 656] width 19 height 19
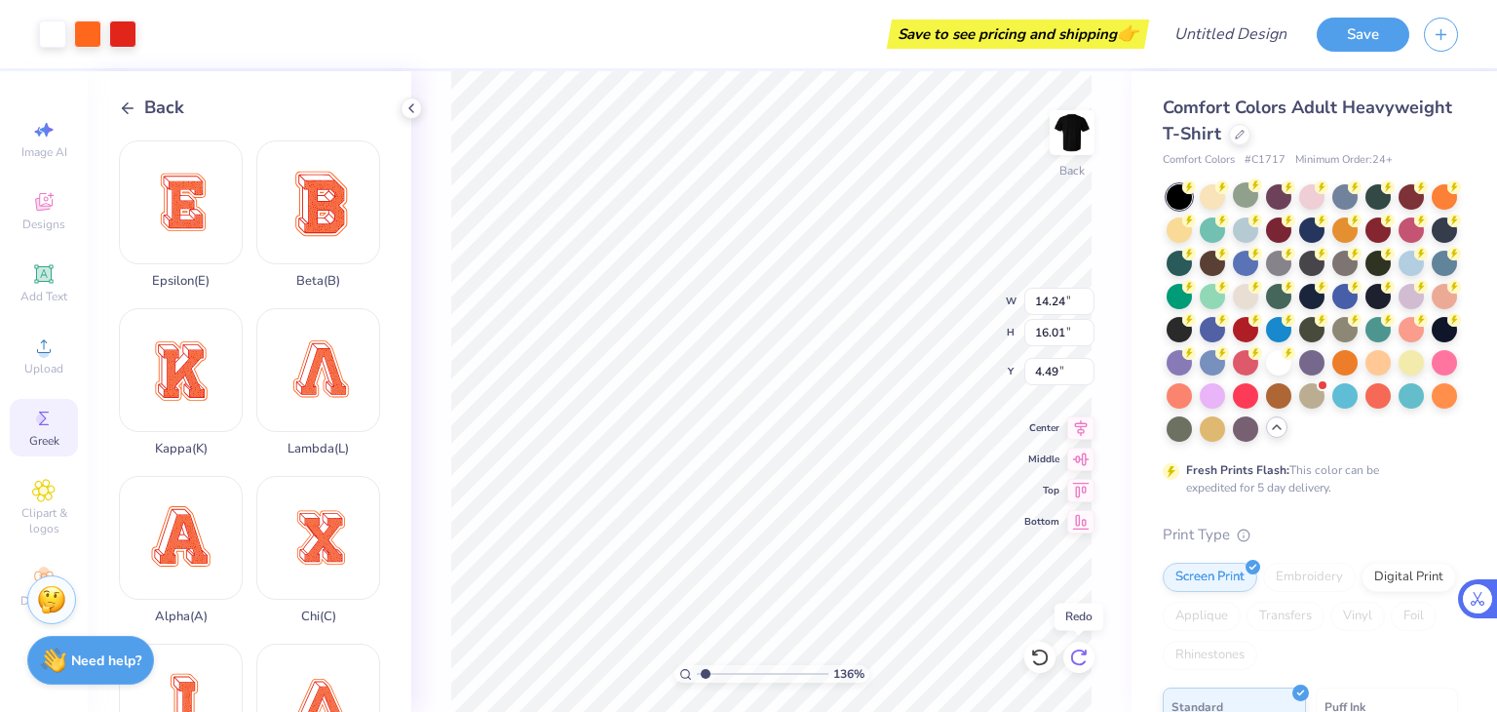
click at [1082, 659] on icon at bounding box center [1078, 656] width 19 height 19
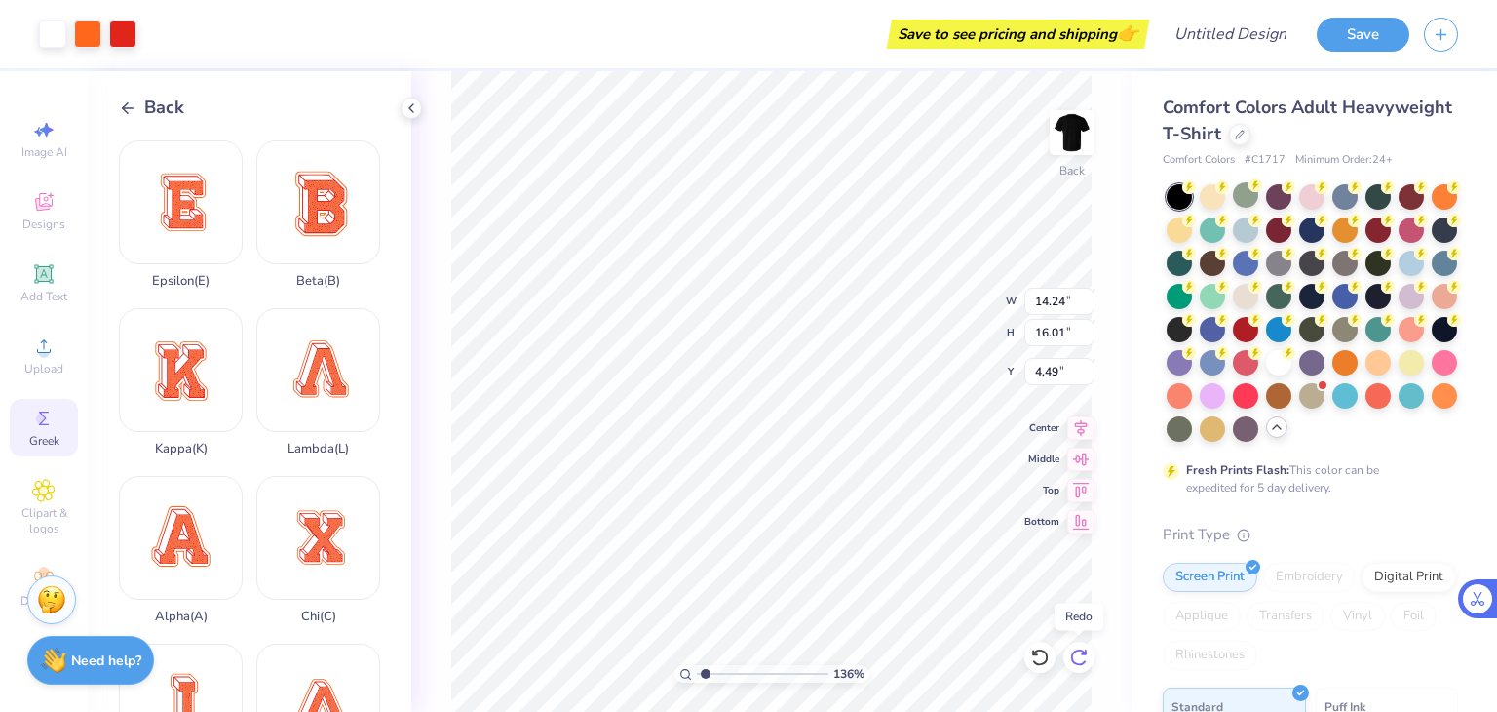
click at [1082, 659] on icon at bounding box center [1078, 656] width 19 height 19
click at [1084, 661] on icon at bounding box center [1078, 657] width 17 height 18
click at [1088, 668] on div at bounding box center [1079, 656] width 31 height 31
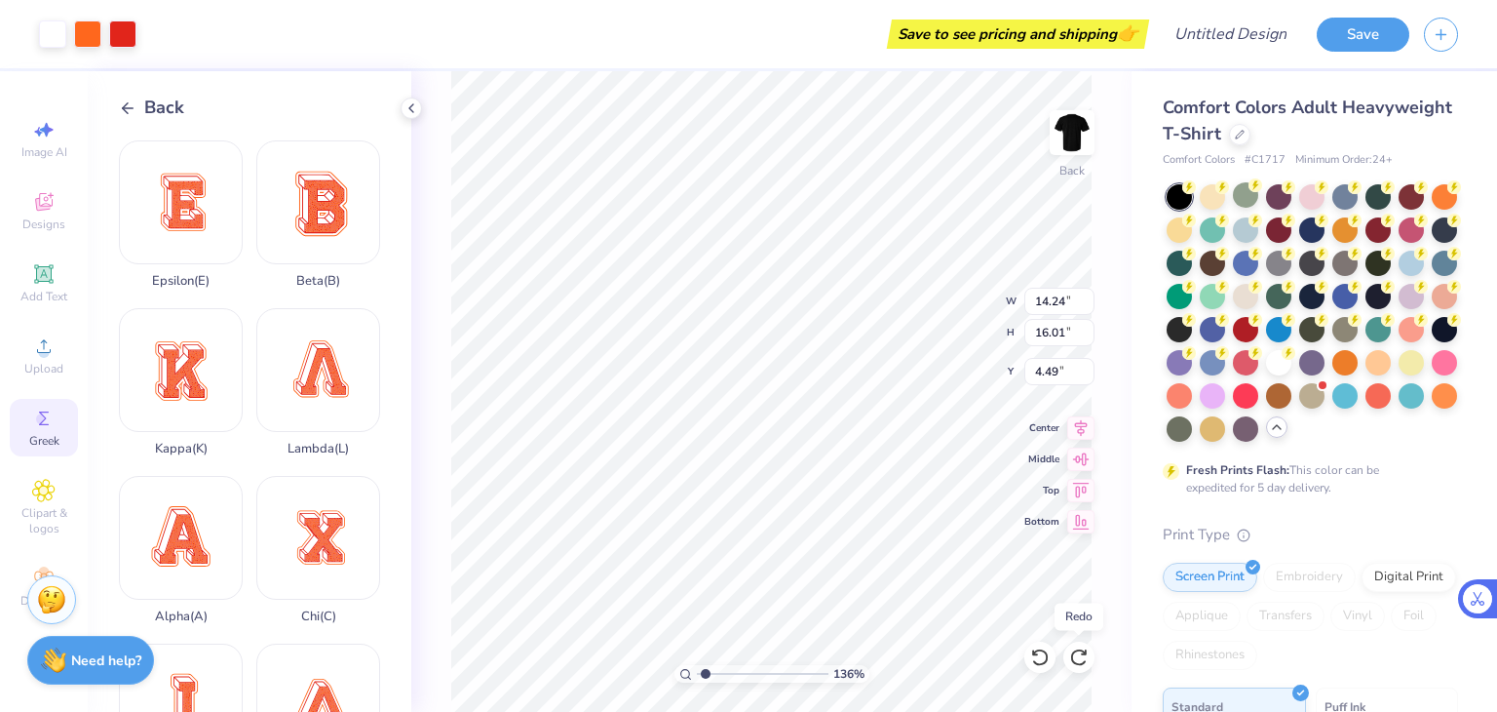
click at [1096, 674] on div "136 % Back W 14.24 14.24 " H 16.01 16.01 " Y 4.49 4.49 " Center Middle Top Bott…" at bounding box center [771, 391] width 720 height 640
type input "1.45027211940769"
type input "13.53"
type input "17.38"
type input "3.81"
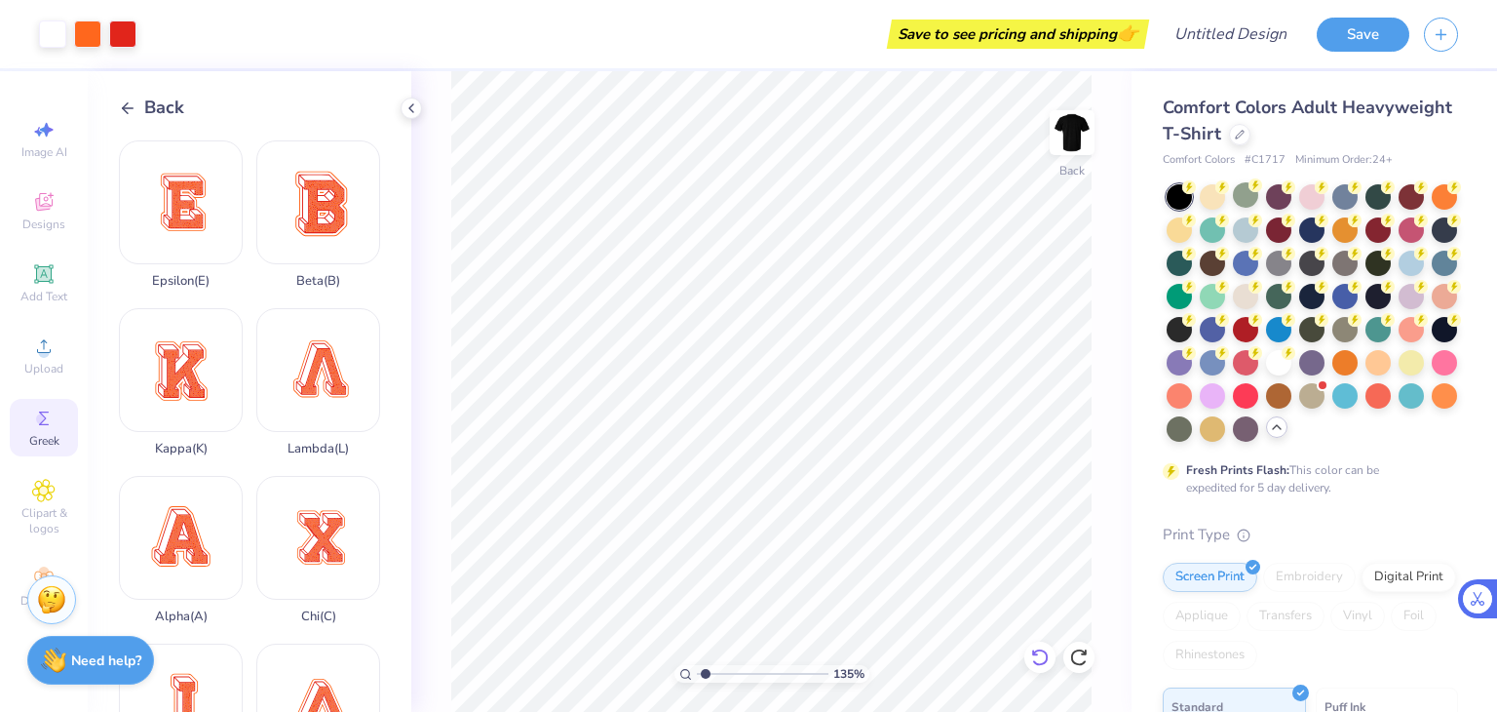
click at [1036, 661] on icon at bounding box center [1039, 656] width 19 height 19
click at [1038, 656] on icon at bounding box center [1039, 656] width 19 height 19
click at [1084, 658] on icon at bounding box center [1078, 656] width 19 height 19
type input "1.35410039911848"
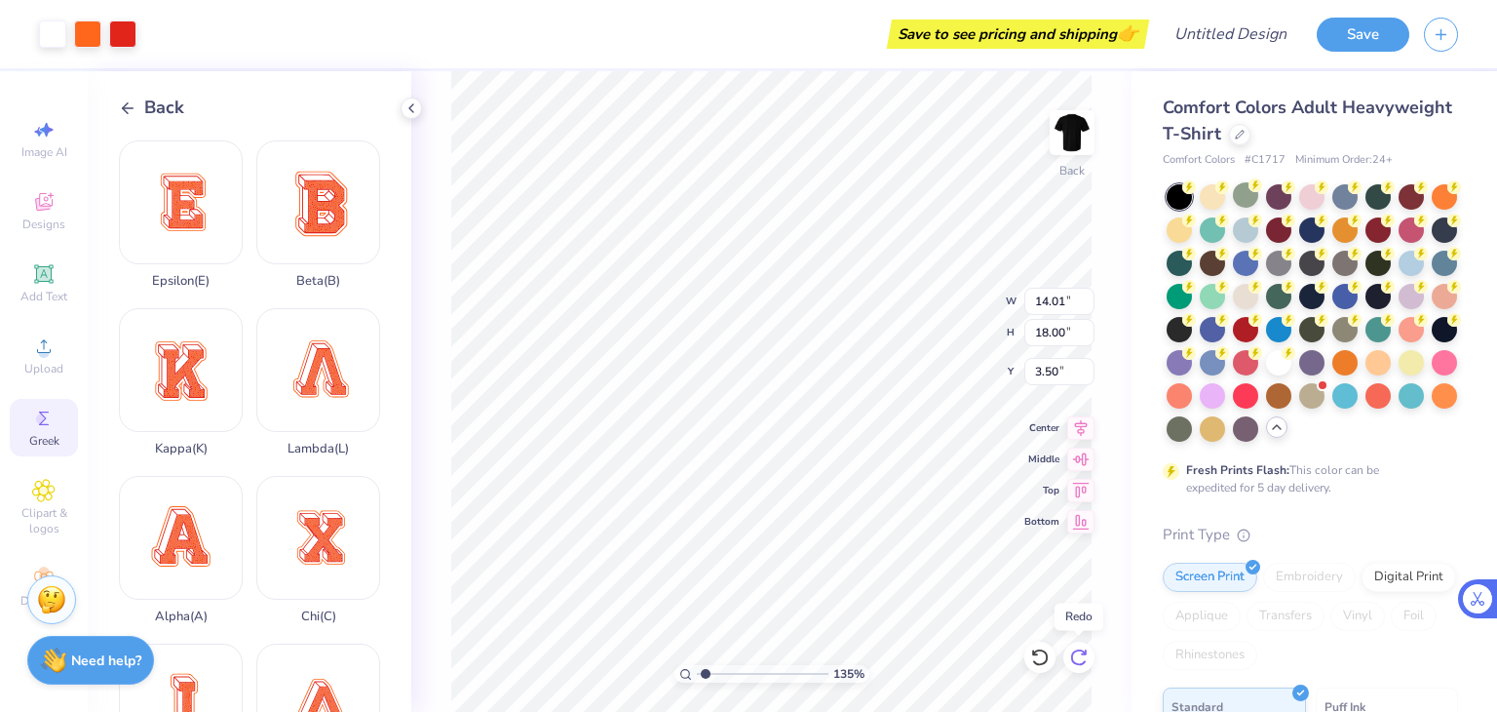
type input "13.53"
type input "17.38"
type input "3.81"
click at [1084, 658] on icon at bounding box center [1078, 656] width 19 height 19
type input "1.35410039911848"
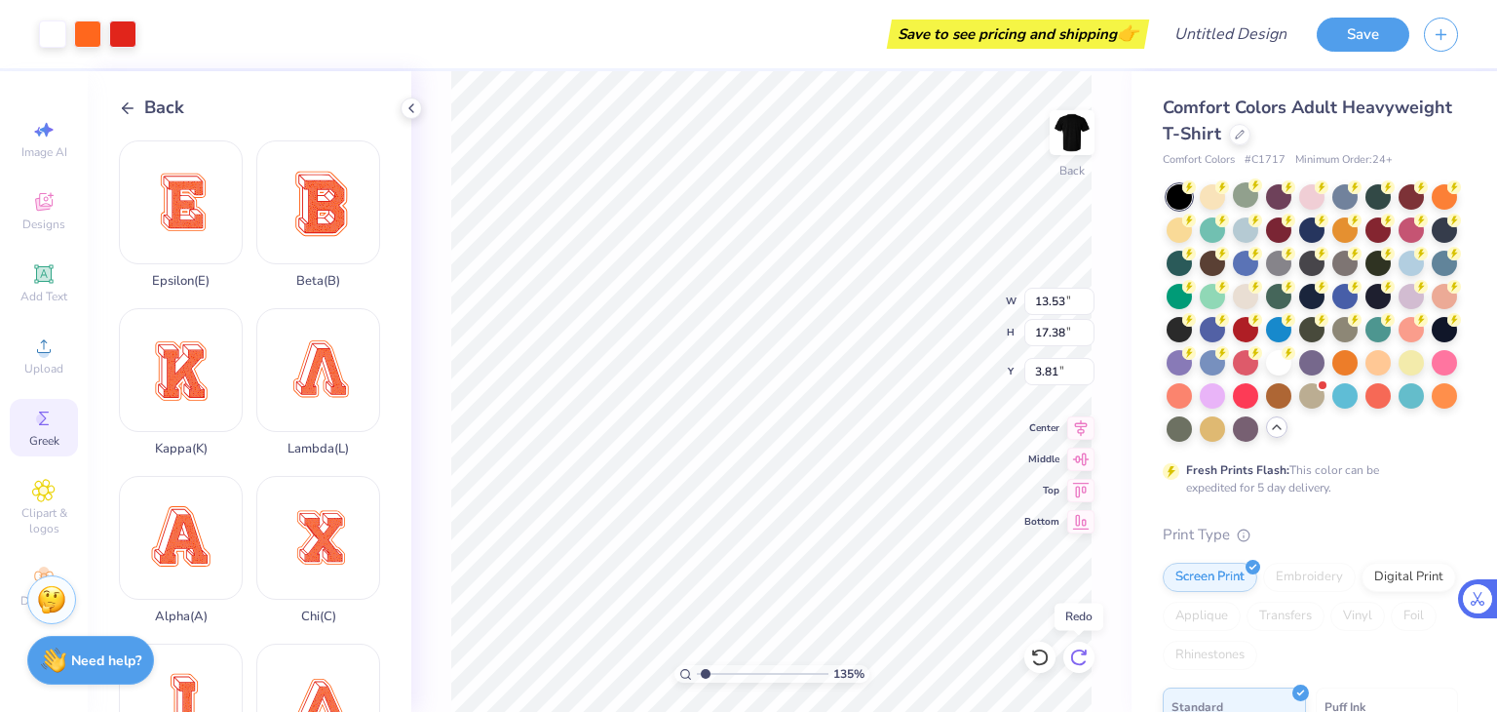
type input "2.21"
type input "2.83"
type input "18.36"
click at [1084, 658] on icon at bounding box center [1078, 656] width 19 height 19
type input "1.35410039911848"
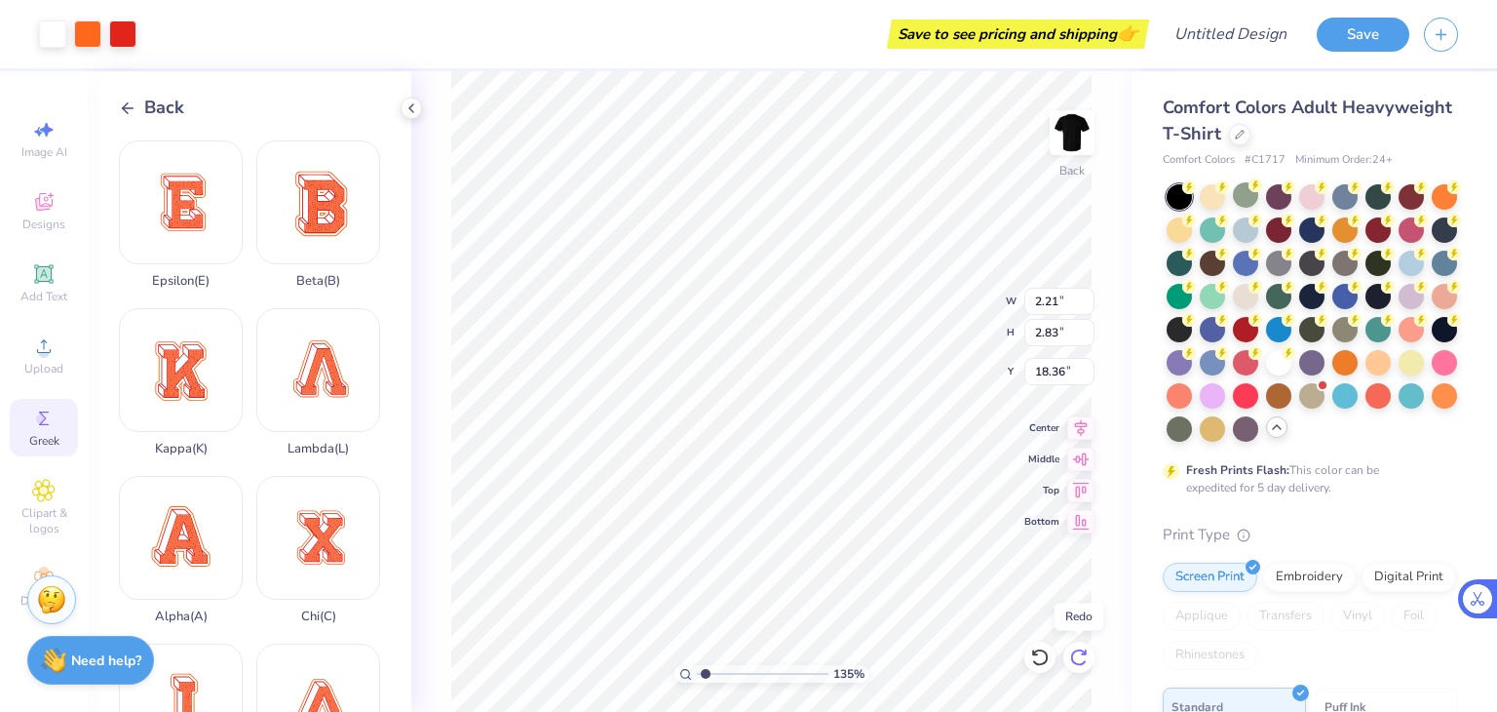
type input "4.02"
click at [1084, 658] on icon at bounding box center [1078, 656] width 19 height 19
type input "1.35410039911848"
type input "1.57"
type input "2.02"
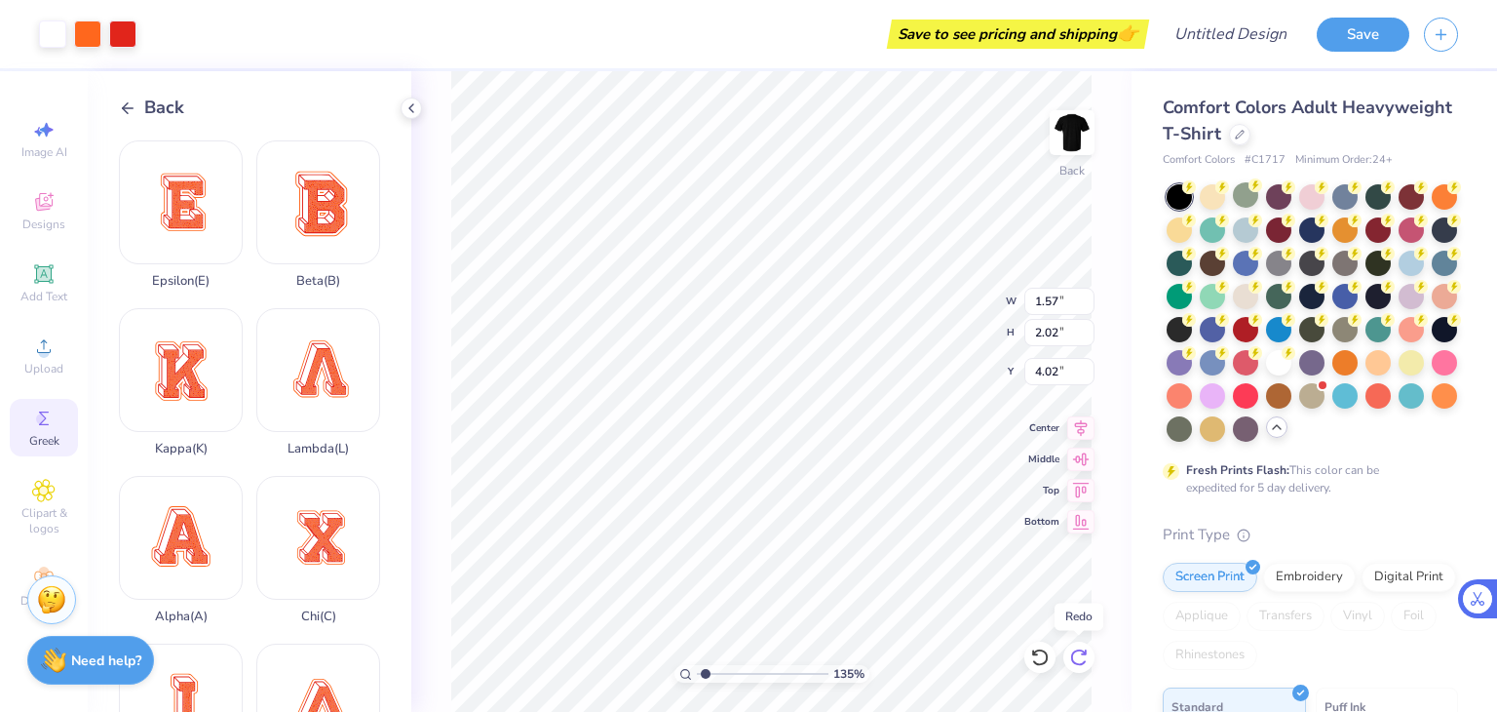
click at [1084, 658] on icon at bounding box center [1078, 656] width 19 height 19
click at [1036, 654] on icon at bounding box center [1035, 652] width 4 height 4
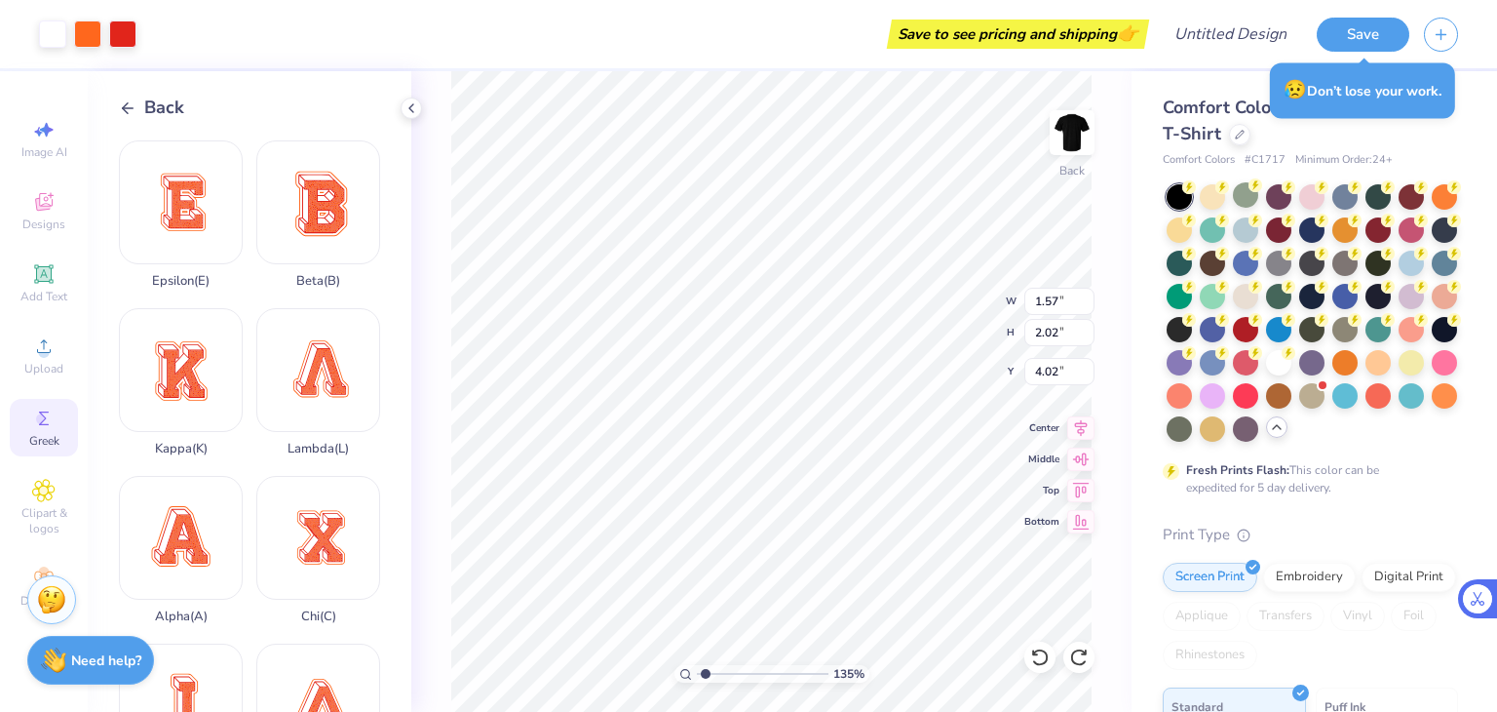
type input "1.35410039911848"
